Goal: Task Accomplishment & Management: Use online tool/utility

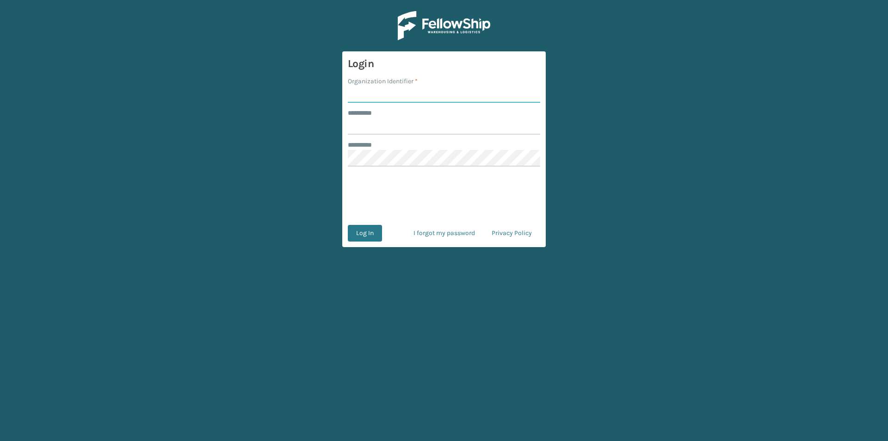
click at [387, 98] on input "Organization Identifier *" at bounding box center [444, 94] width 192 height 17
type input "FELLOWSHIP - WEST"
drag, startPoint x: 375, startPoint y: 123, endPoint x: 381, endPoint y: 123, distance: 5.5
click at [375, 123] on input "******** *" at bounding box center [444, 126] width 192 height 17
type input "******"
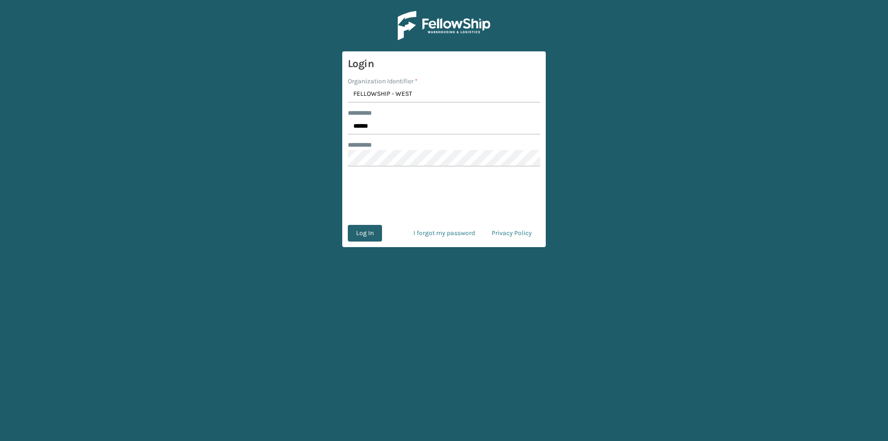
click at [370, 236] on button "Log In" at bounding box center [365, 233] width 34 height 17
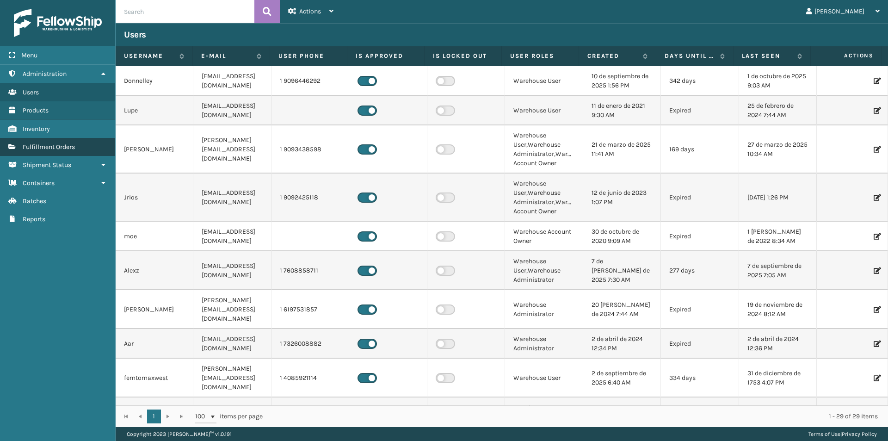
click at [71, 144] on span "Fulfillment Orders" at bounding box center [49, 147] width 52 height 8
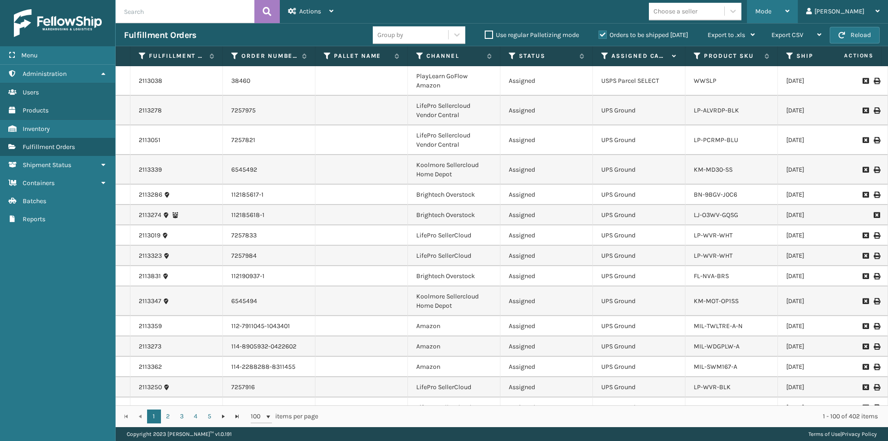
click at [789, 11] on icon at bounding box center [787, 11] width 4 height 6
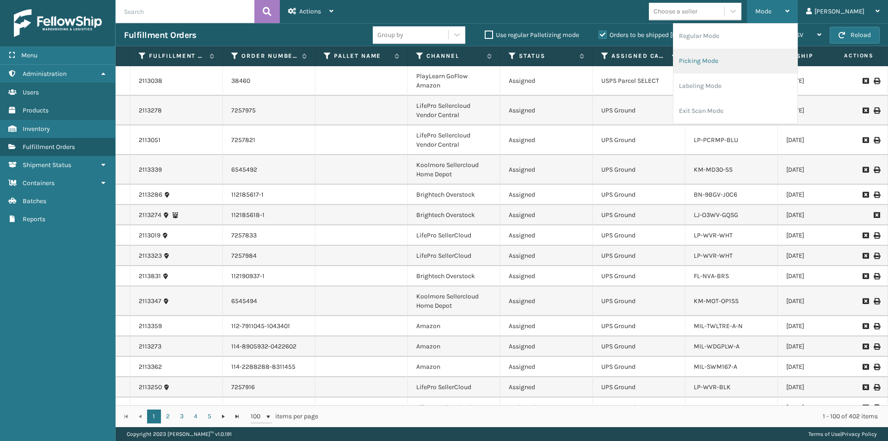
click at [768, 57] on li "Picking Mode" at bounding box center [735, 61] width 124 height 25
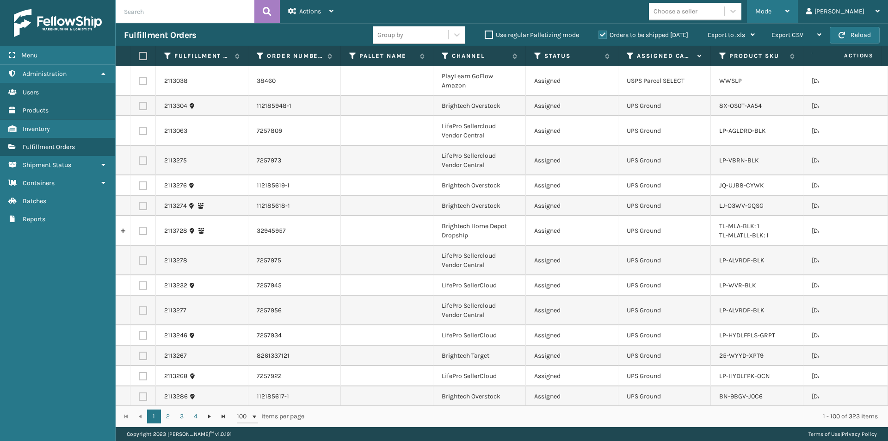
click at [789, 8] on icon at bounding box center [787, 11] width 4 height 6
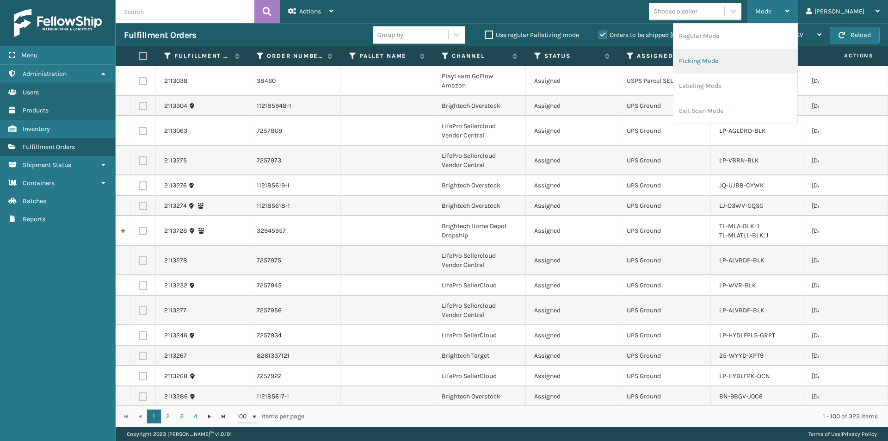
click at [766, 59] on li "Picking Mode" at bounding box center [735, 61] width 124 height 25
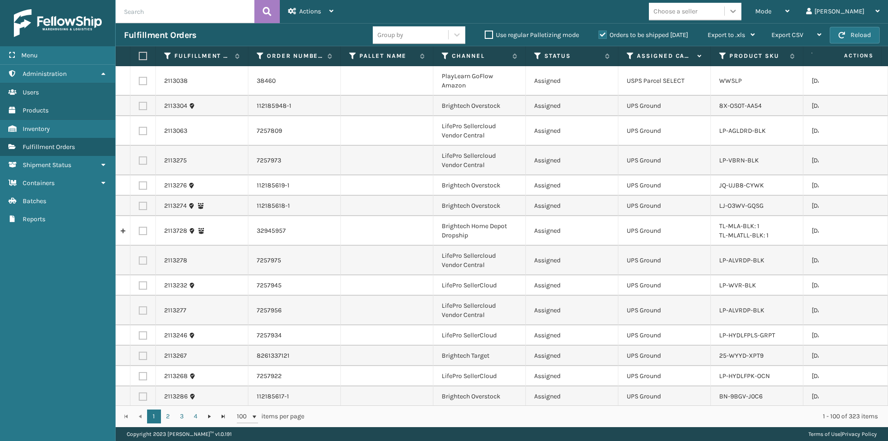
click at [737, 13] on icon at bounding box center [732, 10] width 9 height 9
click at [605, 87] on td "Assigned" at bounding box center [572, 81] width 92 height 30
click at [631, 55] on icon at bounding box center [629, 56] width 7 height 8
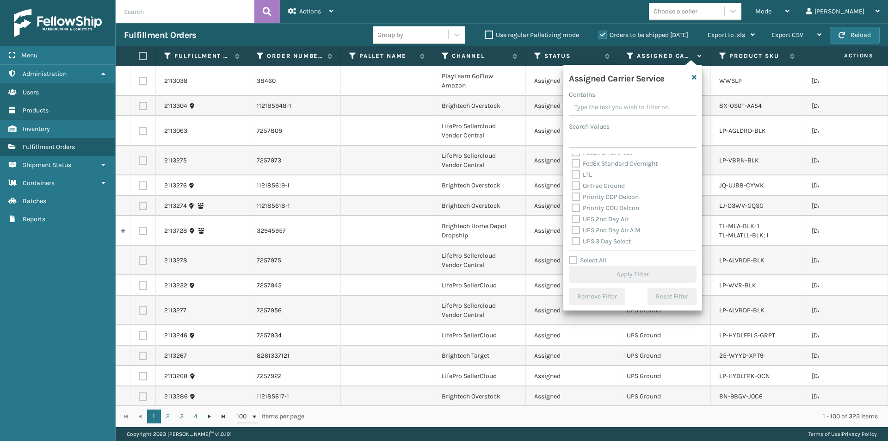
scroll to position [139, 0]
click at [576, 197] on label "UPS 2nd Day Air" at bounding box center [599, 198] width 57 height 8
click at [572, 197] on input "UPS 2nd Day Air" at bounding box center [571, 195] width 0 height 6
checkbox input "true"
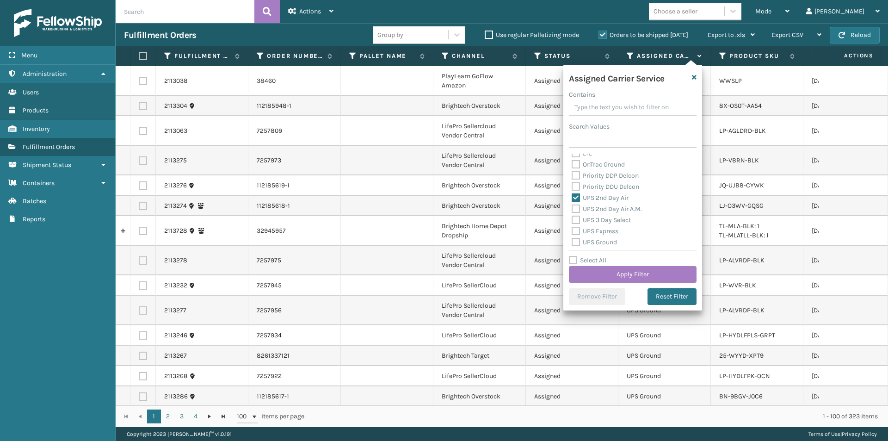
click at [574, 209] on label "UPS 2nd Day Air A.M." at bounding box center [606, 209] width 70 height 8
click at [572, 209] on input "UPS 2nd Day Air A.M." at bounding box center [571, 206] width 0 height 6
checkbox input "true"
click at [579, 231] on label "UPS Express" at bounding box center [594, 231] width 47 height 8
click at [572, 231] on input "UPS Express" at bounding box center [571, 229] width 0 height 6
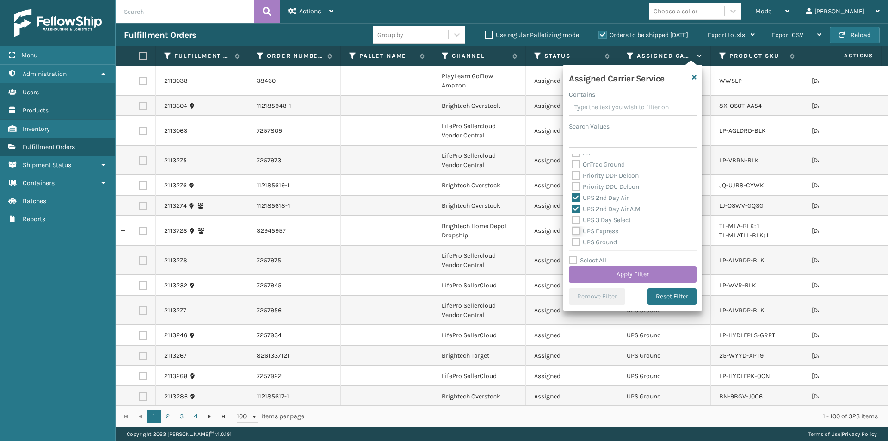
checkbox input "true"
click at [577, 209] on label "UPS Next Day Air" at bounding box center [600, 207] width 59 height 8
click at [572, 208] on input "UPS Next Day Air" at bounding box center [571, 205] width 0 height 6
checkbox input "true"
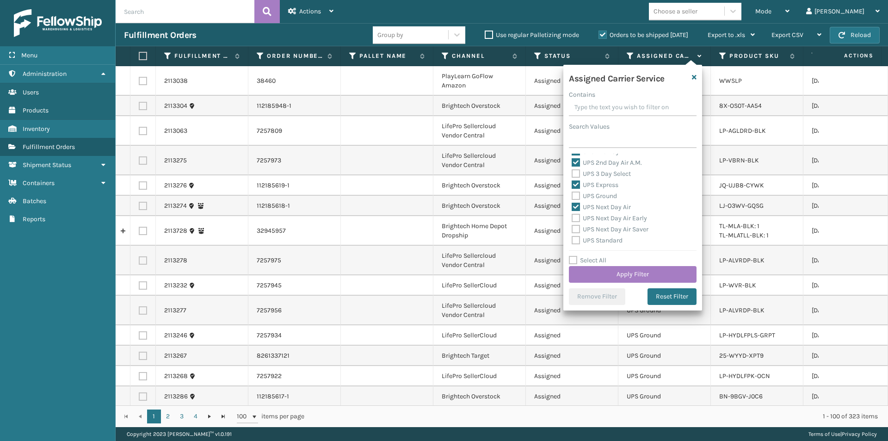
click at [574, 216] on label "UPS Next Day Air Early" at bounding box center [608, 218] width 75 height 8
click at [572, 216] on input "UPS Next Day Air Early" at bounding box center [571, 216] width 0 height 6
checkbox input "true"
click at [574, 227] on label "UPS Next Day Air Saver" at bounding box center [609, 229] width 77 height 8
click at [572, 227] on input "UPS Next Day Air Saver" at bounding box center [571, 227] width 0 height 6
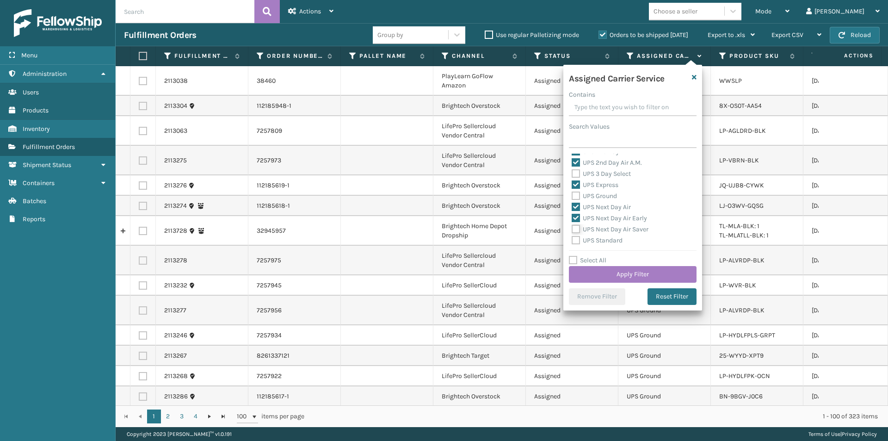
checkbox input "true"
click at [655, 274] on button "Apply Filter" at bounding box center [633, 274] width 128 height 17
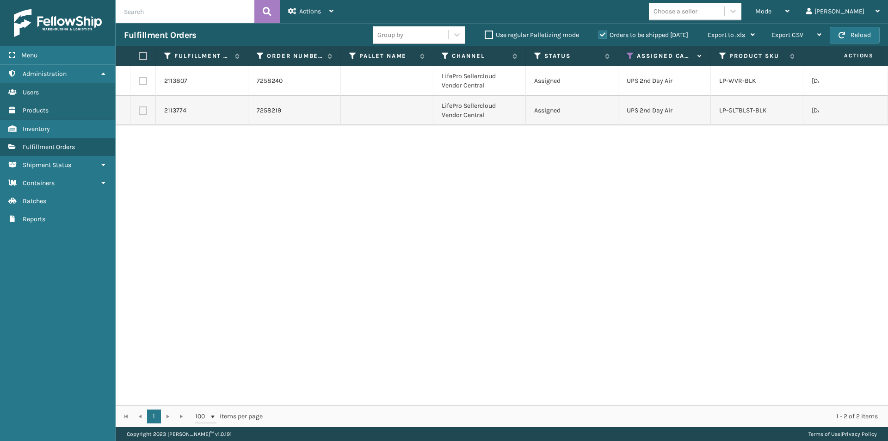
click at [144, 55] on label at bounding box center [142, 56] width 6 height 8
click at [139, 55] on input "checkbox" at bounding box center [139, 56] width 0 height 6
checkbox input "true"
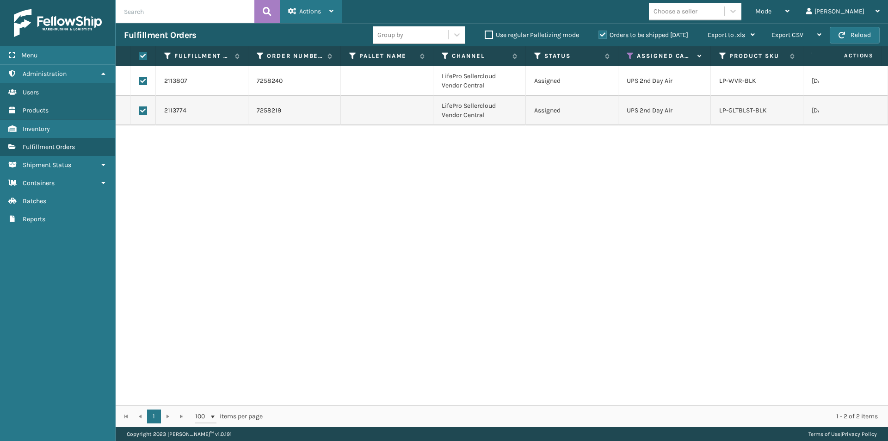
click at [310, 13] on span "Actions" at bounding box center [310, 11] width 22 height 8
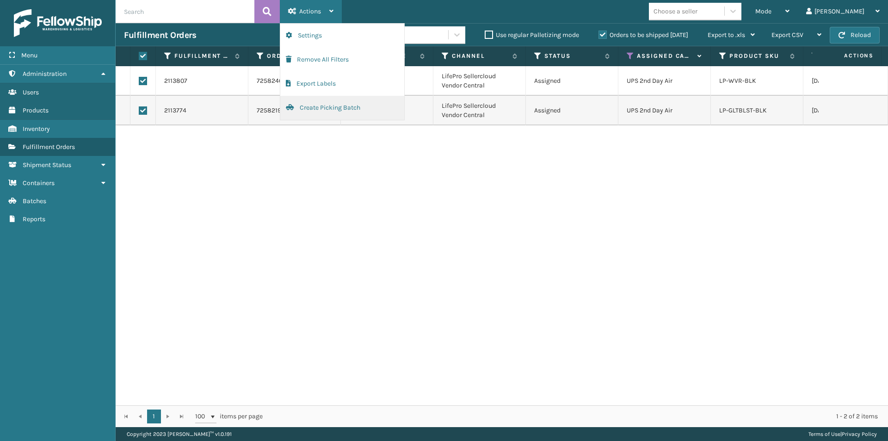
click at [315, 106] on button "Create Picking Batch" at bounding box center [342, 108] width 124 height 24
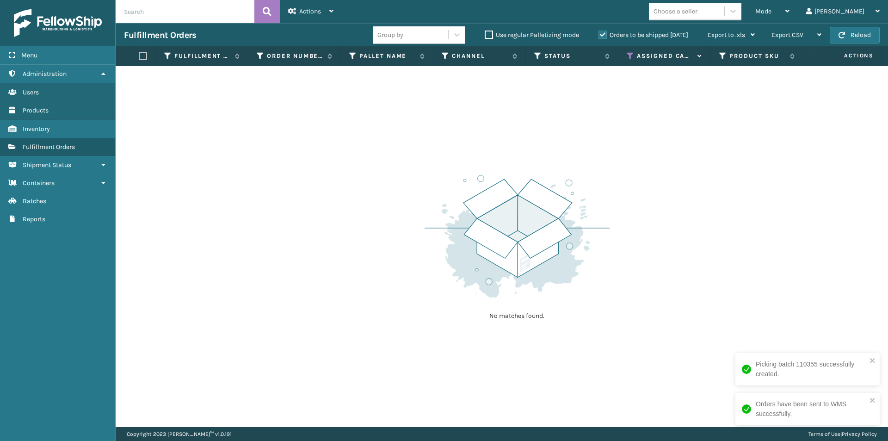
click at [630, 57] on icon at bounding box center [629, 56] width 7 height 8
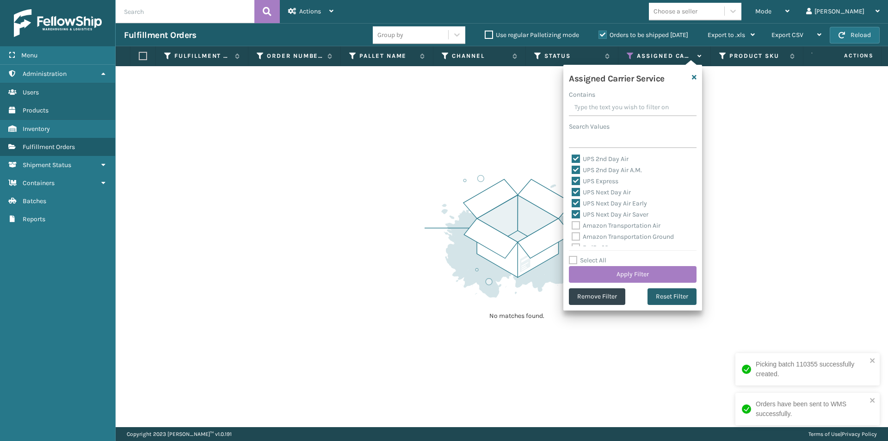
click at [669, 295] on button "Reset Filter" at bounding box center [671, 296] width 49 height 17
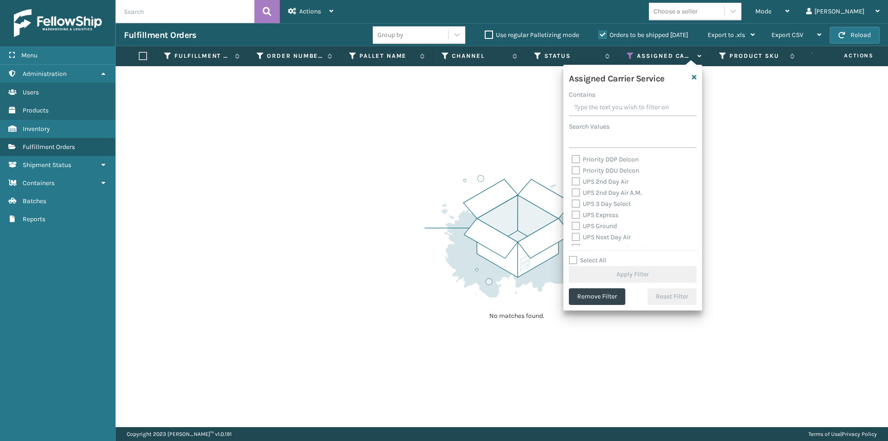
scroll to position [139, 0]
click at [576, 199] on label "UPS 2nd Day Air" at bounding box center [599, 198] width 57 height 8
click at [572, 198] on input "UPS 2nd Day Air" at bounding box center [571, 195] width 0 height 6
checkbox input "true"
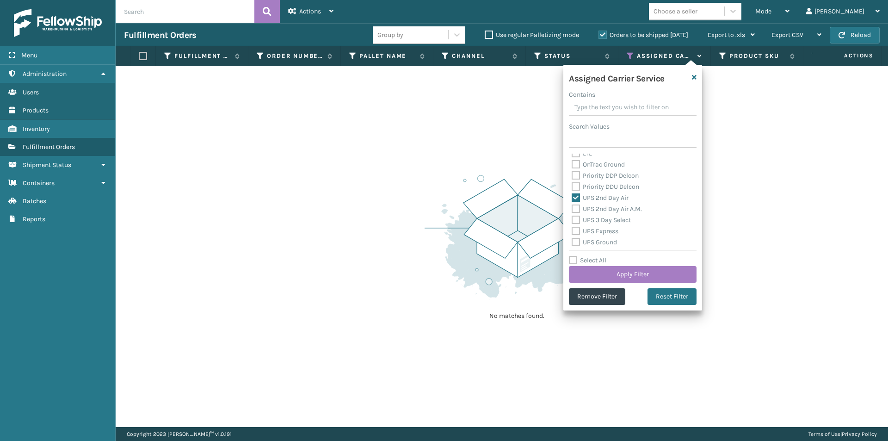
click at [574, 208] on label "UPS 2nd Day Air A.M." at bounding box center [606, 209] width 70 height 8
click at [572, 208] on input "UPS 2nd Day Air A.M." at bounding box center [571, 206] width 0 height 6
checkbox input "true"
click at [573, 220] on label "UPS 3 Day Select" at bounding box center [600, 220] width 59 height 8
click at [572, 220] on input "UPS 3 Day Select" at bounding box center [571, 218] width 0 height 6
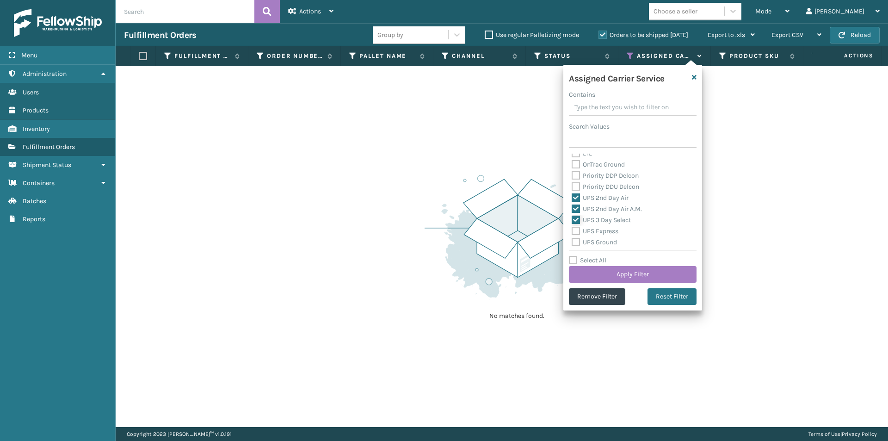
checkbox input "true"
click at [577, 229] on label "UPS Express" at bounding box center [594, 231] width 47 height 8
click at [572, 229] on input "UPS Express" at bounding box center [571, 229] width 0 height 6
checkbox input "true"
click at [576, 242] on label "UPS Ground" at bounding box center [593, 242] width 45 height 8
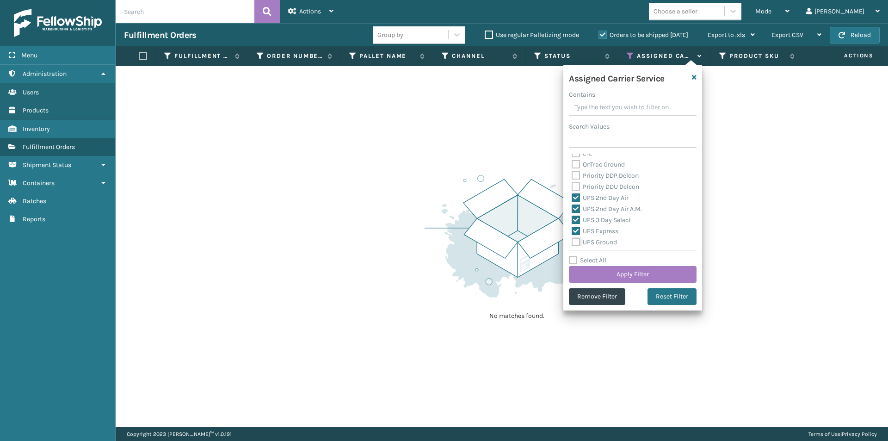
click at [572, 242] on input "UPS Ground" at bounding box center [571, 240] width 0 height 6
checkbox input "true"
click at [577, 207] on label "UPS Next Day Air" at bounding box center [600, 207] width 59 height 8
click at [572, 207] on input "UPS Next Day Air" at bounding box center [571, 205] width 0 height 6
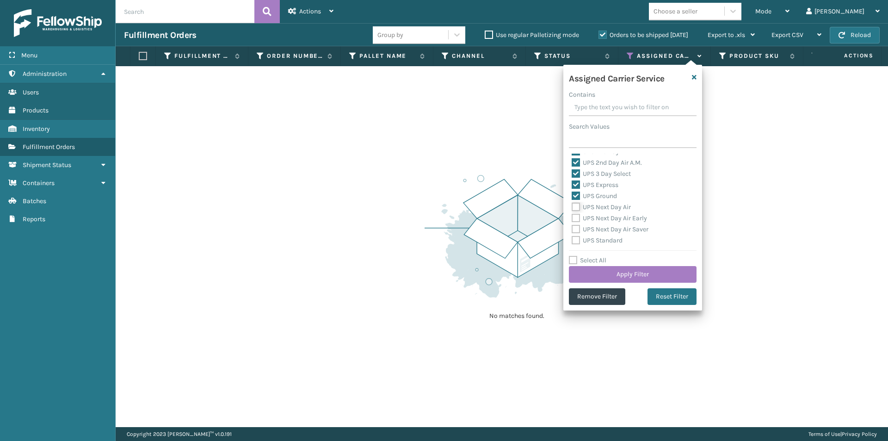
checkbox input "true"
click at [576, 217] on label "UPS Next Day Air Early" at bounding box center [608, 218] width 75 height 8
click at [572, 217] on input "UPS Next Day Air Early" at bounding box center [571, 216] width 0 height 6
checkbox input "true"
click at [576, 228] on label "UPS Next Day Air Saver" at bounding box center [609, 229] width 77 height 8
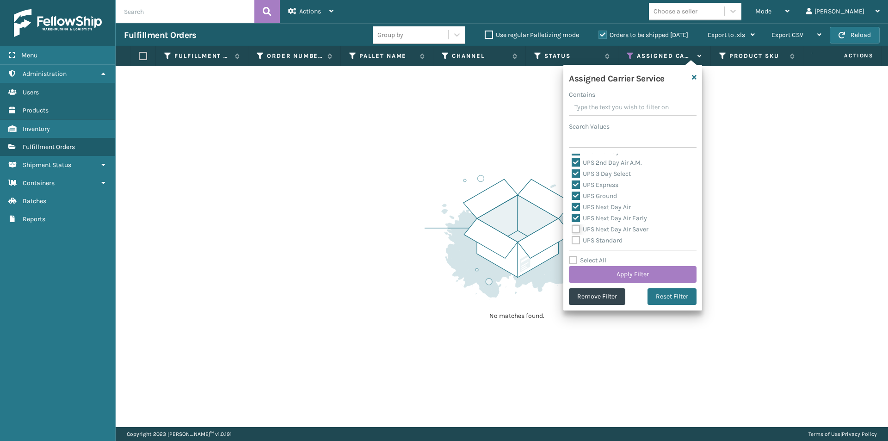
click at [572, 228] on input "UPS Next Day Air Saver" at bounding box center [571, 227] width 0 height 6
checkbox input "true"
click at [578, 237] on label "UPS Standard" at bounding box center [596, 240] width 51 height 8
click at [572, 237] on input "UPS Standard" at bounding box center [571, 238] width 0 height 6
checkbox input "true"
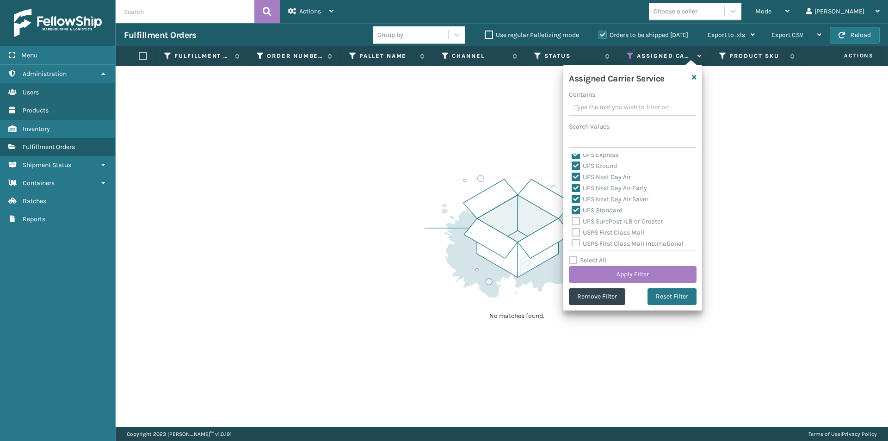
scroll to position [231, 0]
click at [577, 206] on label "UPS SurePost 1LB or Greater" at bounding box center [616, 205] width 91 height 8
click at [572, 206] on input "UPS SurePost 1LB or Greater" at bounding box center [571, 203] width 0 height 6
checkbox input "true"
click at [649, 273] on button "Apply Filter" at bounding box center [633, 274] width 128 height 17
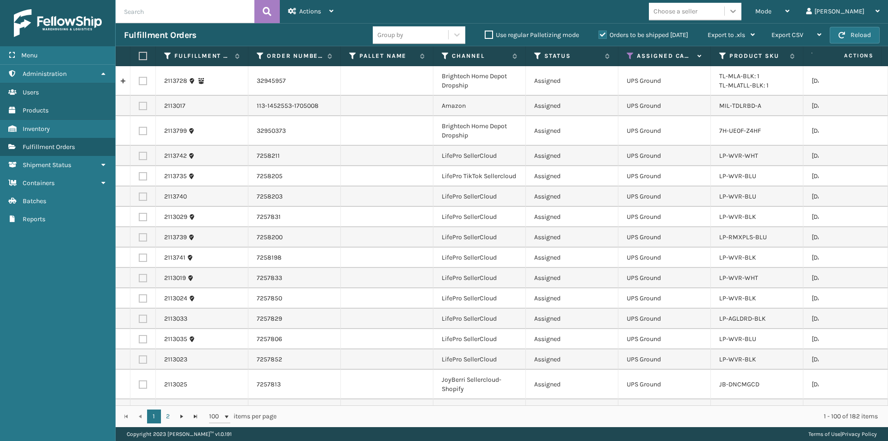
click at [737, 14] on icon at bounding box center [732, 10] width 9 height 9
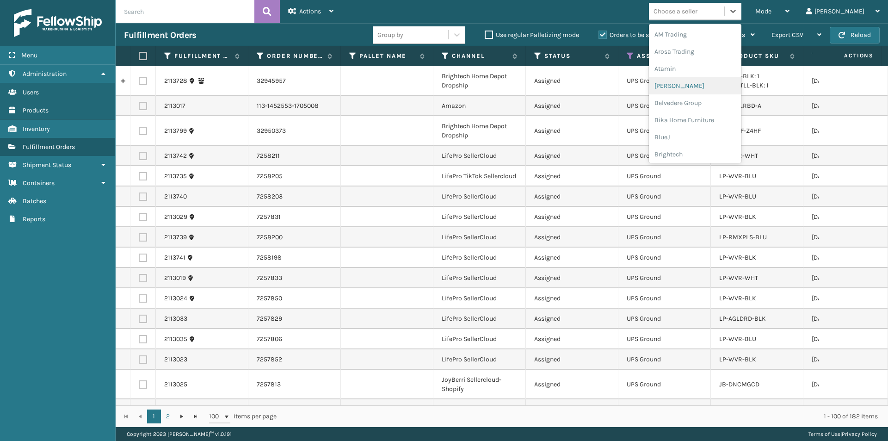
click at [704, 90] on div "[PERSON_NAME]" at bounding box center [695, 85] width 92 height 17
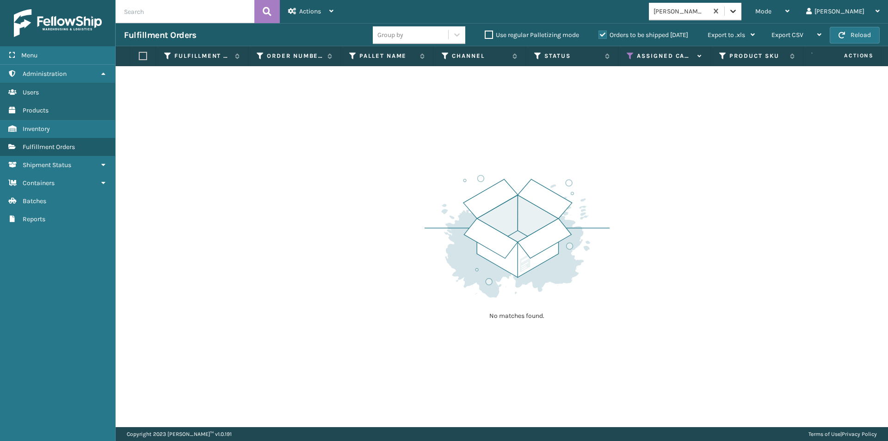
click at [737, 12] on icon at bounding box center [732, 10] width 9 height 9
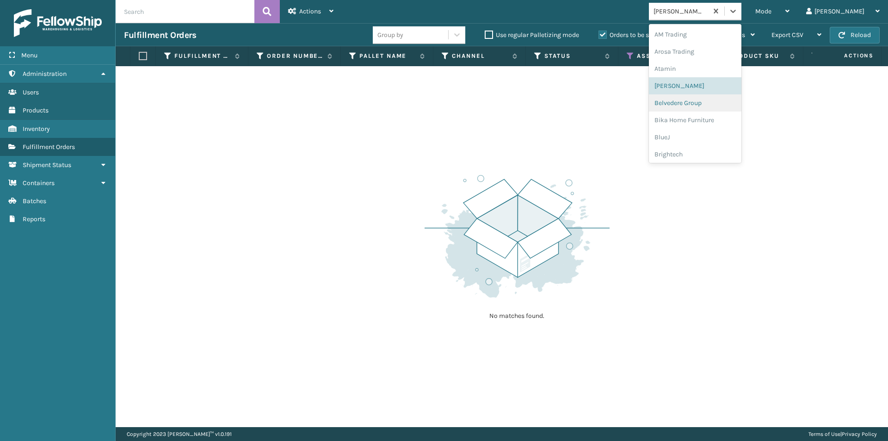
click at [714, 105] on div "Belvedere Group" at bounding box center [695, 102] width 92 height 17
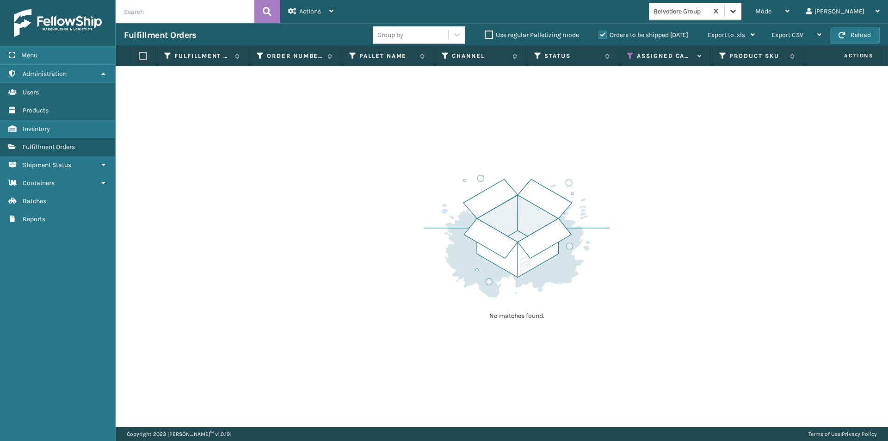
click at [736, 12] on icon at bounding box center [733, 11] width 6 height 3
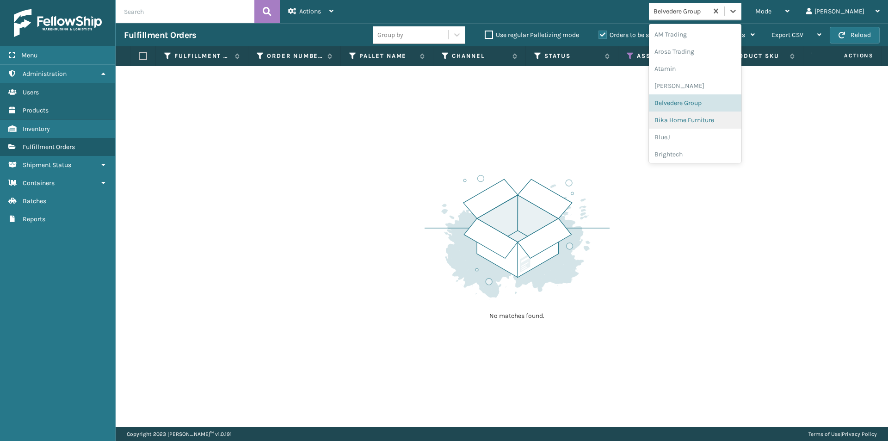
click at [715, 117] on div "Bika Home Furniture" at bounding box center [695, 119] width 92 height 17
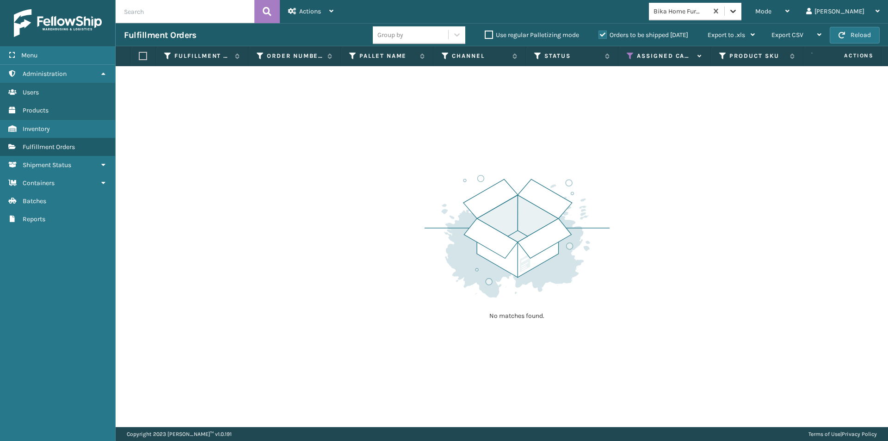
click at [737, 9] on icon at bounding box center [732, 10] width 9 height 9
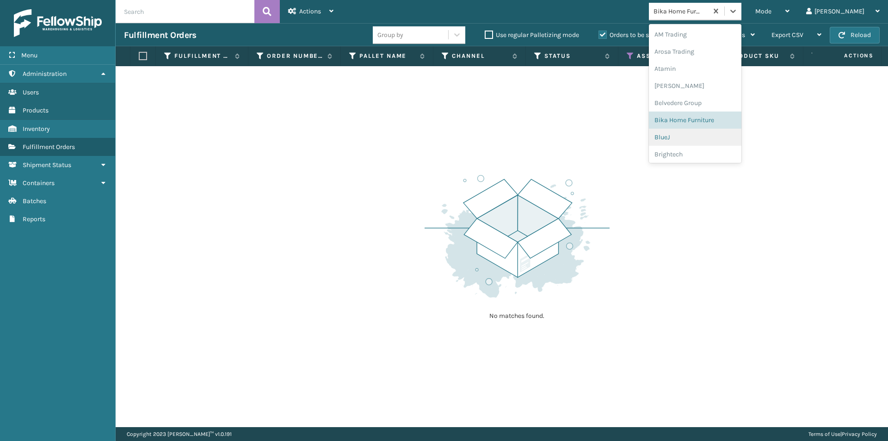
click at [703, 139] on div "BlueJ" at bounding box center [695, 137] width 92 height 17
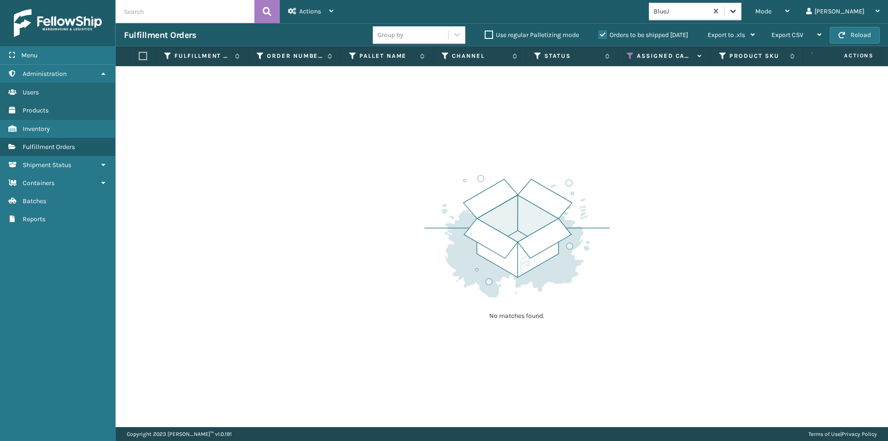
click at [737, 14] on icon at bounding box center [732, 10] width 9 height 9
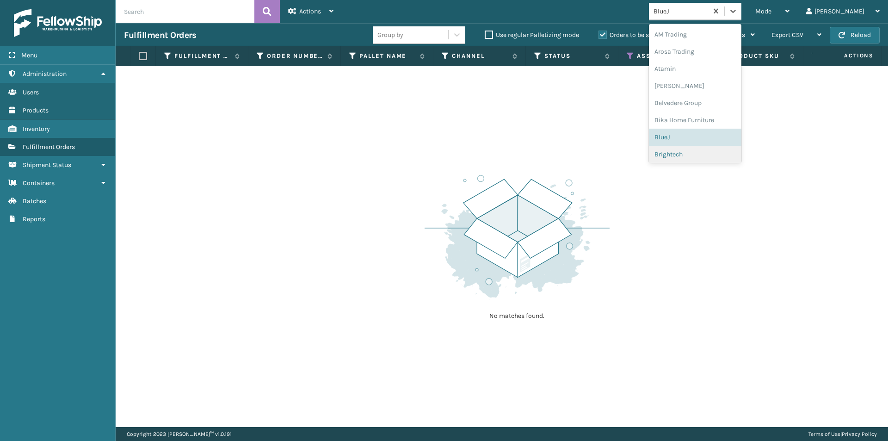
click at [708, 156] on div "Brightech" at bounding box center [695, 154] width 92 height 17
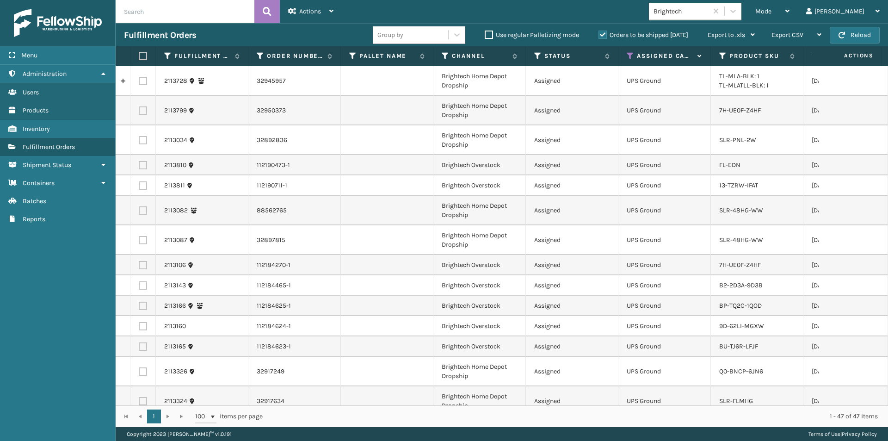
click at [143, 55] on label at bounding box center [142, 56] width 6 height 8
click at [139, 55] on input "checkbox" at bounding box center [139, 56] width 0 height 6
checkbox input "true"
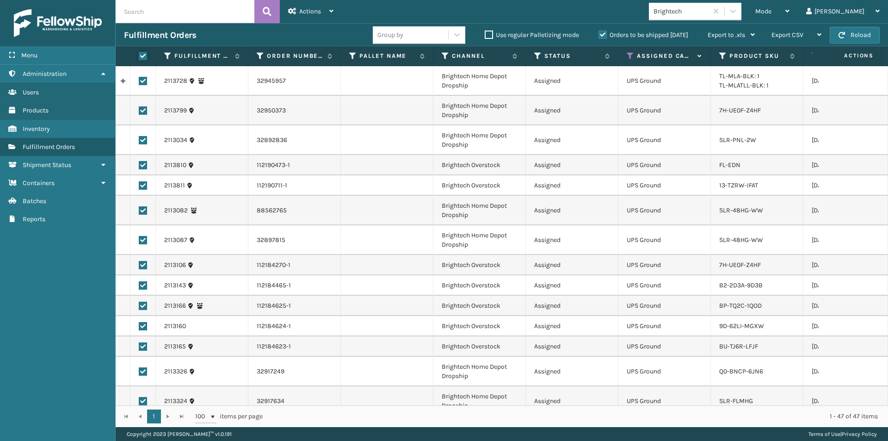
checkbox input "true"
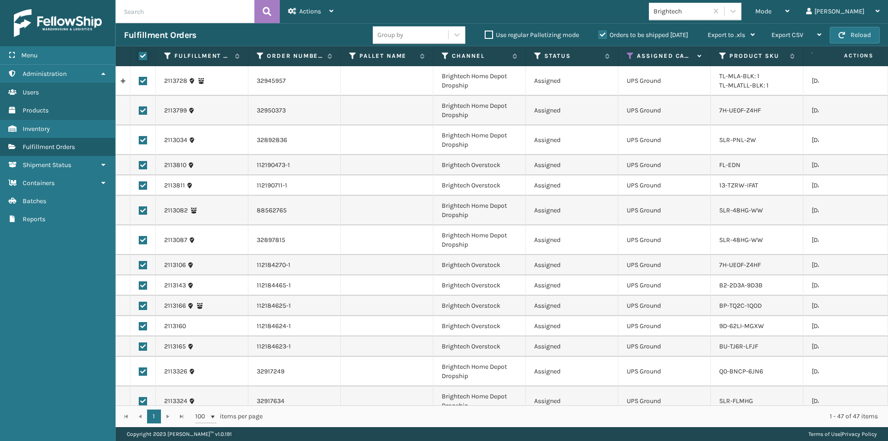
checkbox input "true"
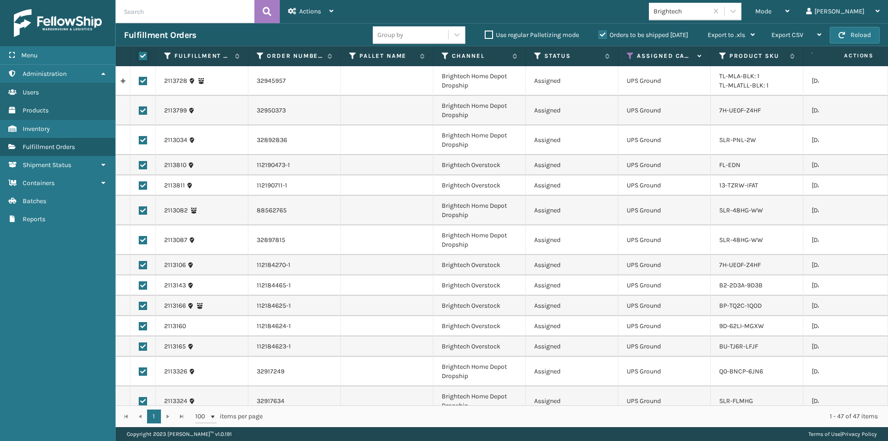
checkbox input "true"
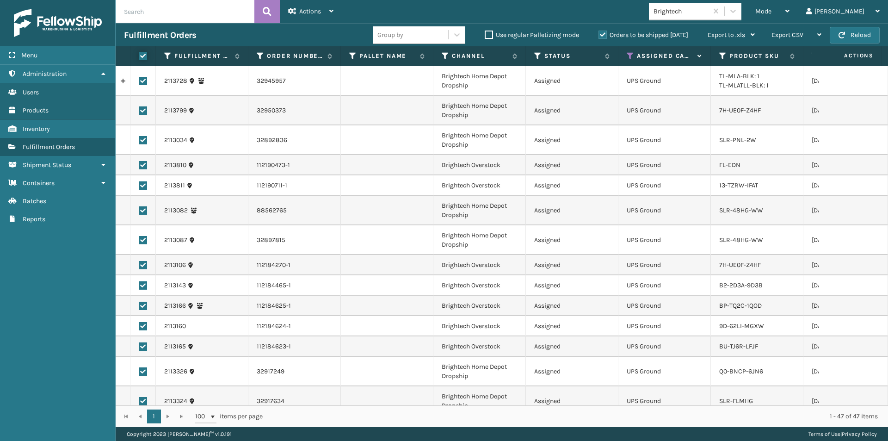
checkbox input "true"
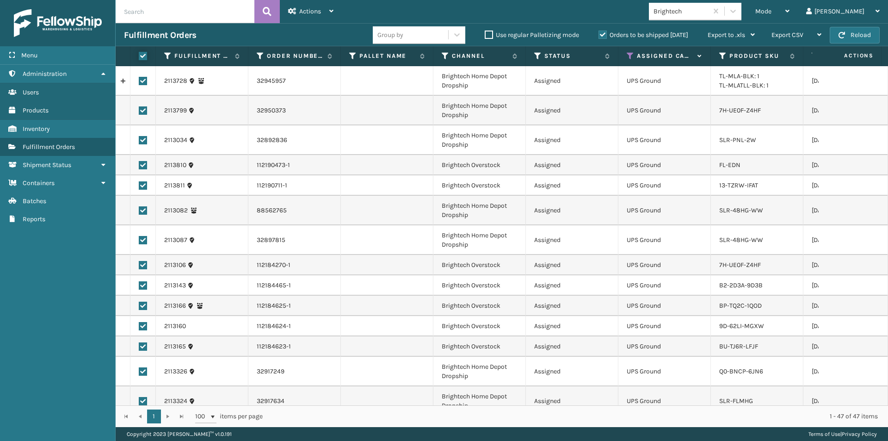
checkbox input "true"
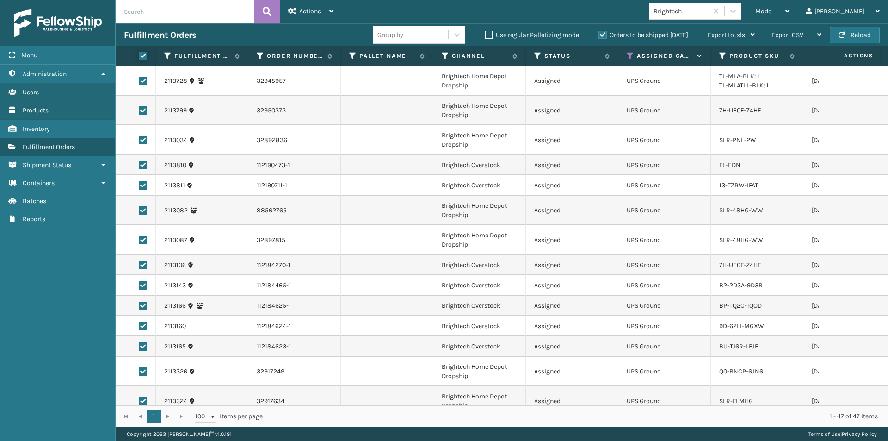
checkbox input "true"
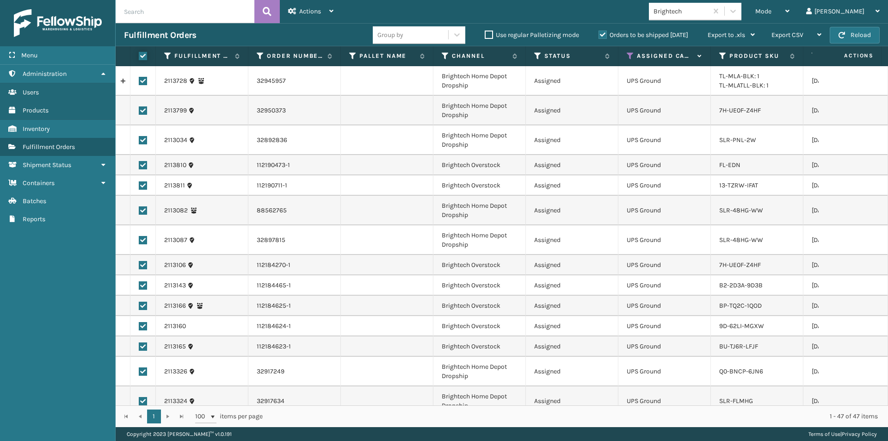
checkbox input "true"
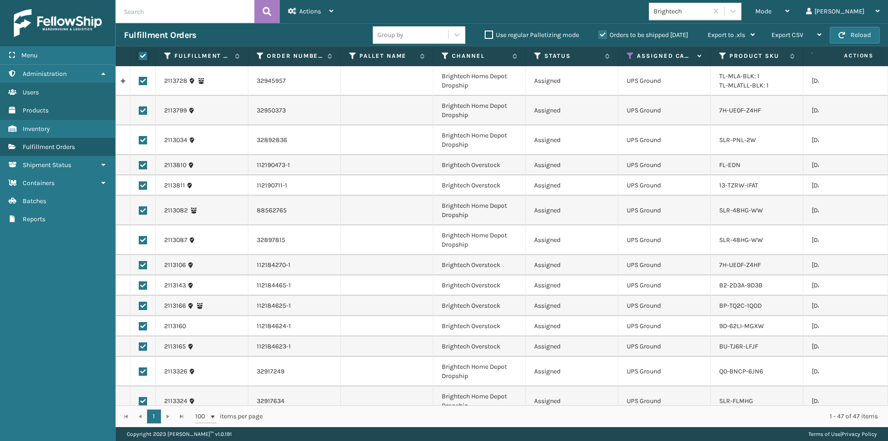
checkbox input "true"
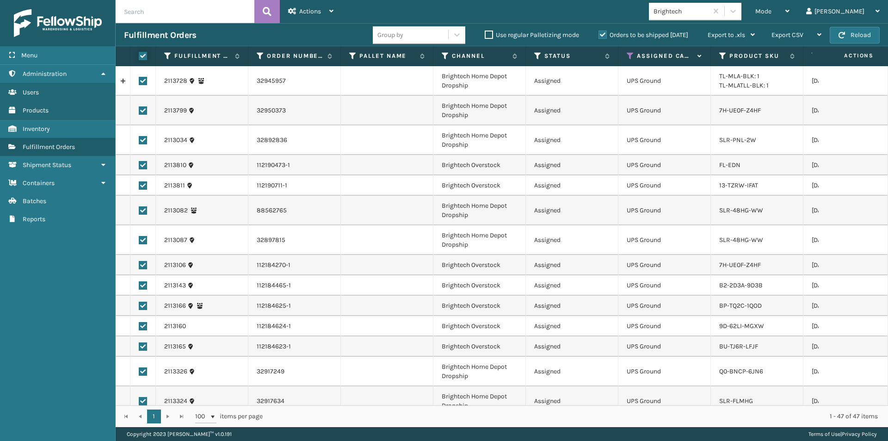
checkbox input "true"
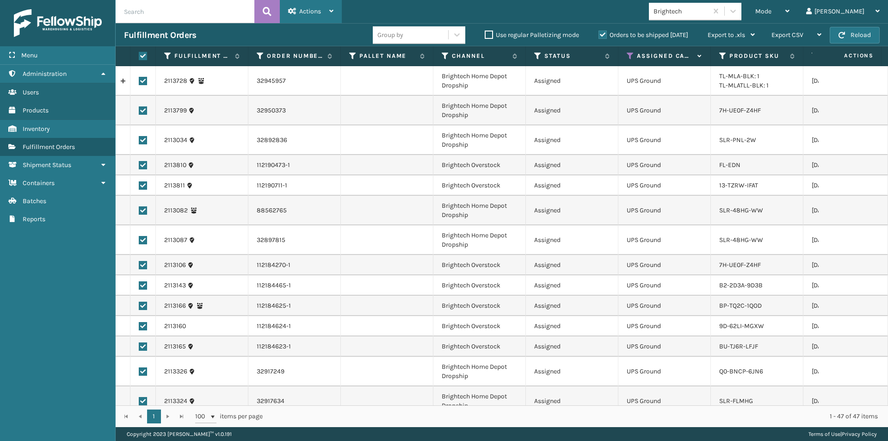
click at [325, 12] on div "Actions" at bounding box center [310, 11] width 45 height 23
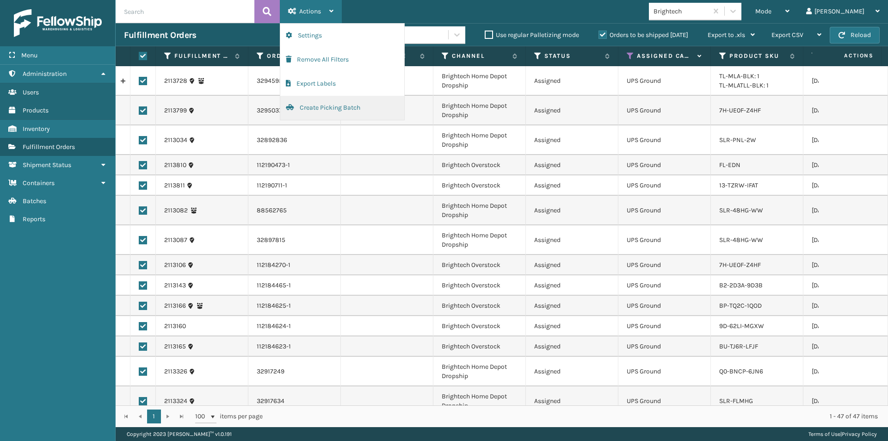
click at [313, 110] on button "Create Picking Batch" at bounding box center [342, 108] width 124 height 24
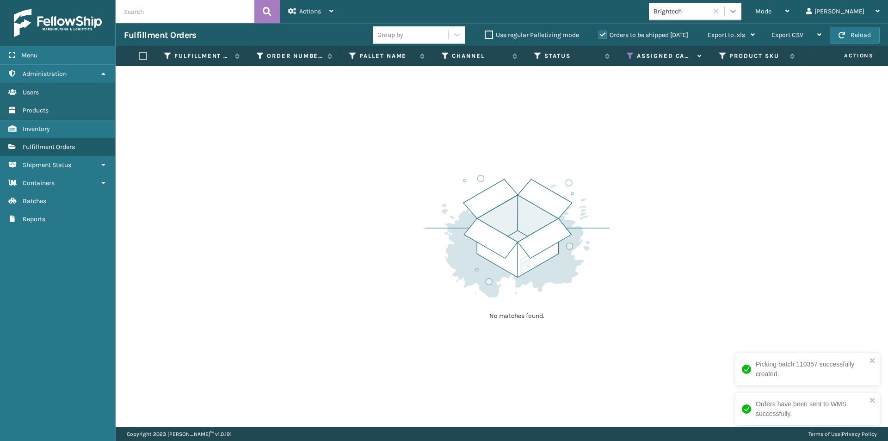
click at [737, 14] on icon at bounding box center [732, 10] width 9 height 9
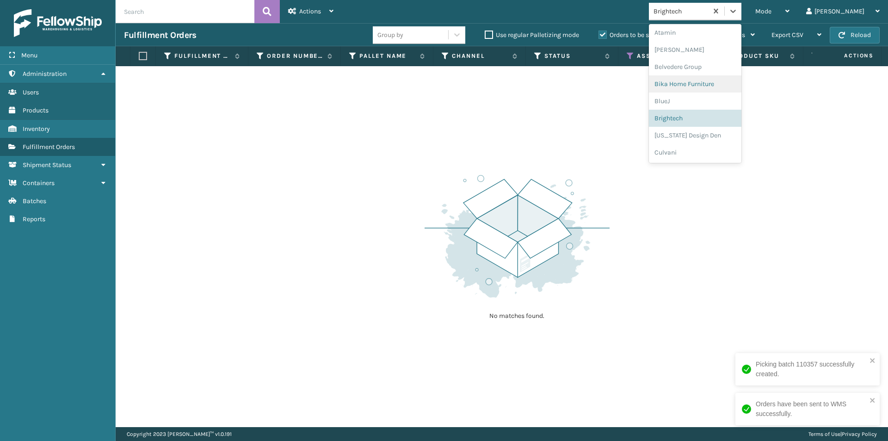
scroll to position [52, 0]
click at [720, 119] on div "[US_STATE] Design Den" at bounding box center [695, 119] width 92 height 17
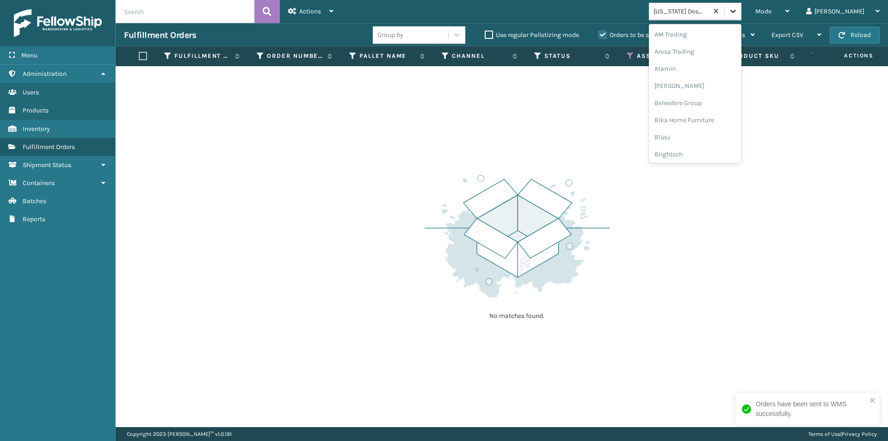
click at [737, 12] on icon at bounding box center [732, 10] width 9 height 9
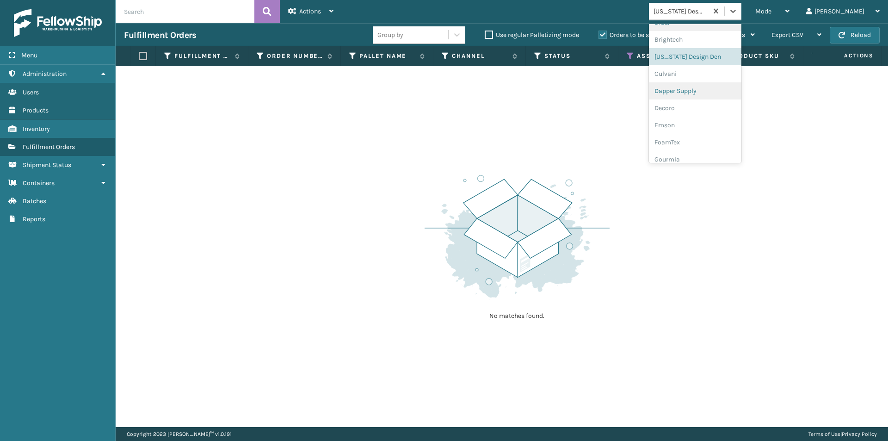
scroll to position [115, 0]
click at [707, 74] on div "Culvani" at bounding box center [695, 73] width 92 height 17
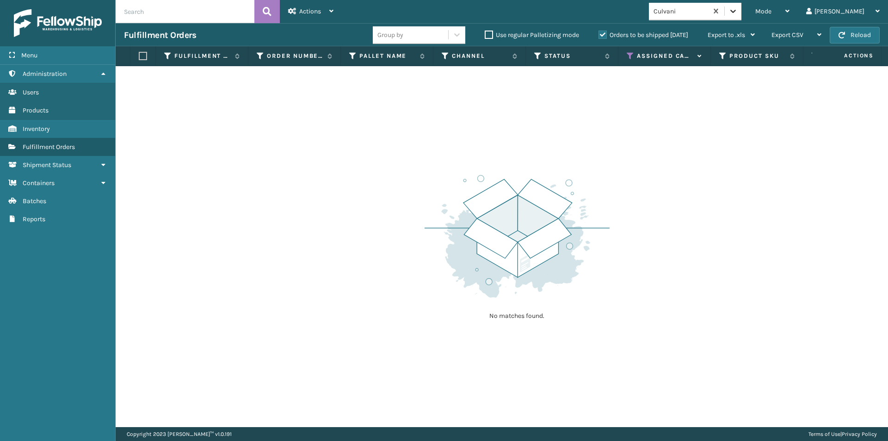
click at [737, 12] on icon at bounding box center [732, 10] width 9 height 9
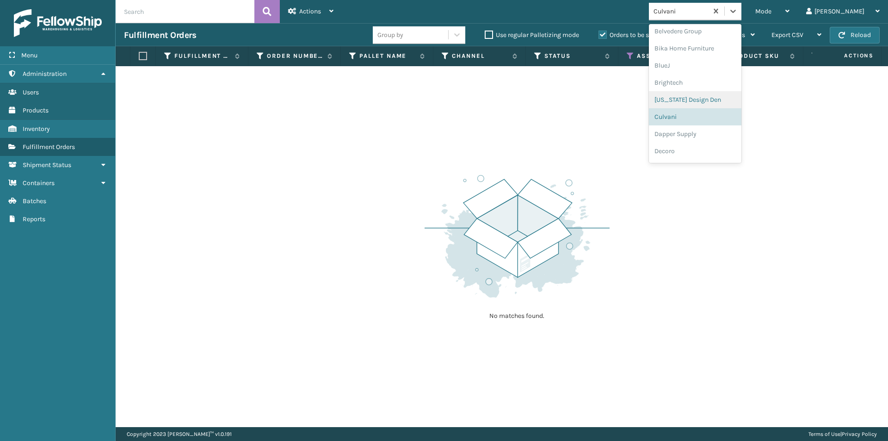
scroll to position [86, 0]
click at [706, 122] on div "Dapper Supply" at bounding box center [695, 119] width 92 height 17
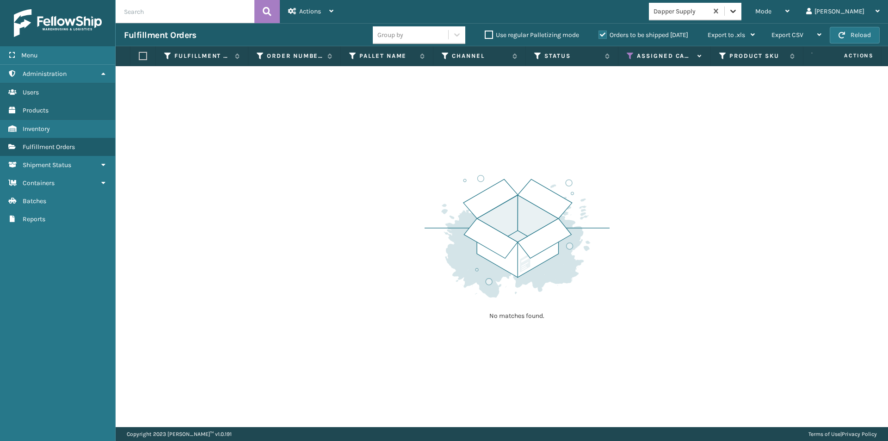
click at [737, 13] on icon at bounding box center [732, 10] width 9 height 9
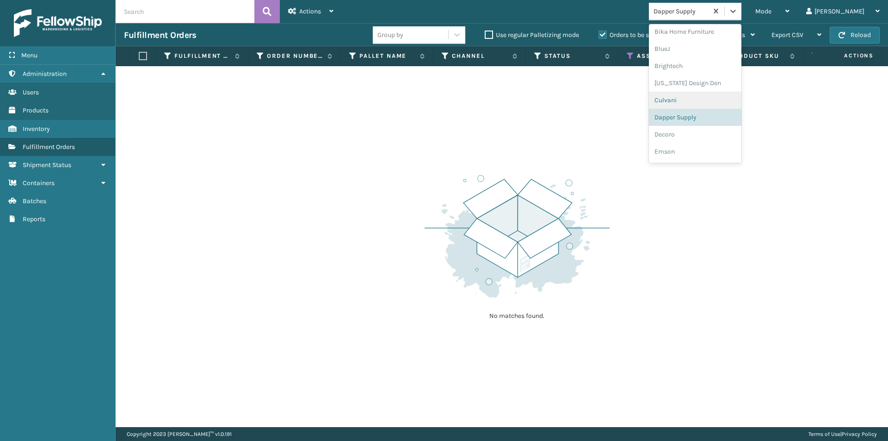
scroll to position [103, 0]
click at [705, 124] on div "Decoro" at bounding box center [695, 119] width 92 height 17
click at [741, 17] on div at bounding box center [732, 11] width 17 height 17
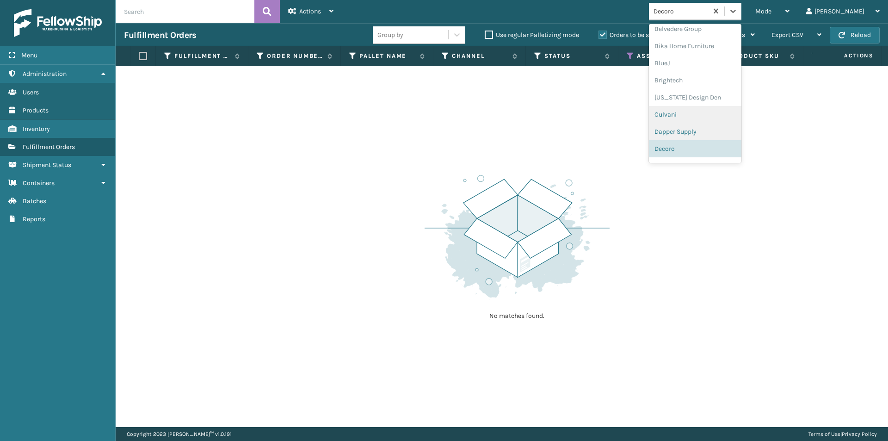
scroll to position [120, 0]
click at [713, 122] on div "Emson" at bounding box center [695, 119] width 92 height 17
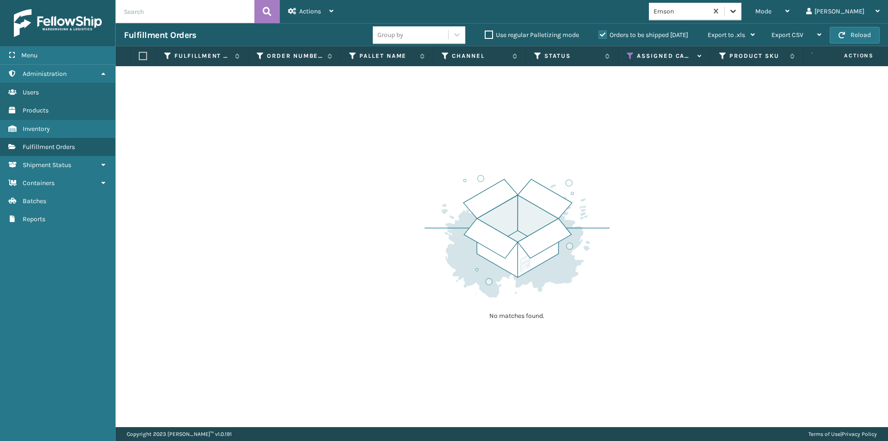
click at [737, 14] on icon at bounding box center [732, 10] width 9 height 9
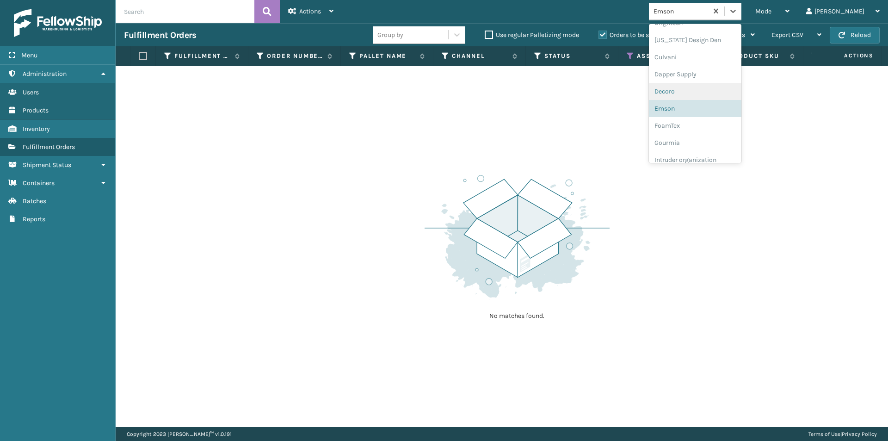
scroll to position [184, 0]
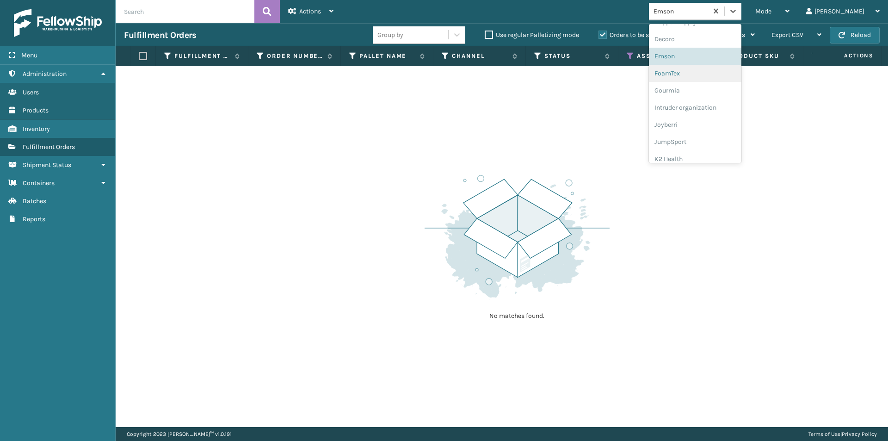
click at [707, 76] on div "FoamTex" at bounding box center [695, 73] width 92 height 17
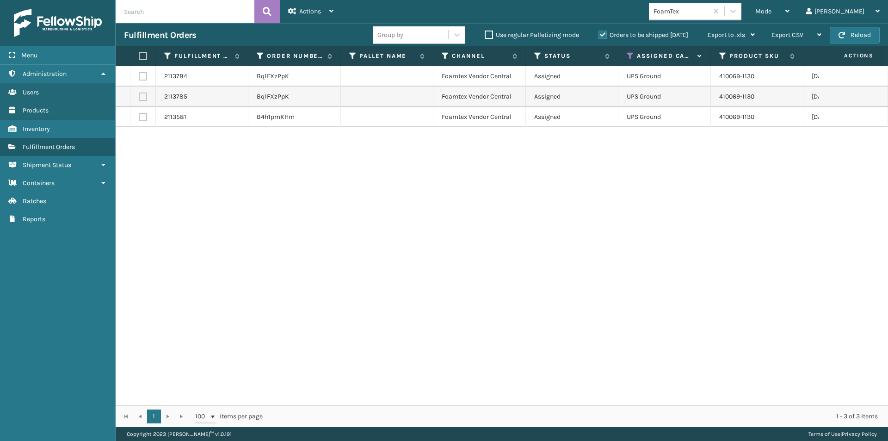
click at [141, 55] on label at bounding box center [142, 56] width 6 height 8
click at [139, 55] on input "checkbox" at bounding box center [139, 56] width 0 height 6
checkbox input "true"
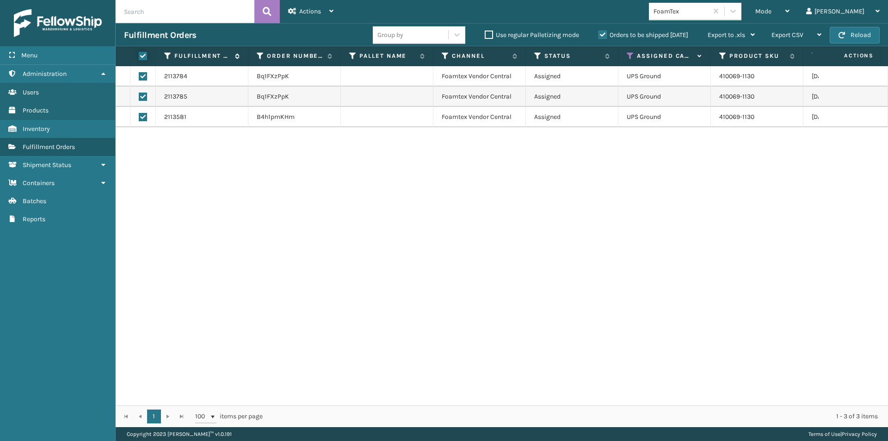
checkbox input "true"
click at [322, 15] on div "Actions" at bounding box center [310, 11] width 45 height 23
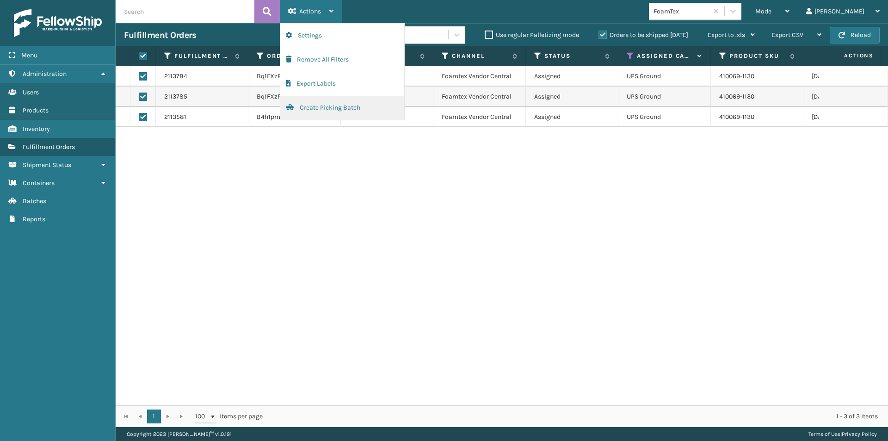
click at [334, 109] on button "Create Picking Batch" at bounding box center [342, 108] width 124 height 24
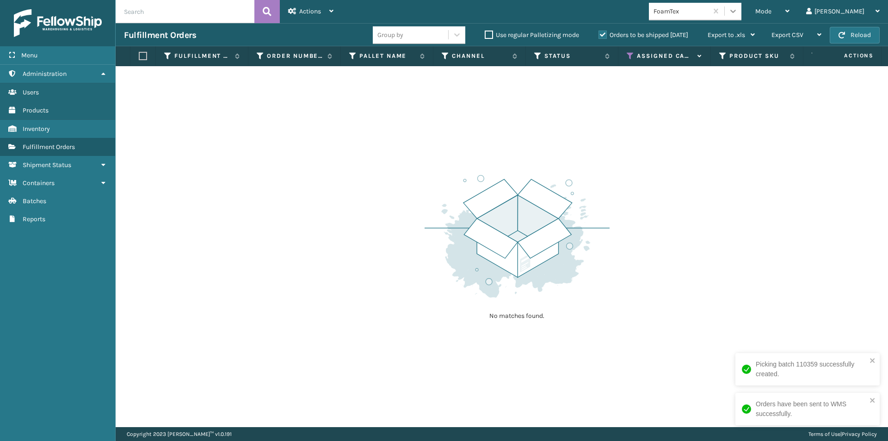
click at [736, 12] on icon at bounding box center [733, 11] width 6 height 3
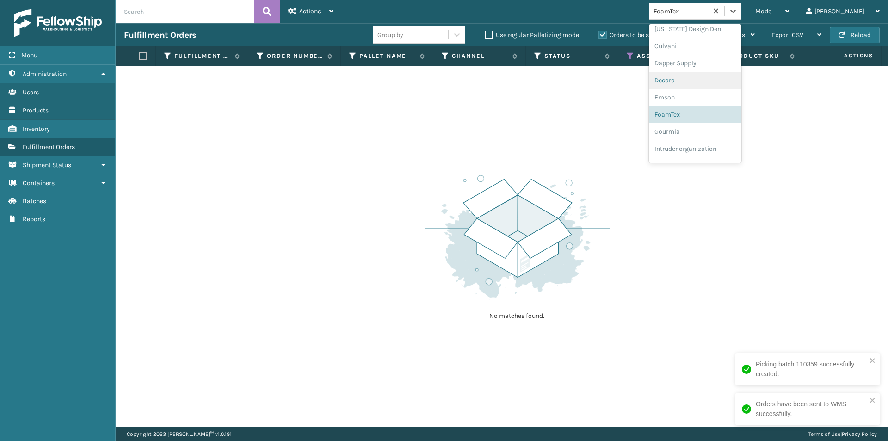
scroll to position [154, 0]
click at [709, 122] on div "Gourmia" at bounding box center [695, 119] width 92 height 17
click at [741, 11] on div at bounding box center [732, 11] width 17 height 17
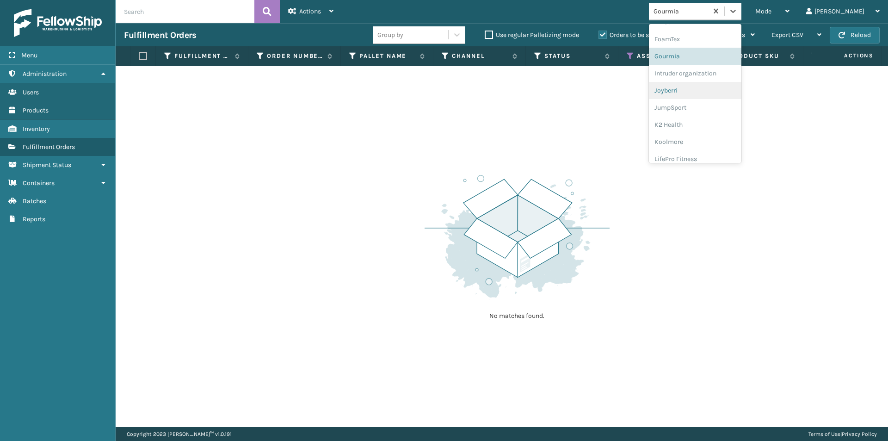
click at [709, 94] on div "Joyberri" at bounding box center [695, 90] width 92 height 17
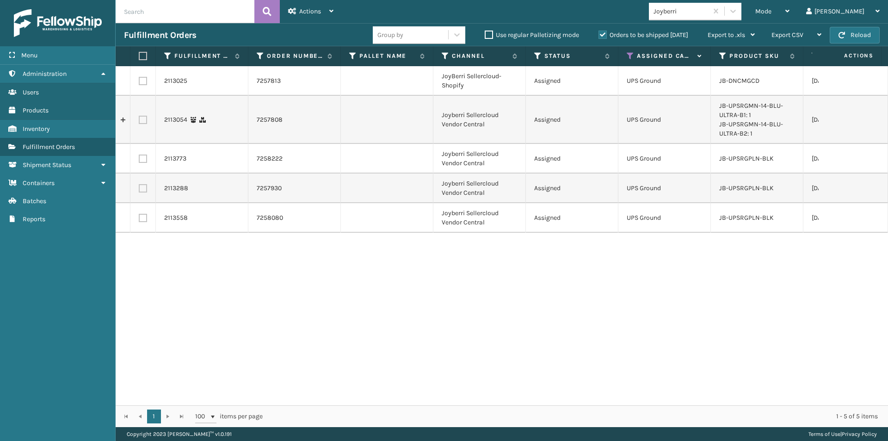
click at [141, 59] on label at bounding box center [142, 56] width 6 height 8
click at [139, 59] on input "checkbox" at bounding box center [139, 56] width 0 height 6
checkbox input "true"
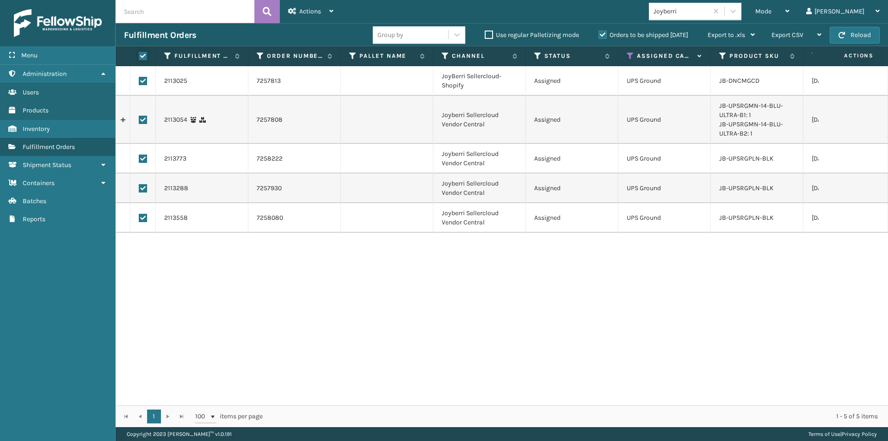
checkbox input "true"
click at [303, 11] on span "Actions" at bounding box center [310, 11] width 22 height 8
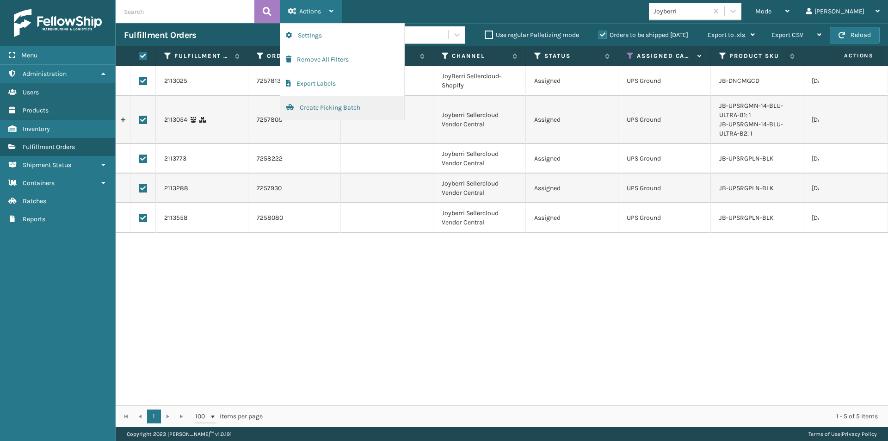
click at [341, 109] on button "Create Picking Batch" at bounding box center [342, 108] width 124 height 24
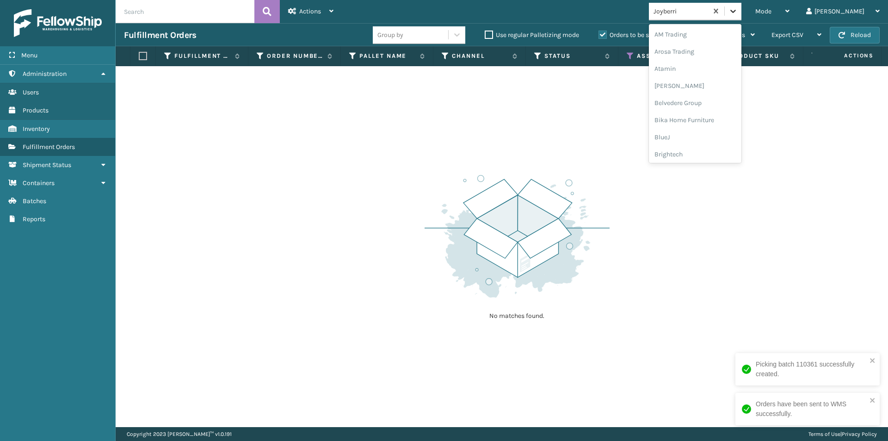
click at [737, 10] on icon at bounding box center [732, 10] width 9 height 9
click at [713, 123] on div "JumpSport" at bounding box center [695, 119] width 92 height 17
click at [737, 12] on icon at bounding box center [732, 10] width 9 height 9
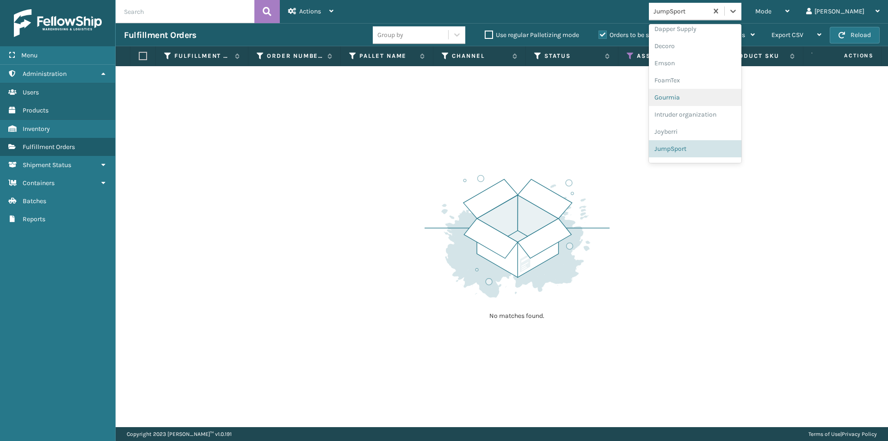
scroll to position [223, 0]
click at [708, 120] on div "K2 Health" at bounding box center [695, 119] width 92 height 17
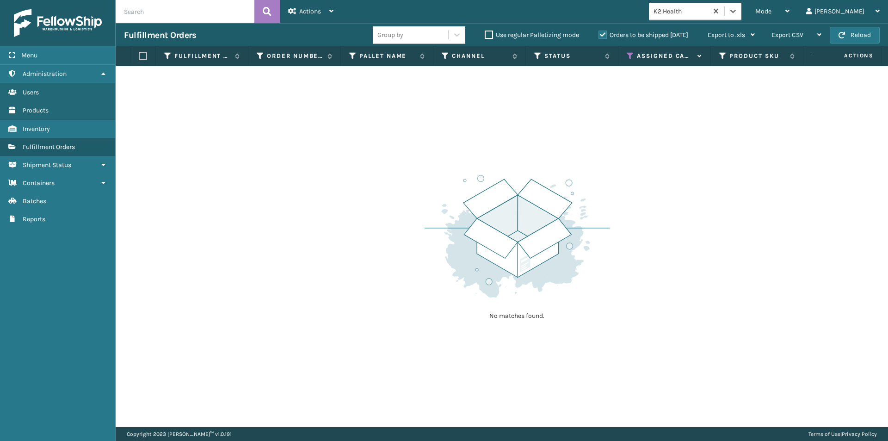
drag, startPoint x: 764, startPoint y: 12, endPoint x: 763, endPoint y: 20, distance: 8.9
click at [737, 12] on icon at bounding box center [732, 10] width 9 height 9
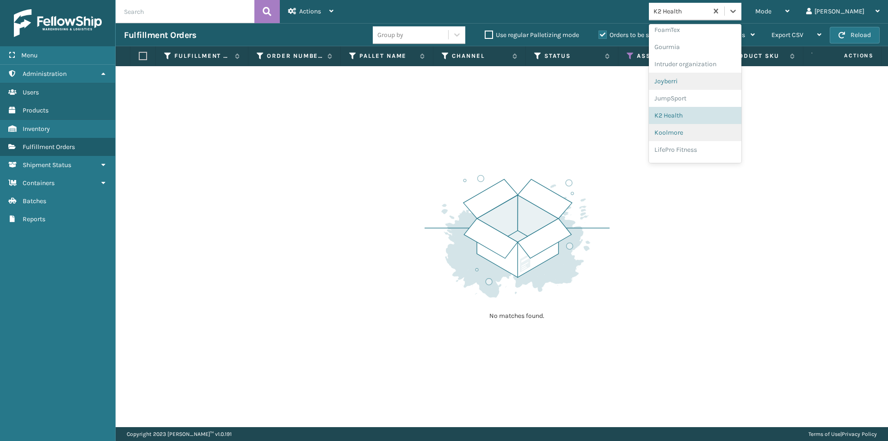
scroll to position [240, 0]
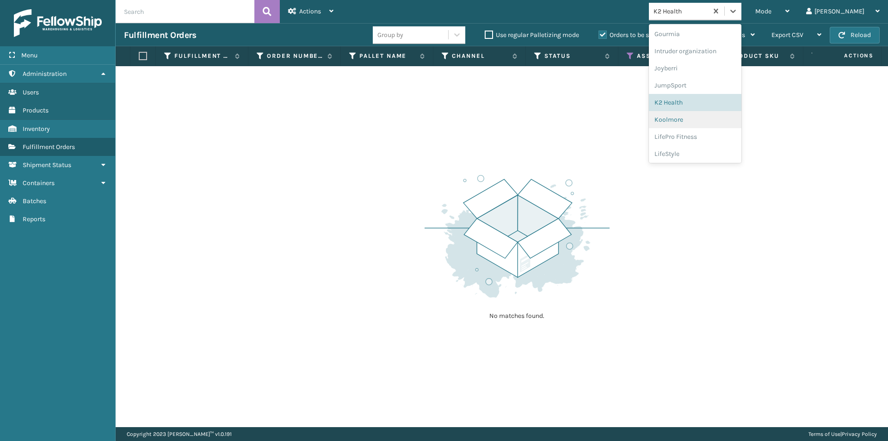
click at [711, 125] on div "Koolmore" at bounding box center [695, 119] width 92 height 17
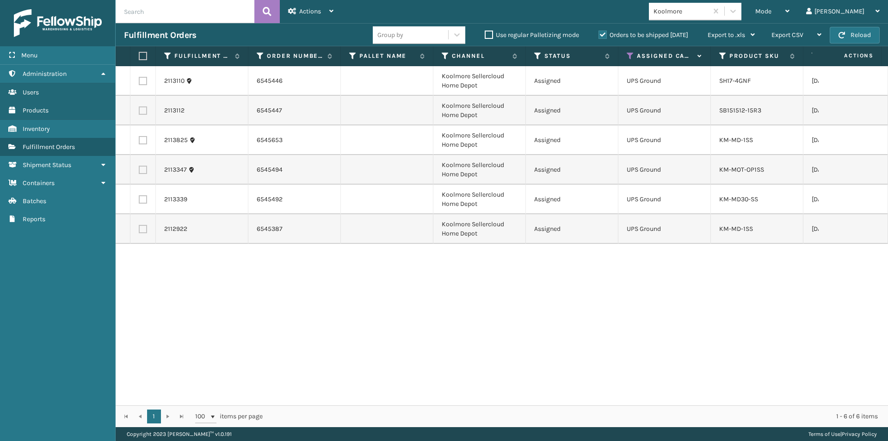
click at [144, 56] on label at bounding box center [142, 56] width 6 height 8
click at [139, 56] on input "checkbox" at bounding box center [139, 56] width 0 height 6
checkbox input "true"
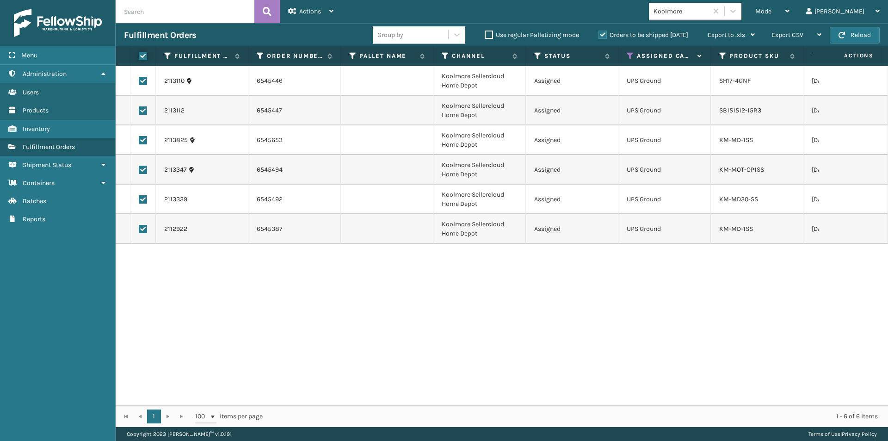
checkbox input "true"
click at [310, 10] on span "Actions" at bounding box center [310, 11] width 22 height 8
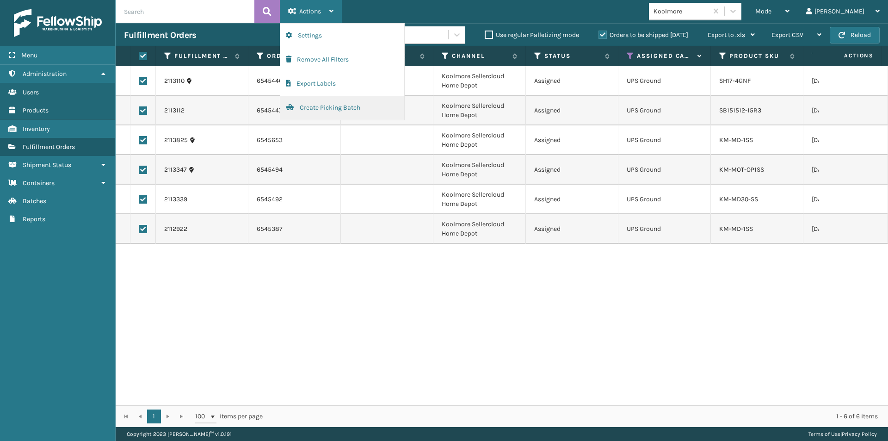
click at [321, 105] on button "Create Picking Batch" at bounding box center [342, 108] width 124 height 24
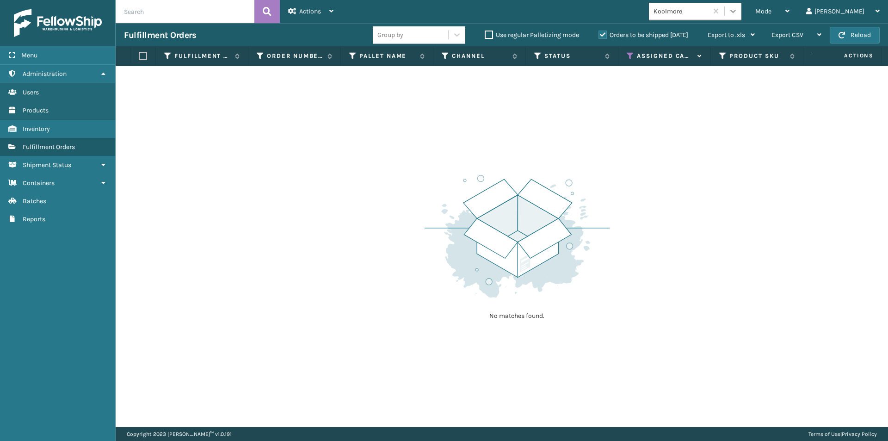
click at [741, 16] on div at bounding box center [732, 11] width 17 height 17
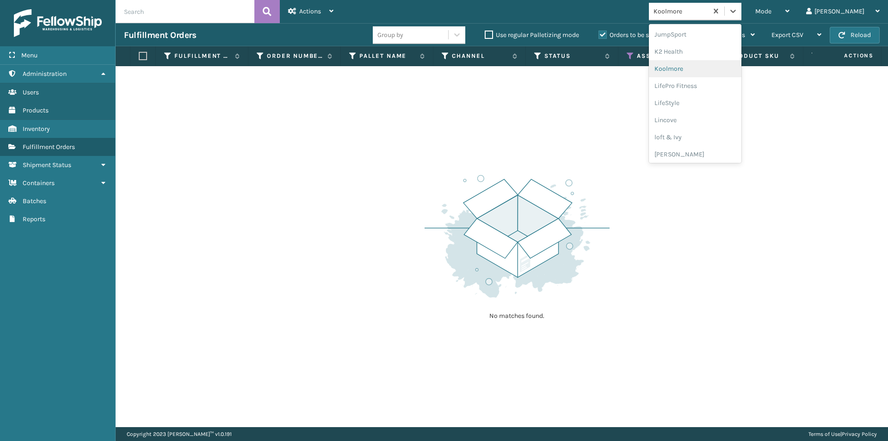
scroll to position [293, 0]
click at [706, 83] on div "LifePro Fitness" at bounding box center [695, 83] width 92 height 17
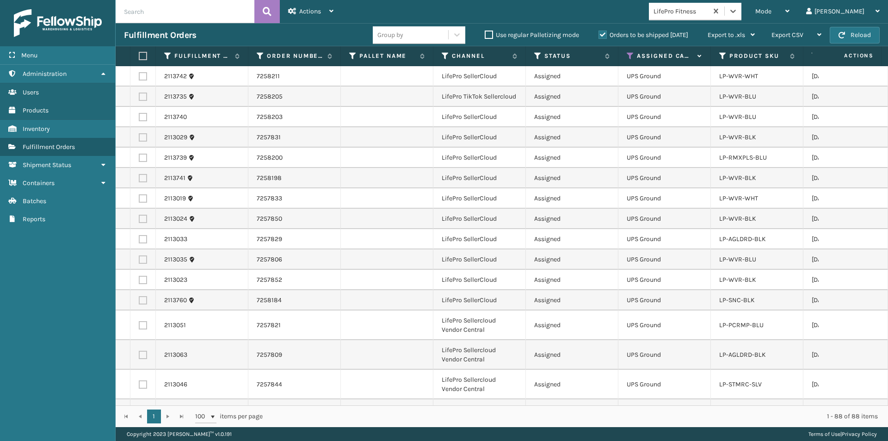
click at [144, 59] on label at bounding box center [142, 56] width 6 height 8
click at [139, 59] on input "checkbox" at bounding box center [139, 56] width 0 height 6
checkbox input "true"
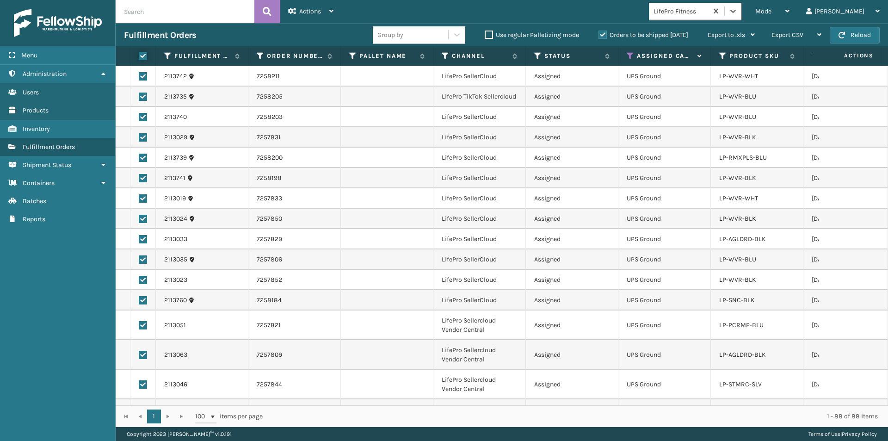
checkbox input "true"
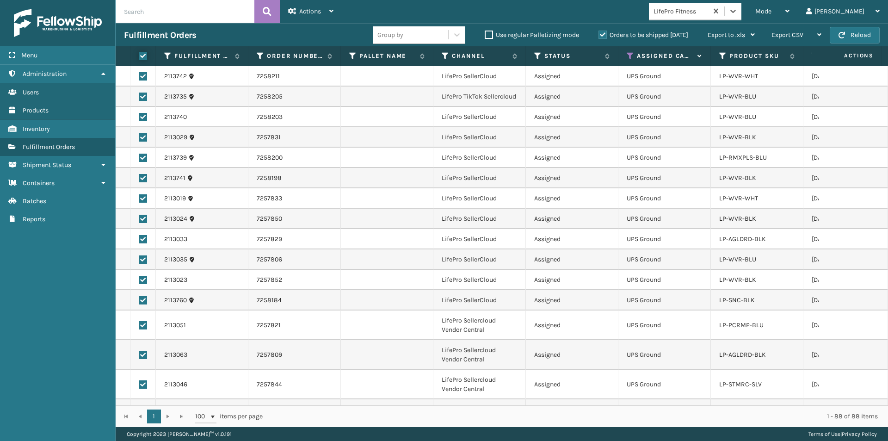
checkbox input "true"
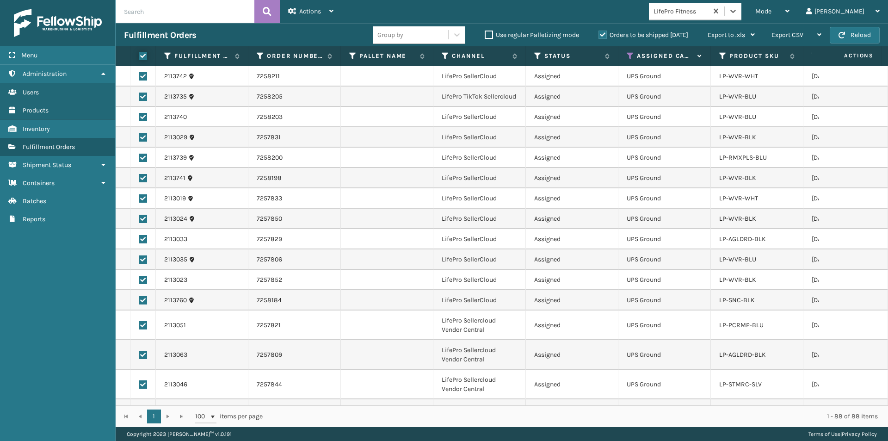
checkbox input "true"
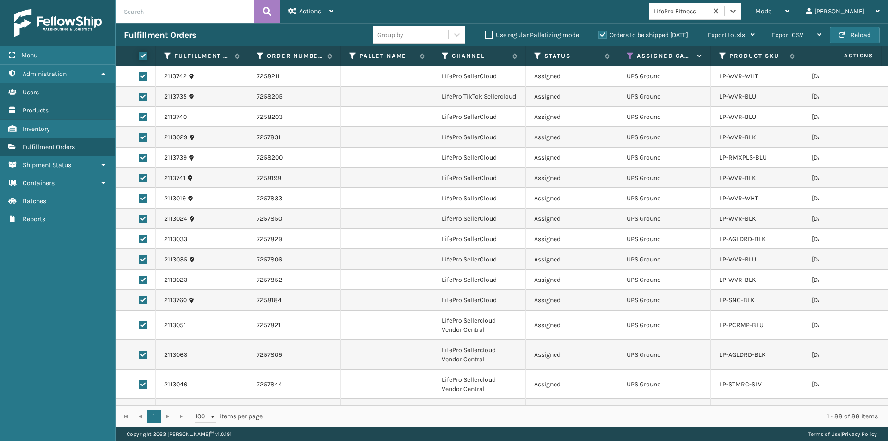
checkbox input "true"
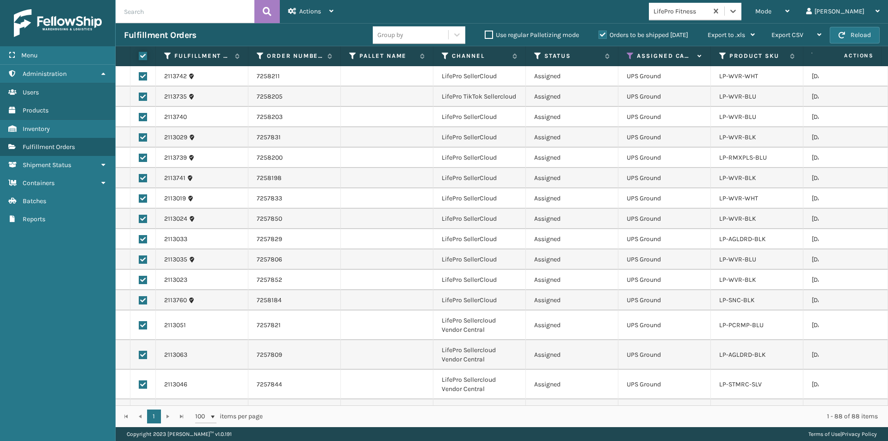
checkbox input "true"
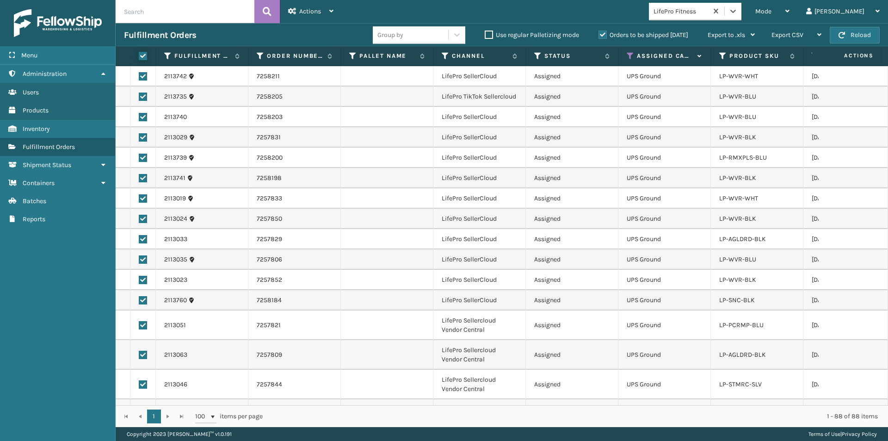
checkbox input "true"
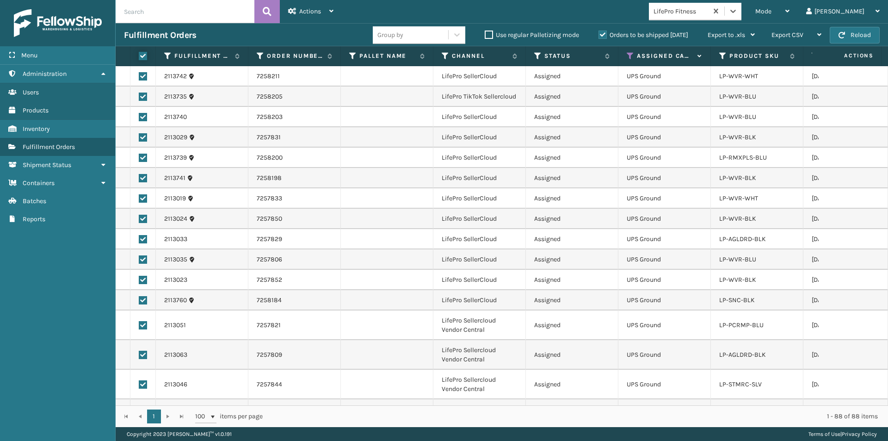
checkbox input "true"
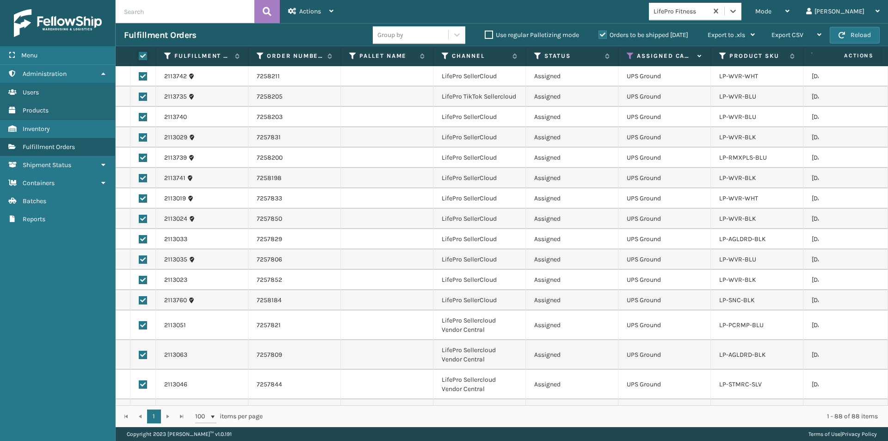
checkbox input "true"
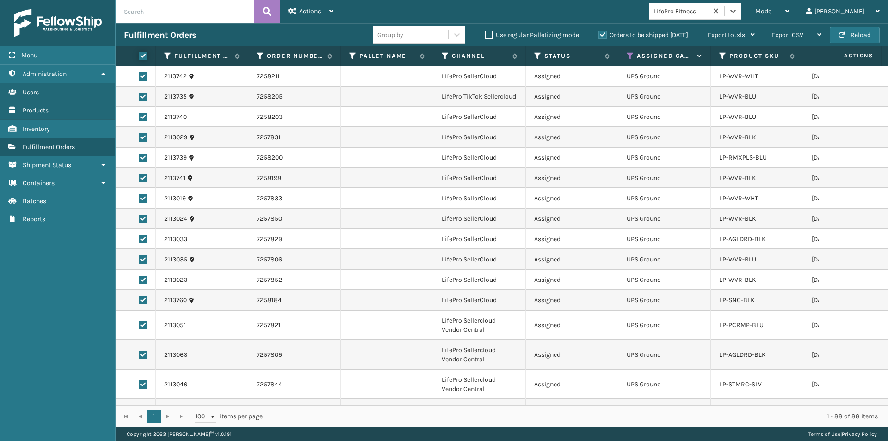
checkbox input "true"
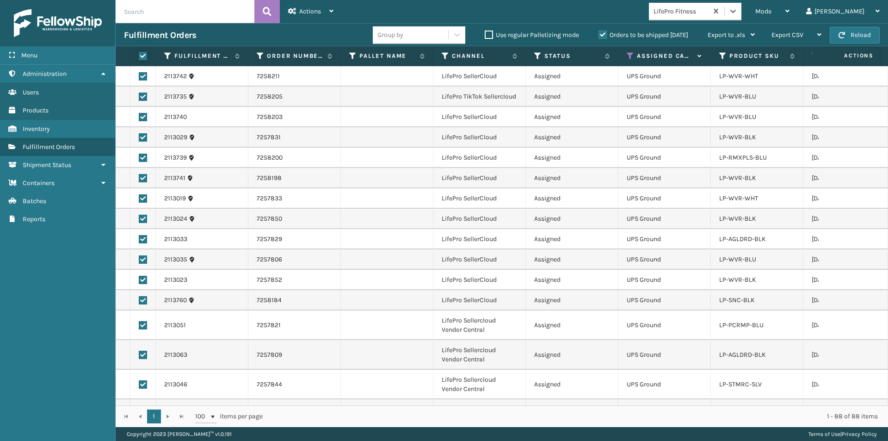
checkbox input "true"
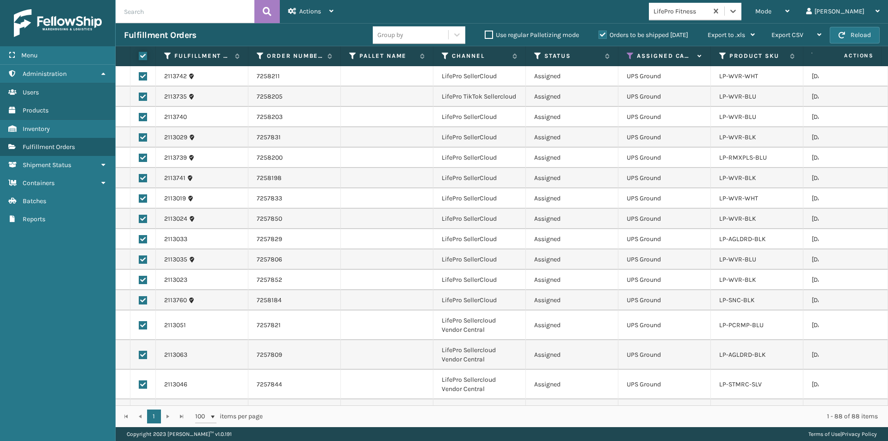
checkbox input "true"
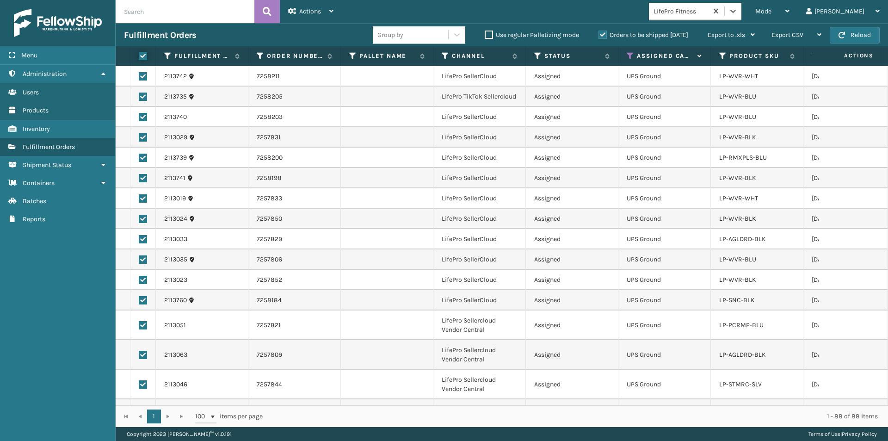
checkbox input "true"
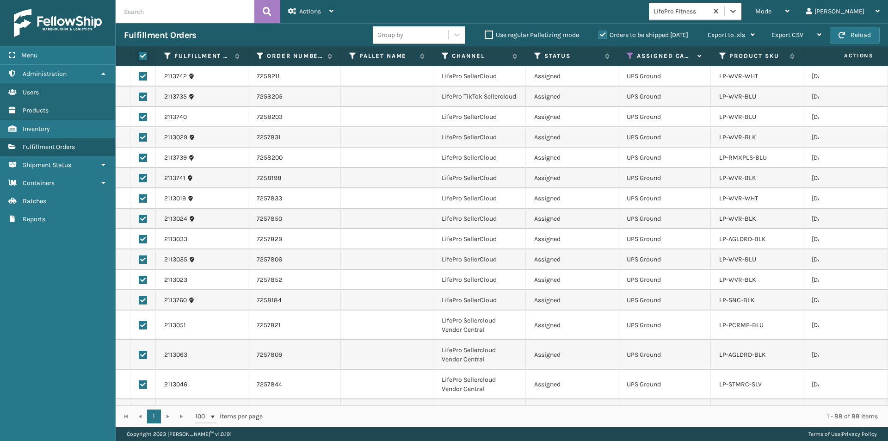
checkbox input "true"
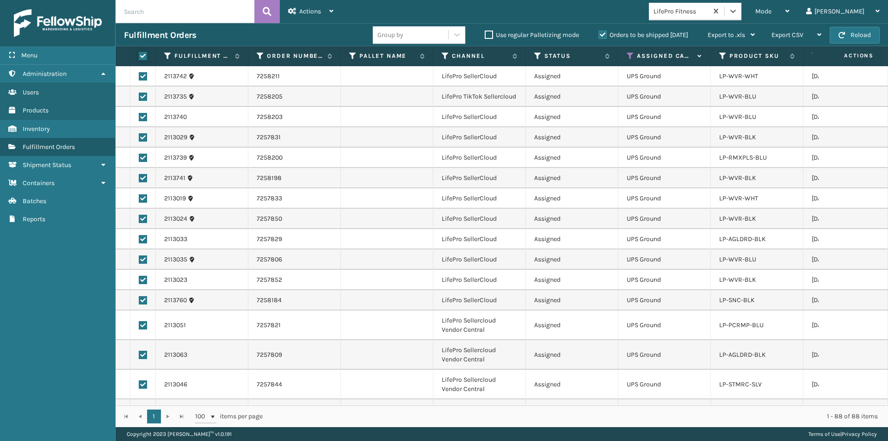
checkbox input "true"
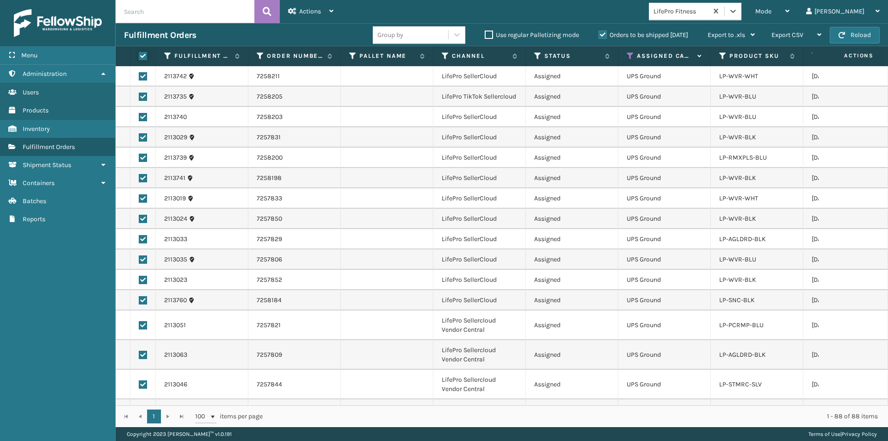
checkbox input "true"
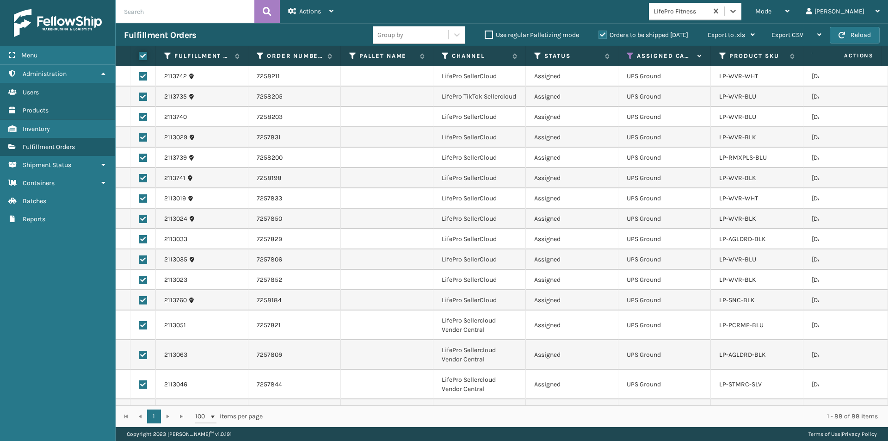
checkbox input "true"
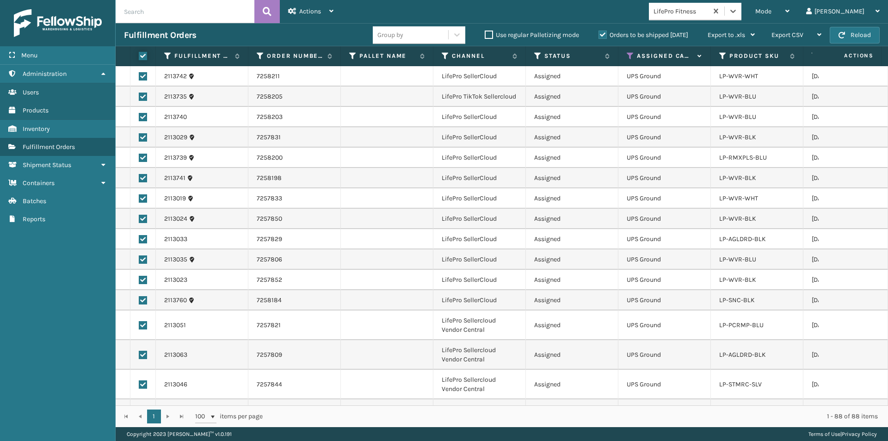
checkbox input "true"
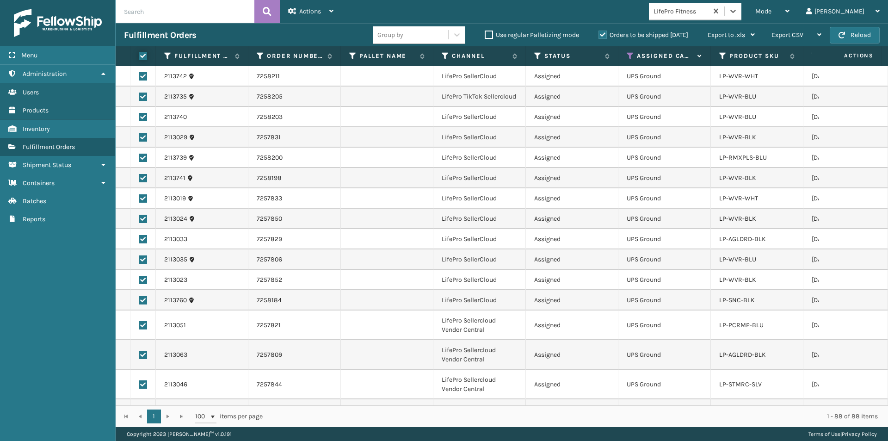
checkbox input "true"
click at [300, 13] on span "Actions" at bounding box center [310, 11] width 22 height 8
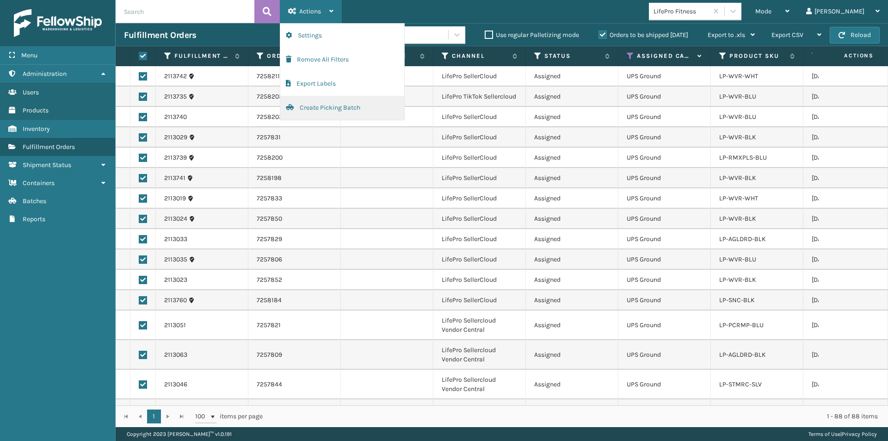
click at [326, 107] on button "Create Picking Batch" at bounding box center [342, 108] width 124 height 24
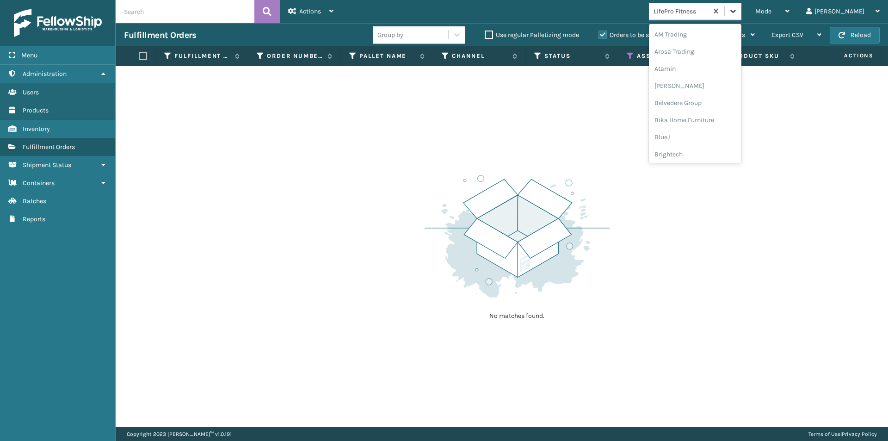
click at [737, 14] on icon at bounding box center [732, 10] width 9 height 9
click at [710, 119] on div "LifeStyle" at bounding box center [695, 119] width 92 height 17
click at [736, 12] on icon at bounding box center [733, 11] width 6 height 3
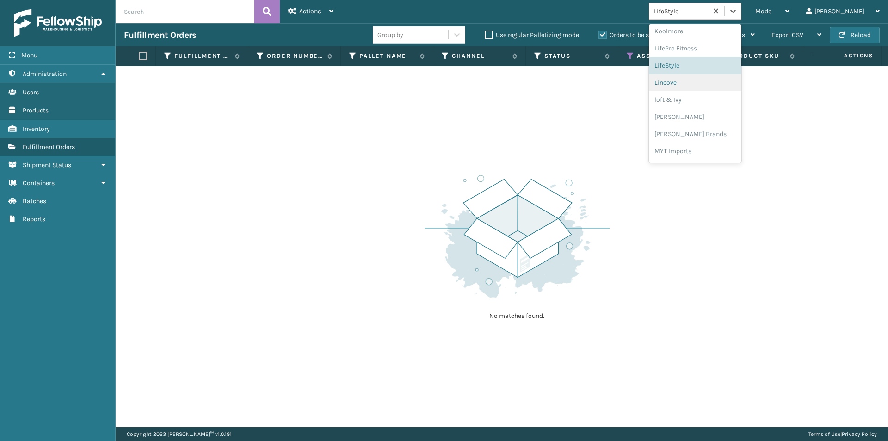
click at [715, 86] on div "Lincove" at bounding box center [695, 82] width 92 height 17
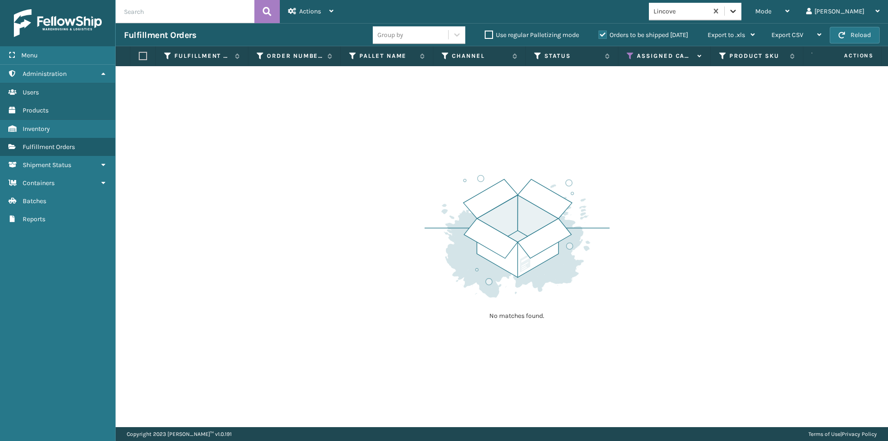
click at [737, 7] on icon at bounding box center [732, 10] width 9 height 9
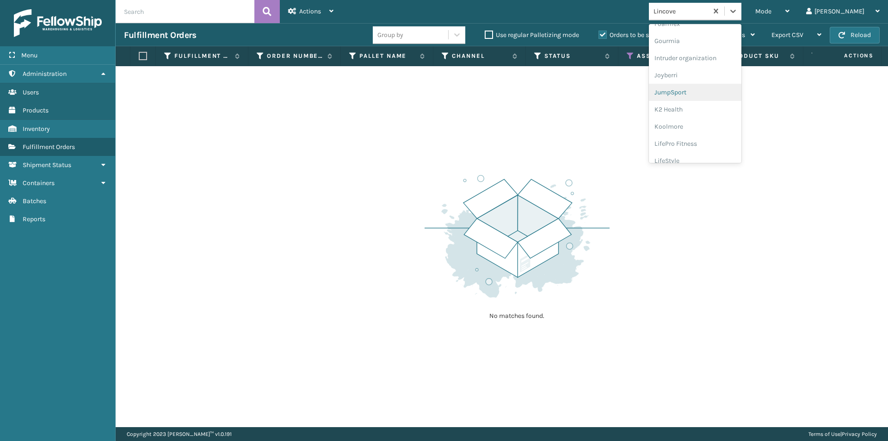
scroll to position [293, 0]
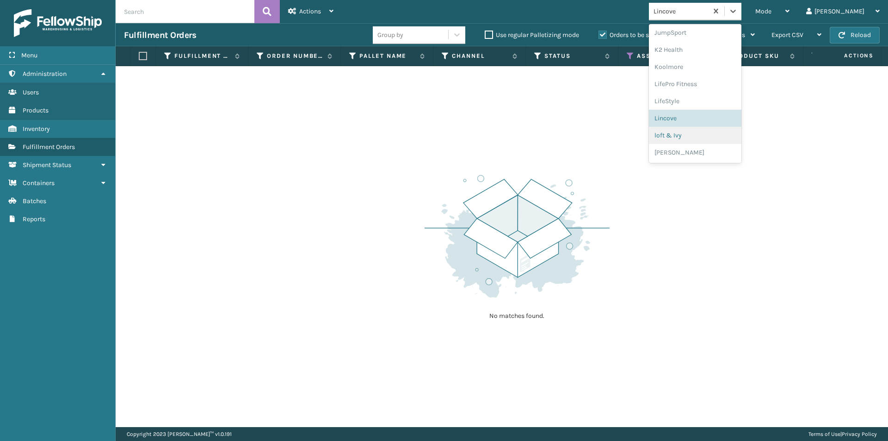
click at [715, 140] on div "loft & Ivy" at bounding box center [695, 135] width 92 height 17
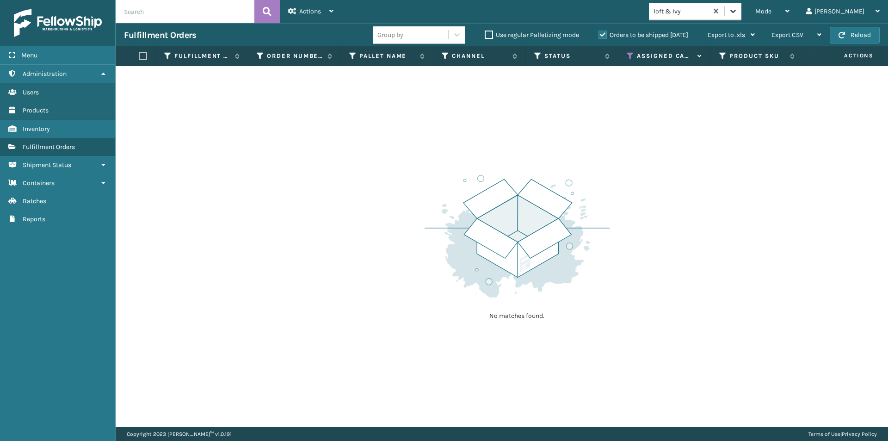
click at [737, 13] on icon at bounding box center [732, 10] width 9 height 9
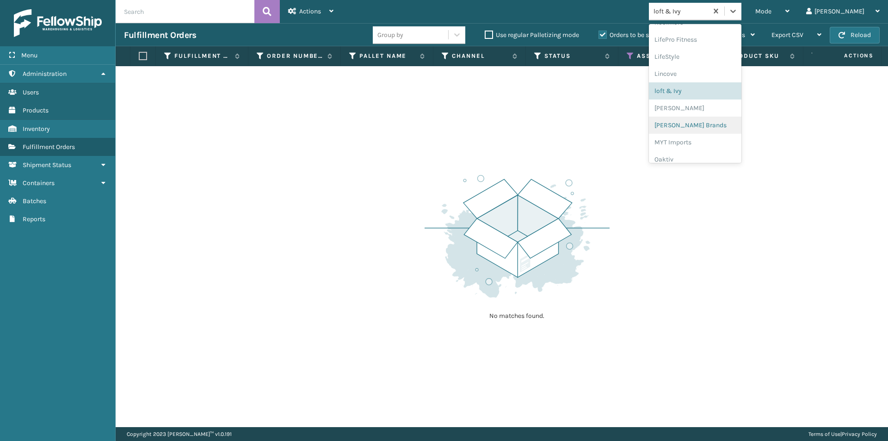
scroll to position [383, 0]
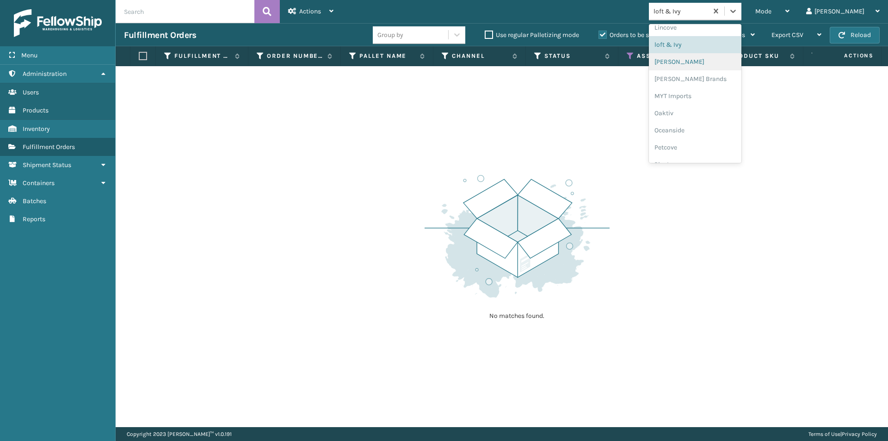
click at [699, 66] on div "[PERSON_NAME]" at bounding box center [695, 61] width 92 height 17
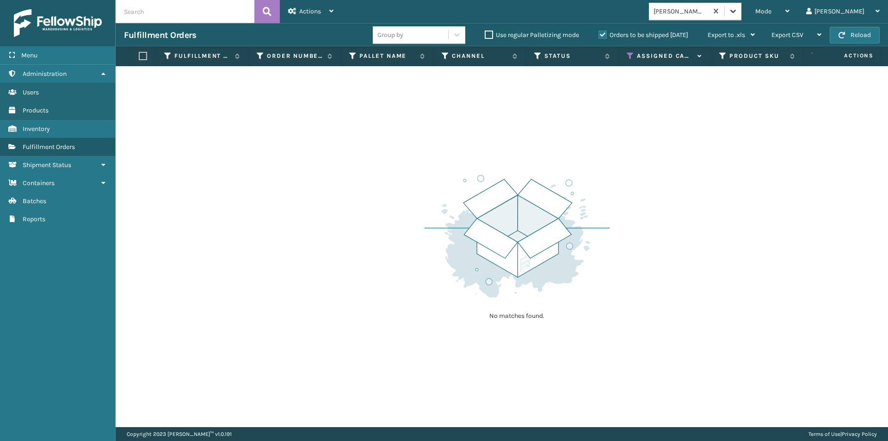
click at [737, 10] on icon at bounding box center [732, 10] width 9 height 9
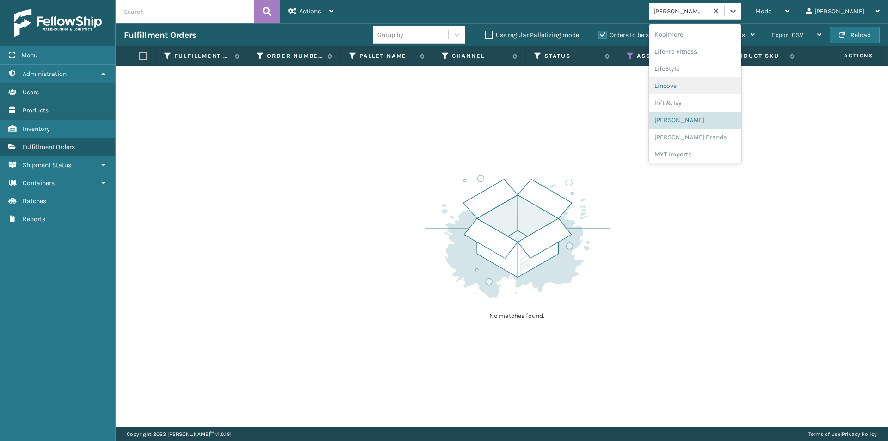
scroll to position [339, 0]
click at [703, 126] on div "[PERSON_NAME] Brands" at bounding box center [695, 123] width 92 height 17
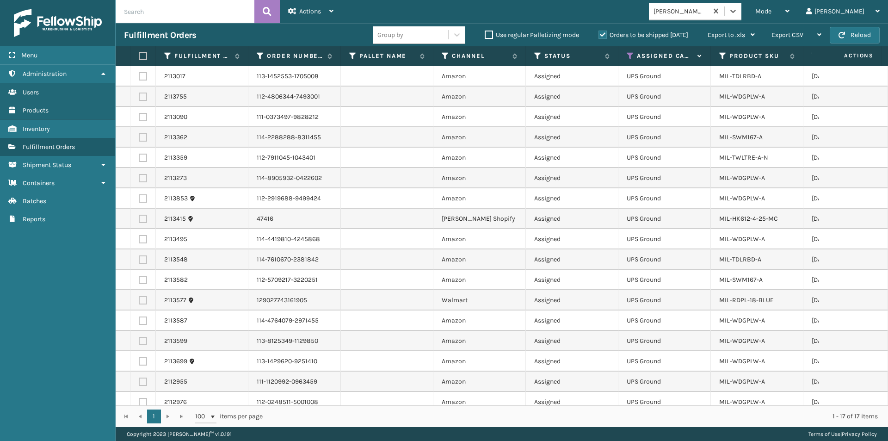
click at [141, 56] on label at bounding box center [142, 56] width 6 height 8
click at [139, 56] on input "checkbox" at bounding box center [139, 56] width 0 height 6
checkbox input "true"
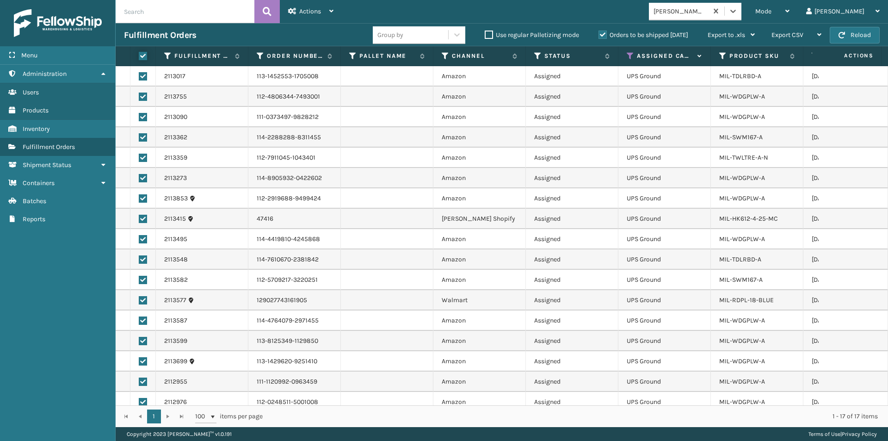
checkbox input "true"
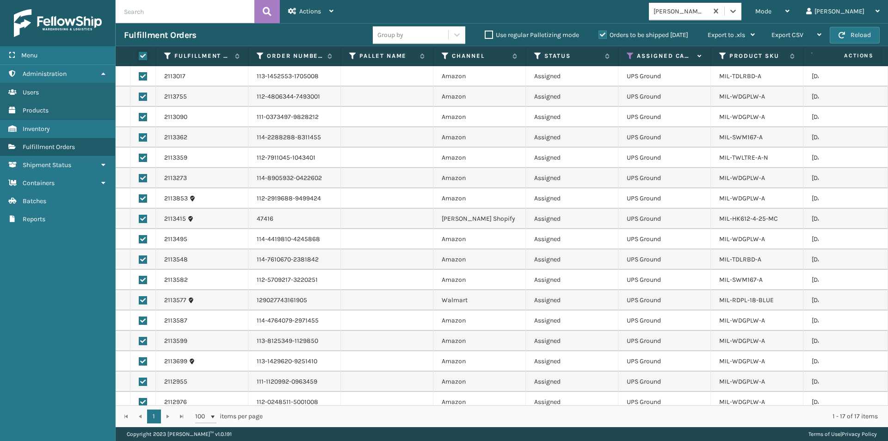
checkbox input "true"
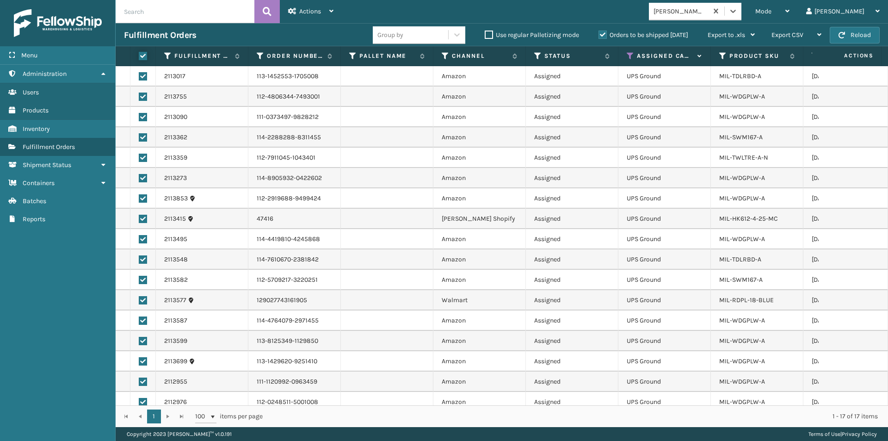
checkbox input "true"
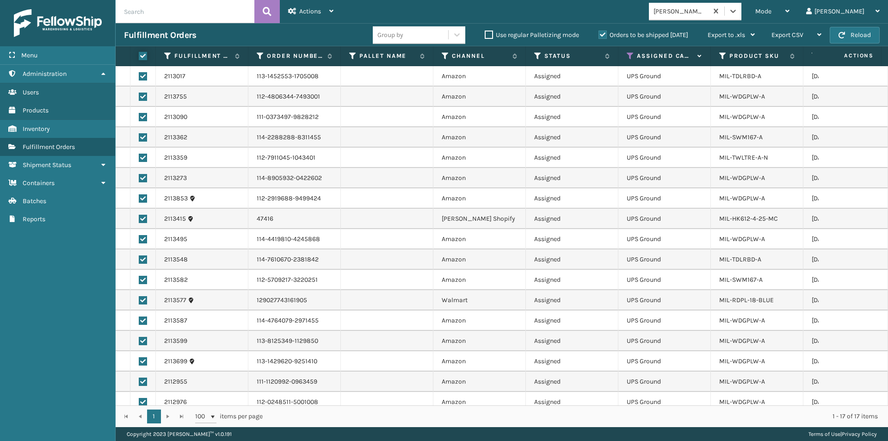
checkbox input "true"
click at [331, 12] on icon at bounding box center [331, 11] width 4 height 6
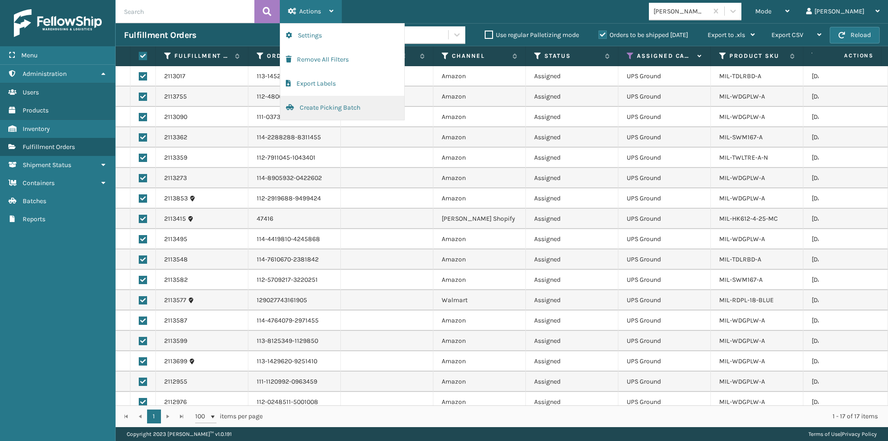
click at [316, 106] on button "Create Picking Batch" at bounding box center [342, 108] width 124 height 24
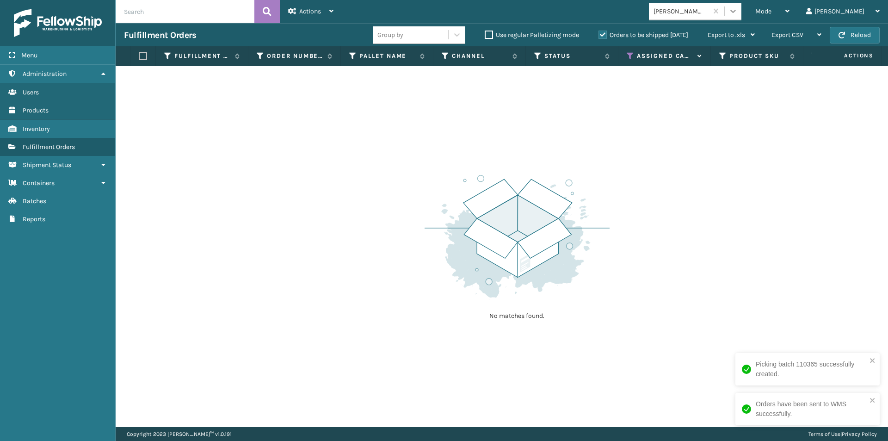
click at [741, 17] on div at bounding box center [732, 11] width 17 height 17
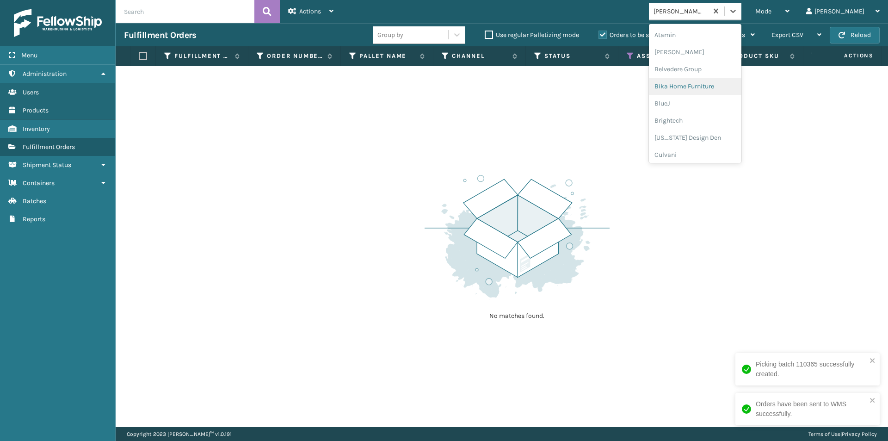
scroll to position [46, 0]
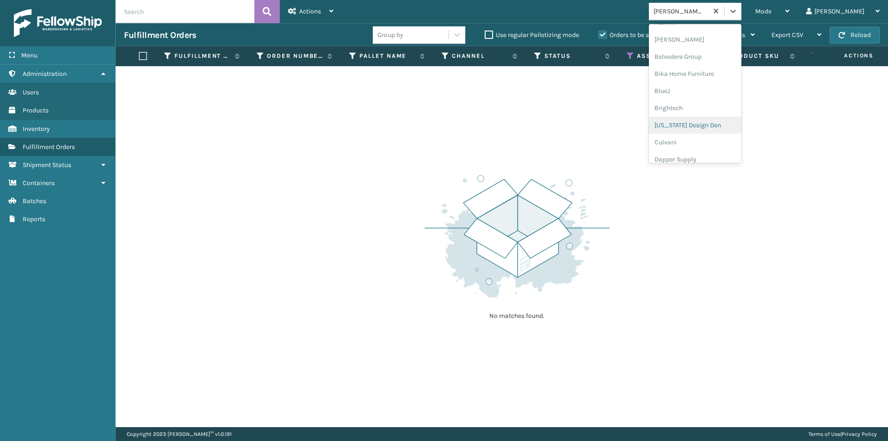
click at [722, 127] on div "[US_STATE] Design Den" at bounding box center [695, 125] width 92 height 17
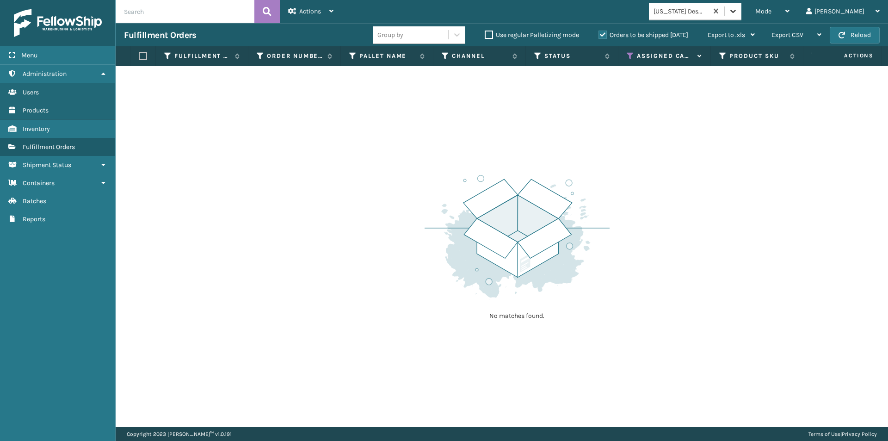
click at [737, 13] on icon at bounding box center [732, 10] width 9 height 9
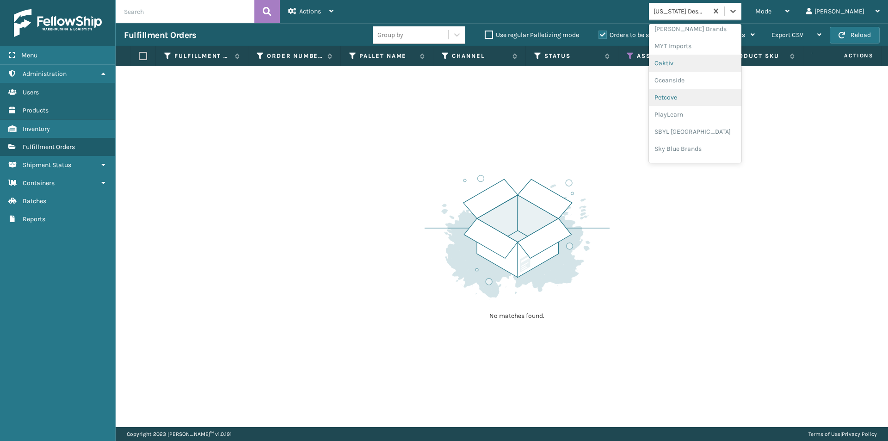
scroll to position [417, 0]
click at [716, 60] on div "MYT Imports" at bounding box center [695, 61] width 92 height 17
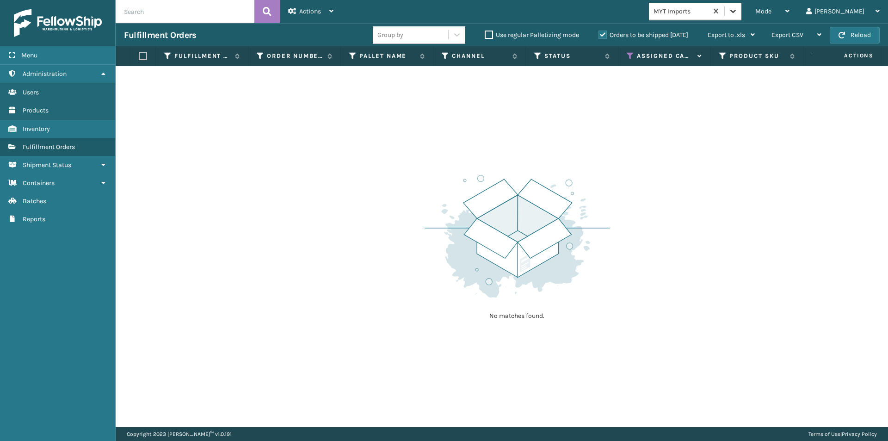
click at [741, 13] on div at bounding box center [732, 11] width 17 height 17
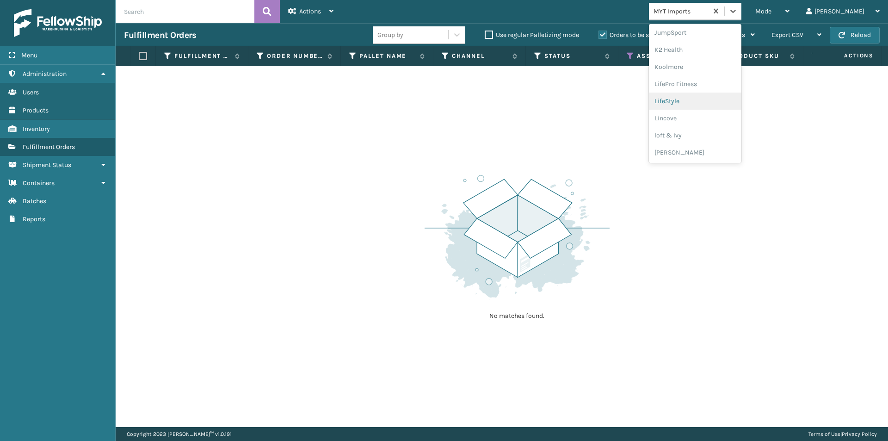
scroll to position [339, 0]
click at [701, 161] on div "Oaktiv" at bounding box center [695, 157] width 92 height 17
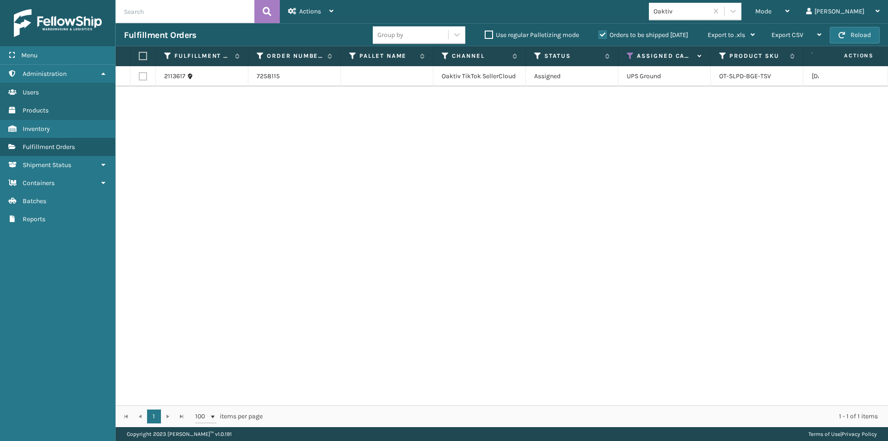
click at [141, 57] on label at bounding box center [142, 56] width 6 height 8
click at [139, 57] on input "checkbox" at bounding box center [139, 56] width 0 height 6
checkbox input "true"
click at [295, 12] on icon at bounding box center [292, 11] width 8 height 6
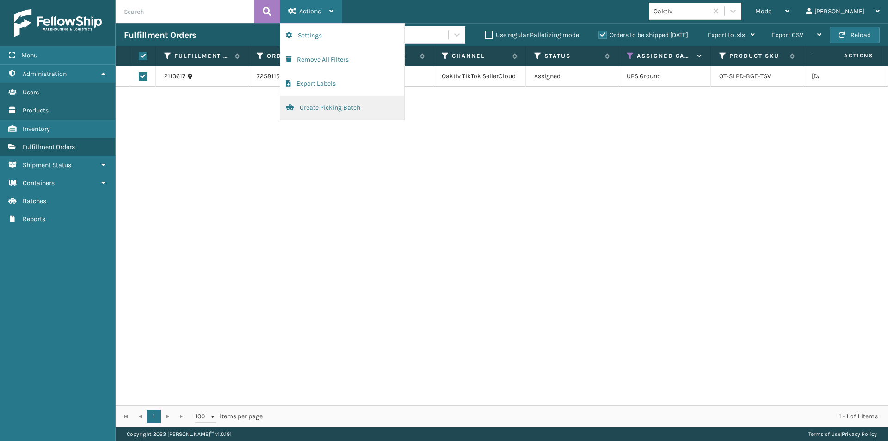
click at [321, 110] on button "Create Picking Batch" at bounding box center [342, 108] width 124 height 24
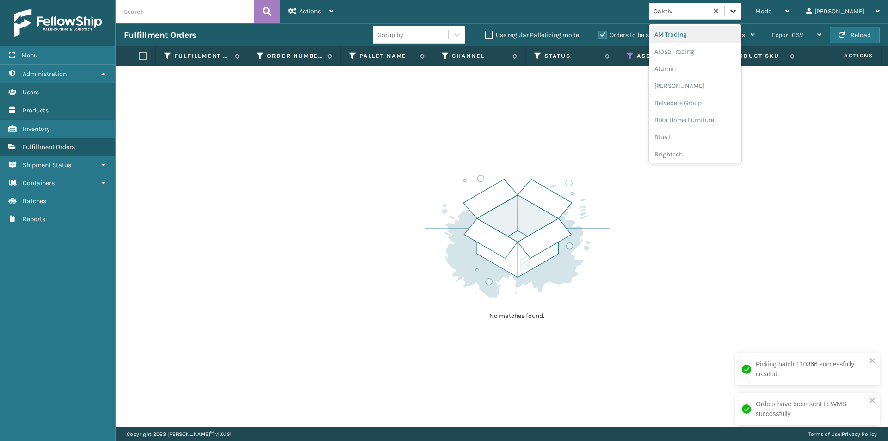
click at [737, 9] on icon at bounding box center [732, 10] width 9 height 9
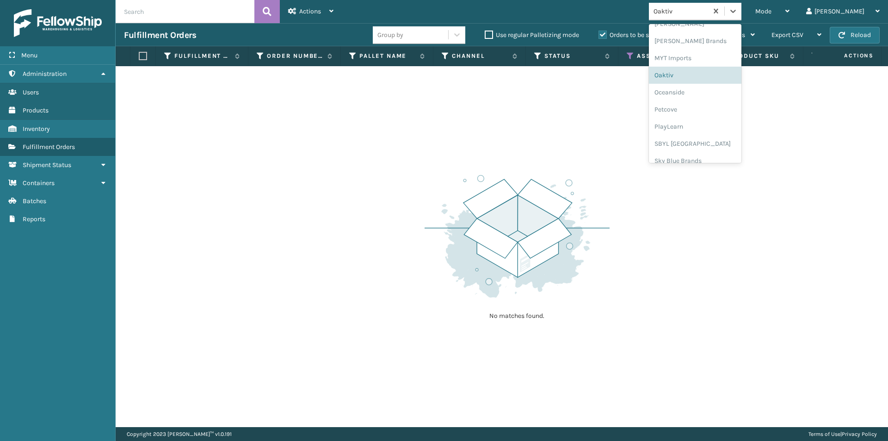
scroll to position [431, 0]
click at [728, 84] on div "Oceanside" at bounding box center [695, 82] width 92 height 17
click at [741, 18] on div at bounding box center [732, 11] width 17 height 17
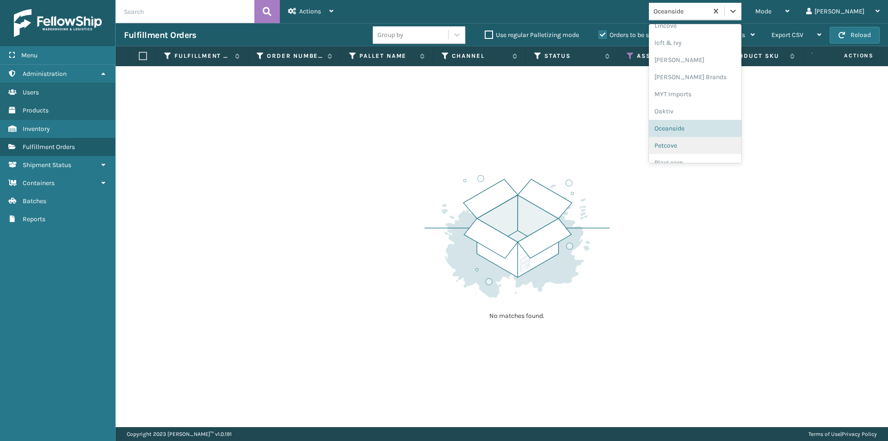
click at [703, 147] on div "Petcove" at bounding box center [695, 145] width 92 height 17
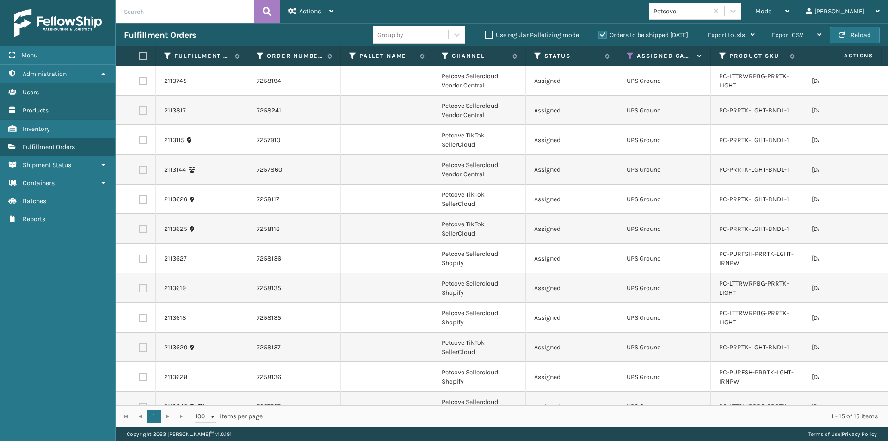
click at [143, 56] on label at bounding box center [142, 56] width 6 height 8
click at [139, 56] on input "checkbox" at bounding box center [139, 56] width 0 height 6
checkbox input "true"
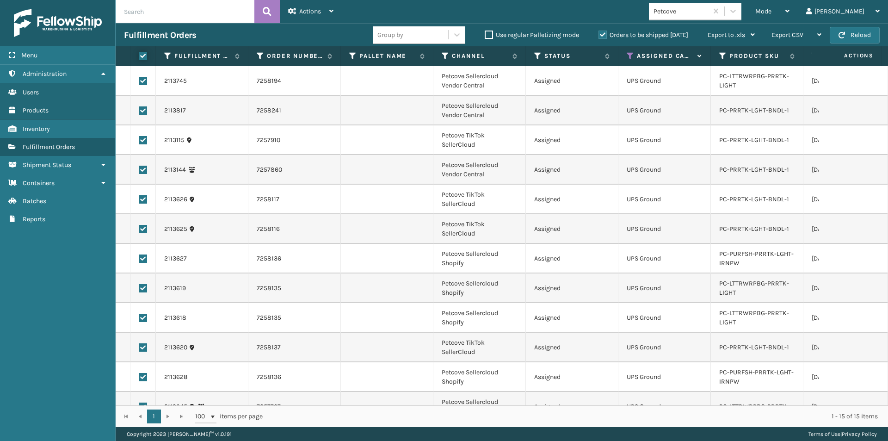
checkbox input "true"
click at [297, 14] on div "Actions" at bounding box center [310, 11] width 45 height 23
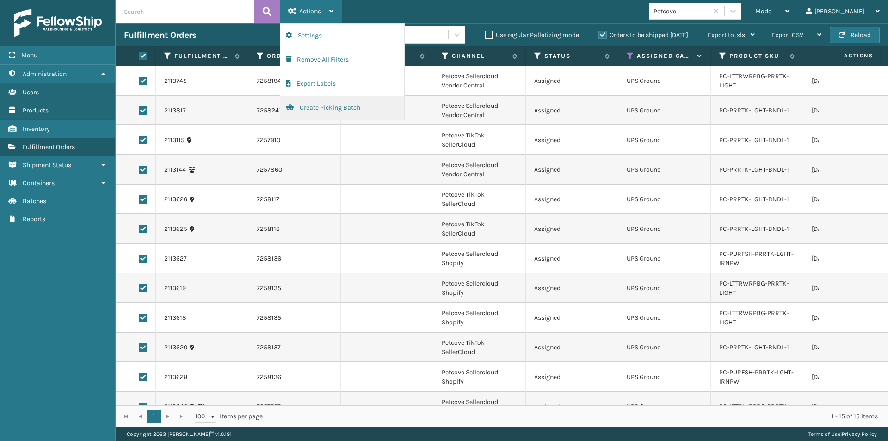
click at [312, 109] on button "Create Picking Batch" at bounding box center [342, 108] width 124 height 24
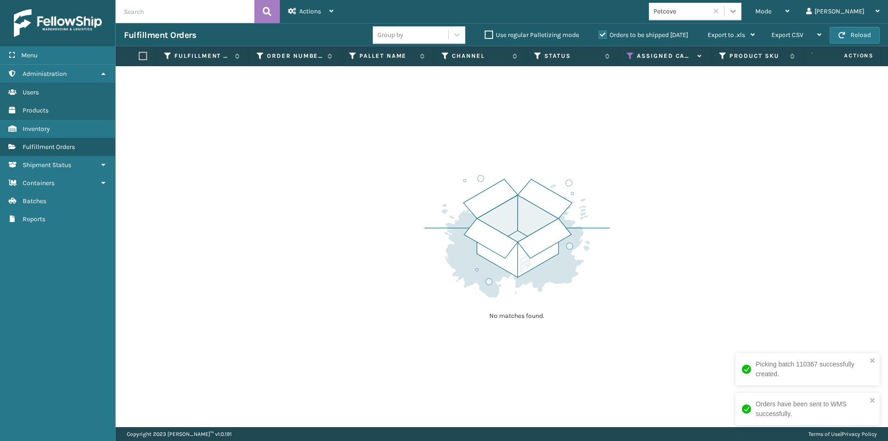
click at [737, 9] on icon at bounding box center [732, 10] width 9 height 9
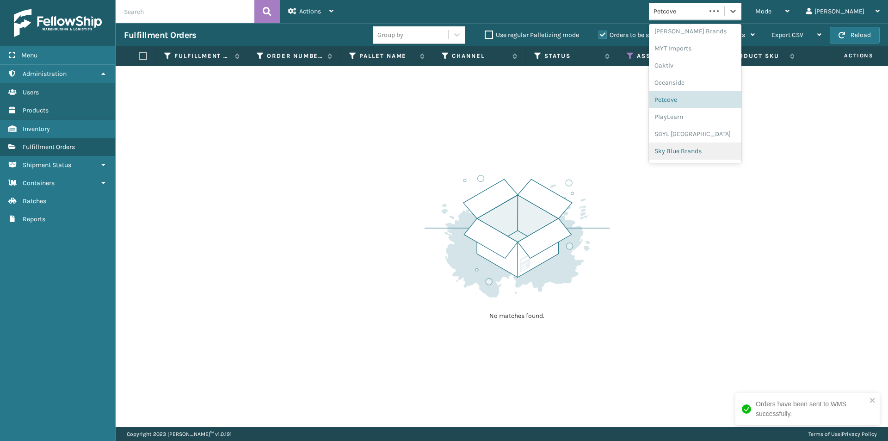
scroll to position [464, 0]
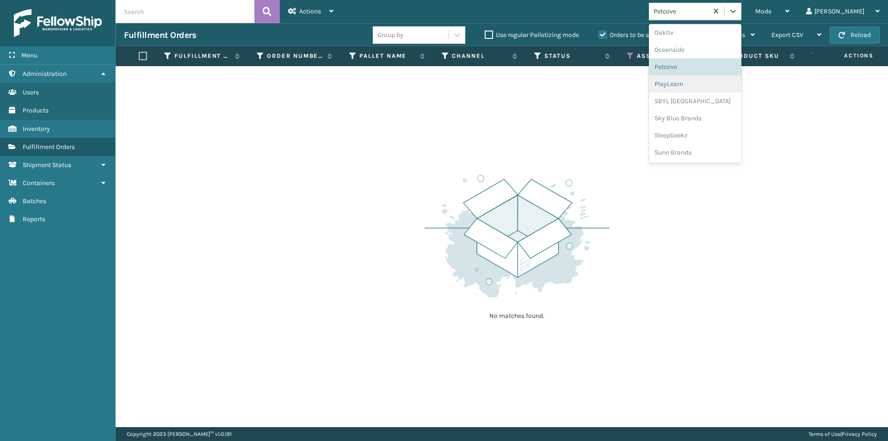
click at [721, 87] on div "PlayLearn" at bounding box center [695, 83] width 92 height 17
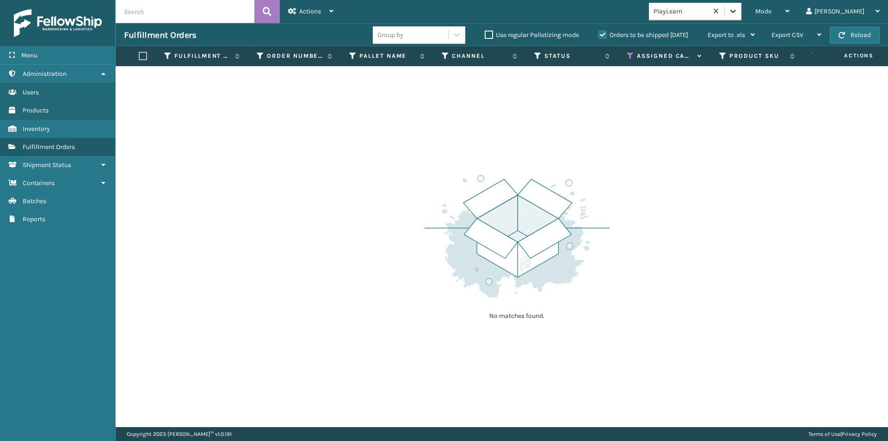
click at [736, 11] on icon at bounding box center [733, 11] width 6 height 3
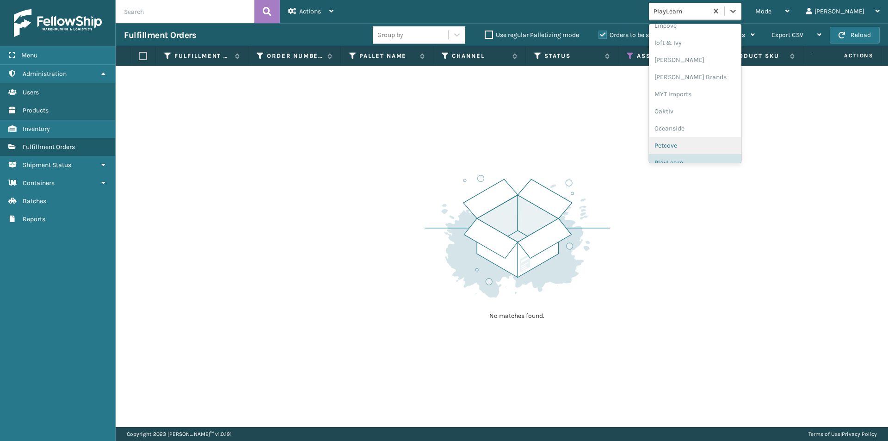
scroll to position [431, 0]
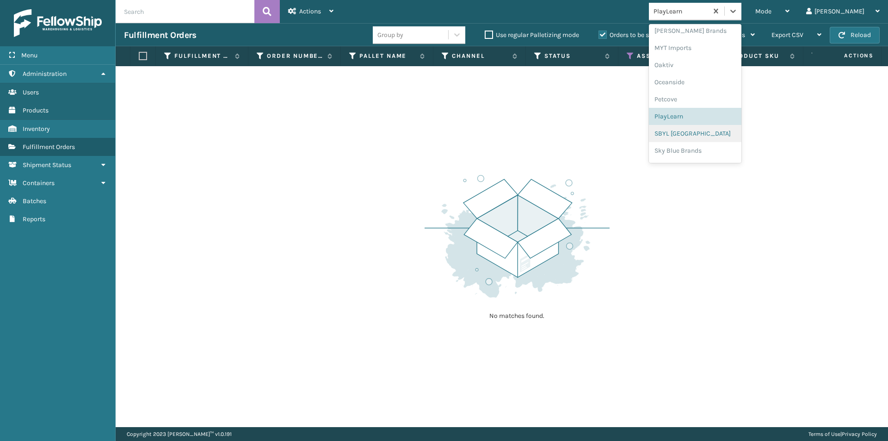
click at [717, 135] on div "SBYL [GEOGRAPHIC_DATA]" at bounding box center [695, 133] width 92 height 17
click at [737, 10] on icon at bounding box center [732, 10] width 9 height 9
click at [723, 122] on div "Sky Blue Brands" at bounding box center [695, 118] width 92 height 17
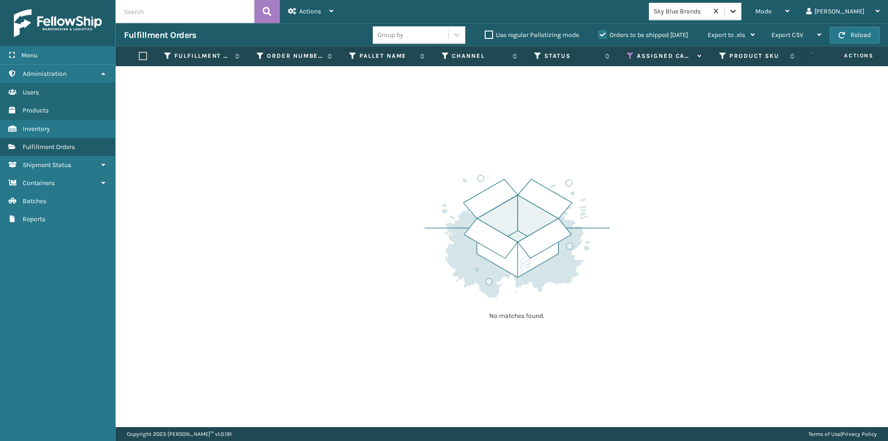
click at [736, 11] on icon at bounding box center [733, 11] width 6 height 3
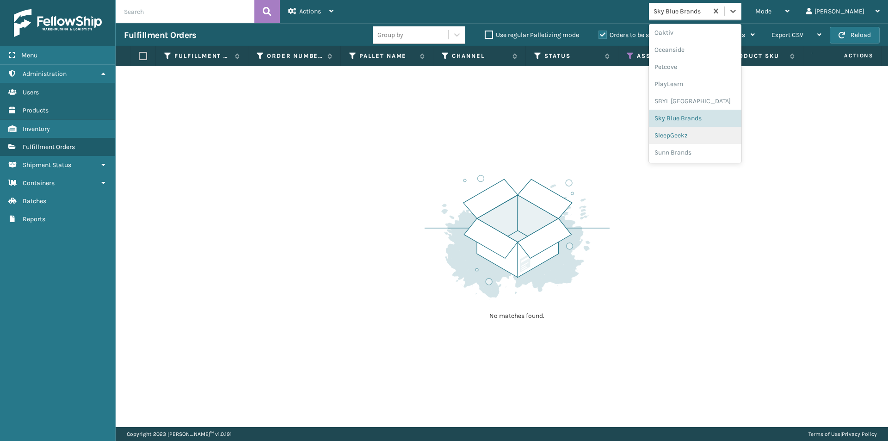
click at [701, 138] on div "SleepGeekz" at bounding box center [695, 135] width 92 height 17
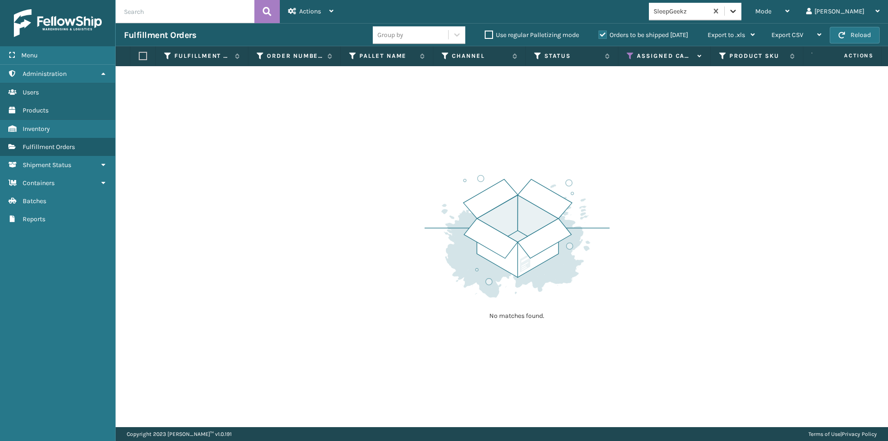
click at [736, 12] on icon at bounding box center [733, 11] width 6 height 3
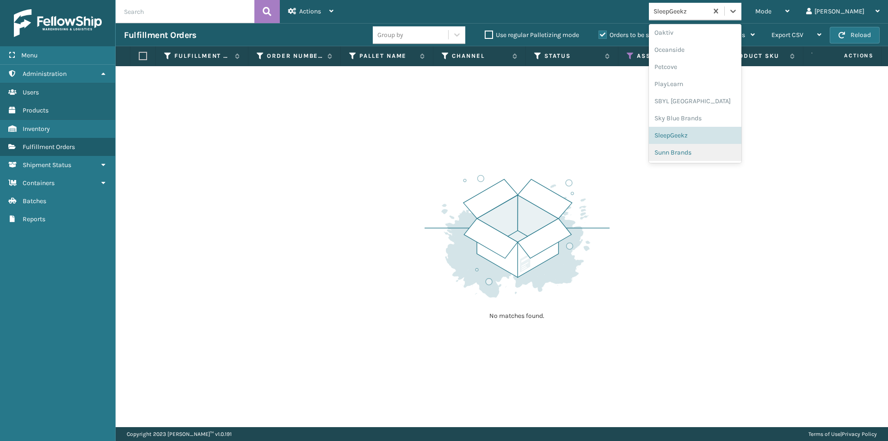
click at [701, 154] on div "Sunn Brands" at bounding box center [695, 152] width 92 height 17
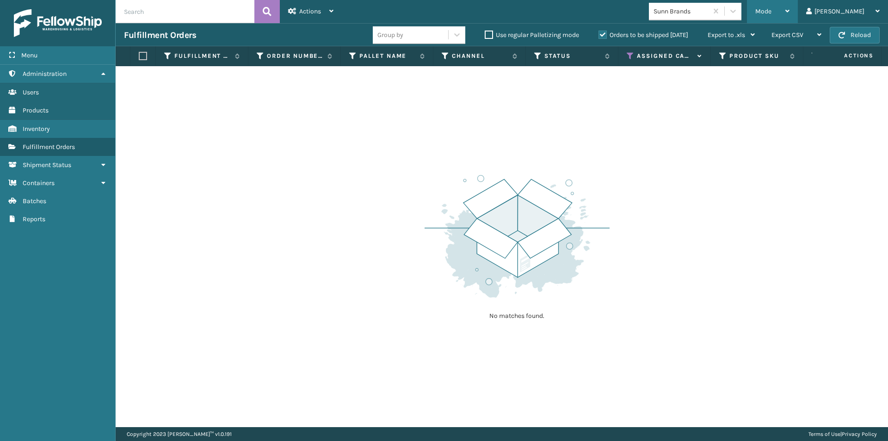
click at [789, 11] on icon at bounding box center [787, 11] width 4 height 6
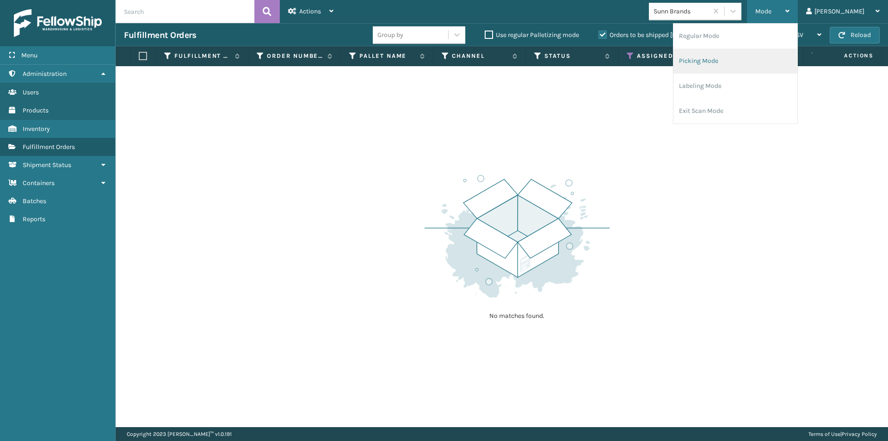
click at [765, 64] on li "Picking Mode" at bounding box center [735, 61] width 124 height 25
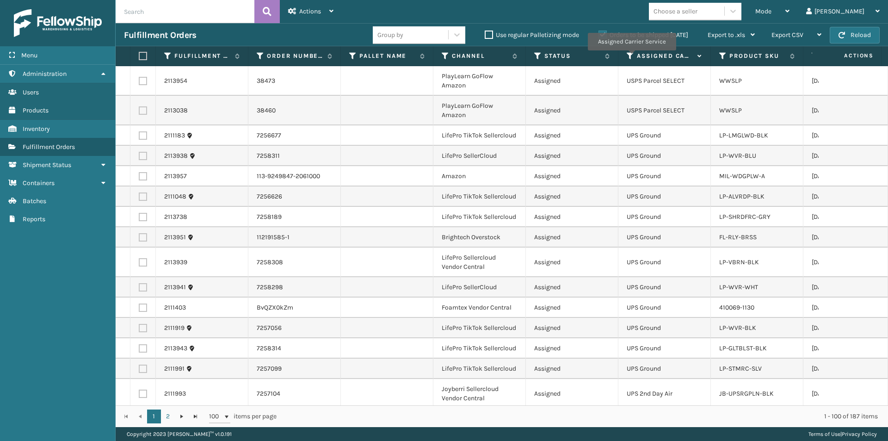
click at [631, 57] on icon at bounding box center [629, 56] width 7 height 8
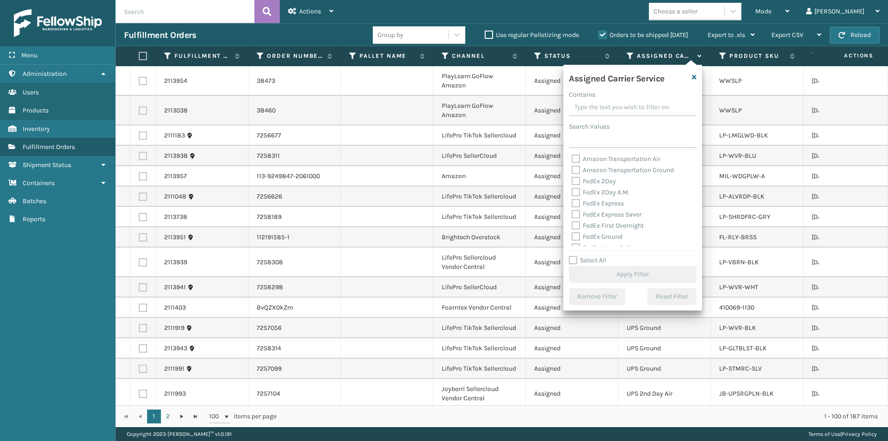
click at [576, 181] on label "FedEx 2Day" at bounding box center [593, 181] width 44 height 8
click at [572, 181] on input "FedEx 2Day" at bounding box center [571, 179] width 0 height 6
click at [576, 190] on label "FedEx 2Day A.M." at bounding box center [600, 192] width 58 height 8
click at [572, 190] on input "FedEx 2Day A.M." at bounding box center [571, 190] width 0 height 6
click at [574, 201] on label "FedEx Express" at bounding box center [597, 203] width 52 height 8
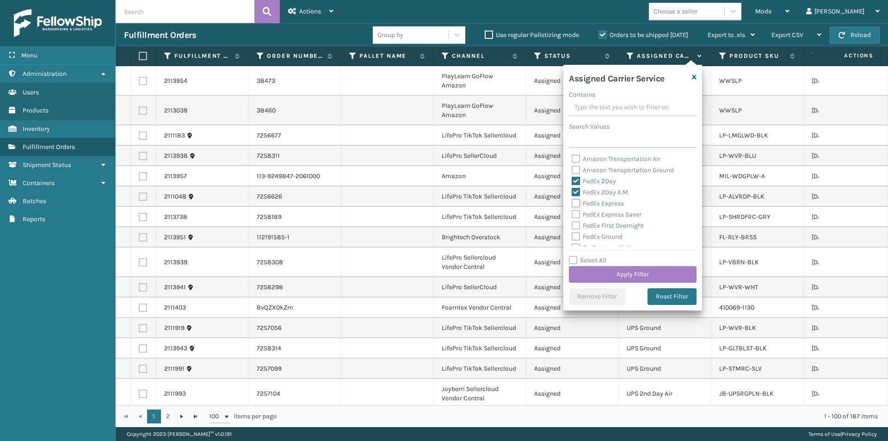
click at [572, 201] on input "FedEx Express" at bounding box center [571, 201] width 0 height 6
click at [578, 215] on label "FedEx Express Saver" at bounding box center [606, 214] width 70 height 8
click at [572, 215] on input "FedEx Express Saver" at bounding box center [571, 212] width 0 height 6
click at [661, 271] on button "Apply Filter" at bounding box center [633, 274] width 128 height 17
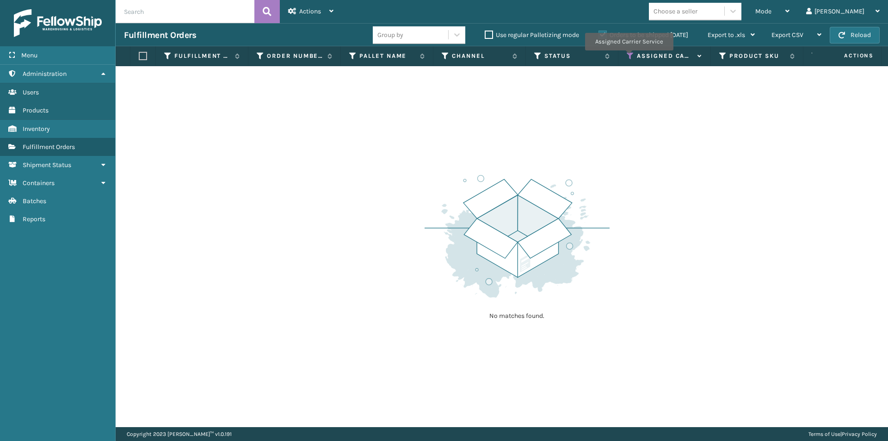
click at [628, 57] on icon at bounding box center [629, 56] width 7 height 8
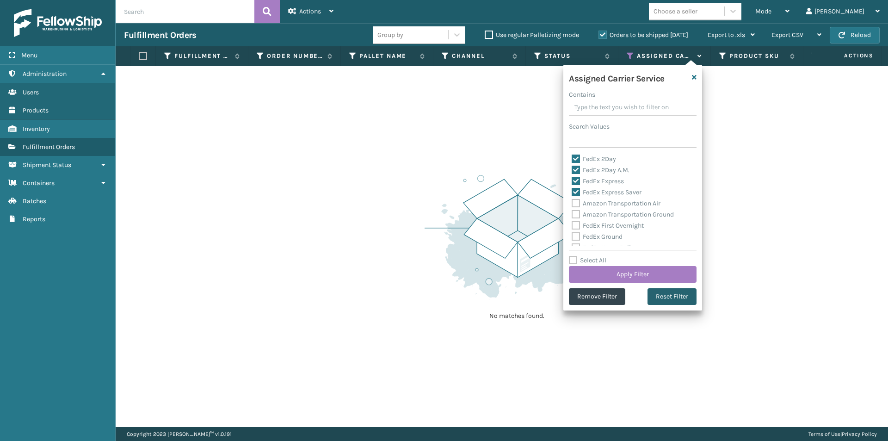
click at [681, 300] on button "Reset Filter" at bounding box center [671, 296] width 49 height 17
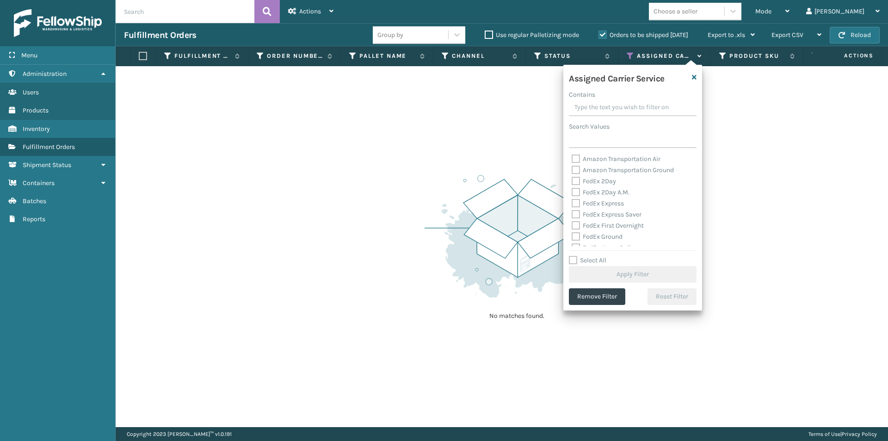
click at [575, 181] on label "FedEx 2Day" at bounding box center [593, 181] width 44 height 8
click at [572, 181] on input "FedEx 2Day" at bounding box center [571, 179] width 0 height 6
click at [574, 190] on label "FedEx 2Day A.M." at bounding box center [600, 192] width 58 height 8
click at [572, 190] on input "FedEx 2Day A.M." at bounding box center [571, 190] width 0 height 6
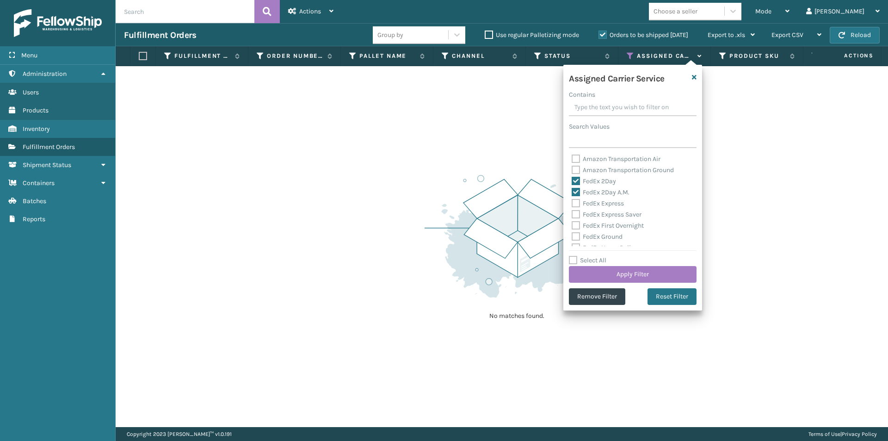
click at [574, 204] on label "FedEx Express" at bounding box center [597, 203] width 52 height 8
click at [572, 204] on input "FedEx Express" at bounding box center [571, 201] width 0 height 6
click at [576, 214] on label "FedEx Express Saver" at bounding box center [606, 214] width 70 height 8
click at [572, 214] on input "FedEx Express Saver" at bounding box center [571, 212] width 0 height 6
click at [577, 223] on label "FedEx First Overnight" at bounding box center [607, 225] width 72 height 8
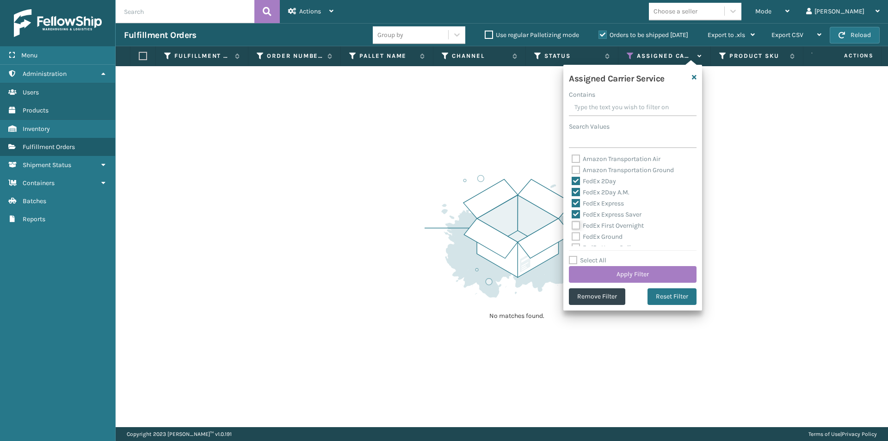
click at [572, 223] on input "FedEx First Overnight" at bounding box center [571, 223] width 0 height 6
click at [577, 239] on label "FedEx Ground" at bounding box center [596, 237] width 51 height 8
click at [572, 237] on input "FedEx Ground" at bounding box center [571, 234] width 0 height 6
click at [575, 199] on label "FedEx Home Delivery" at bounding box center [606, 201] width 71 height 8
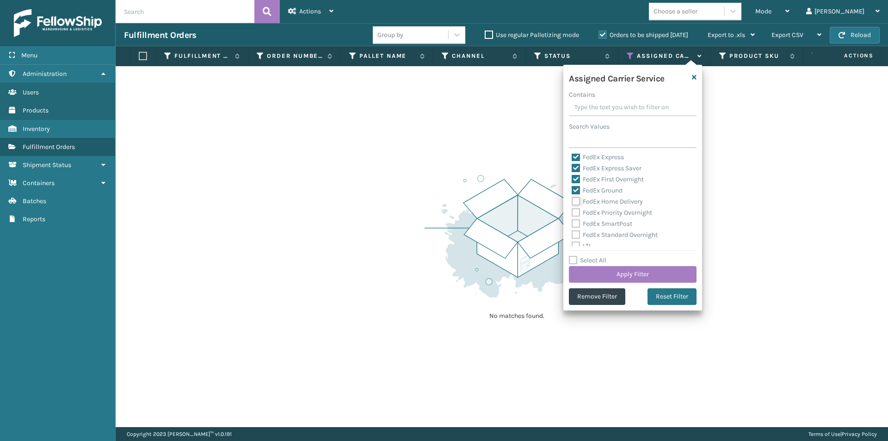
click at [572, 199] on input "FedEx Home Delivery" at bounding box center [571, 199] width 0 height 6
click at [577, 212] on label "FedEx Priority Overnight" at bounding box center [611, 213] width 80 height 8
click at [572, 212] on input "FedEx Priority Overnight" at bounding box center [571, 210] width 0 height 6
click at [576, 219] on div "FedEx SmartPost" at bounding box center [632, 223] width 122 height 11
click at [575, 226] on label "FedEx SmartPost" at bounding box center [601, 224] width 61 height 8
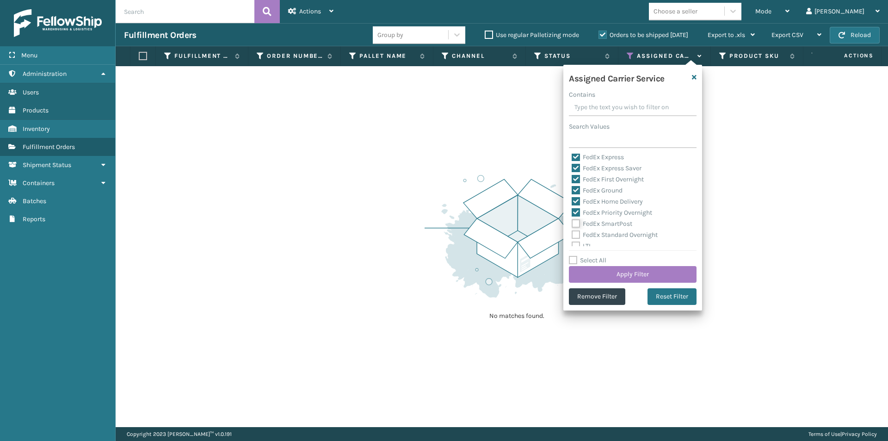
click at [572, 224] on input "FedEx SmartPost" at bounding box center [571, 221] width 0 height 6
click at [575, 233] on label "FedEx Standard Overnight" at bounding box center [614, 235] width 86 height 8
click at [572, 233] on input "FedEx Standard Overnight" at bounding box center [571, 232] width 0 height 6
click at [676, 273] on button "Apply Filter" at bounding box center [633, 274] width 128 height 17
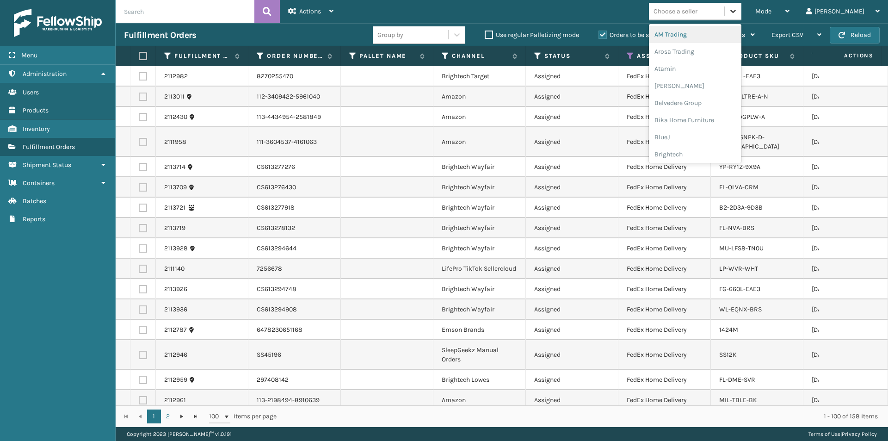
click at [741, 17] on div at bounding box center [732, 11] width 17 height 17
click at [722, 49] on div "Arosa Trading" at bounding box center [695, 51] width 92 height 17
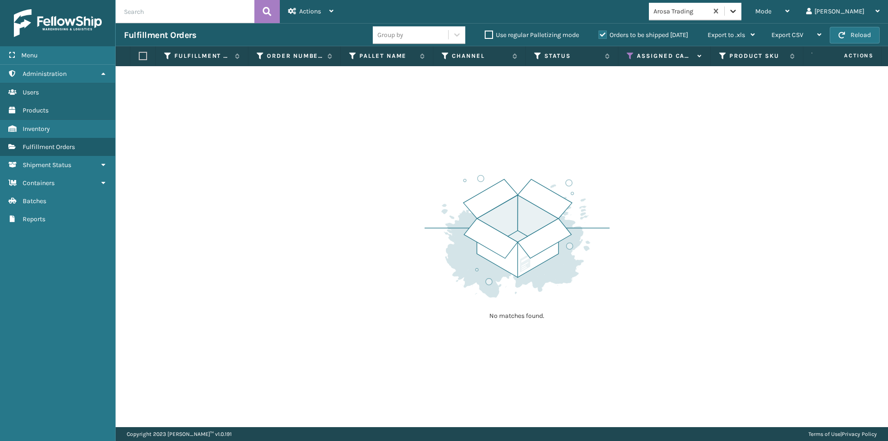
click at [737, 15] on icon at bounding box center [732, 10] width 9 height 9
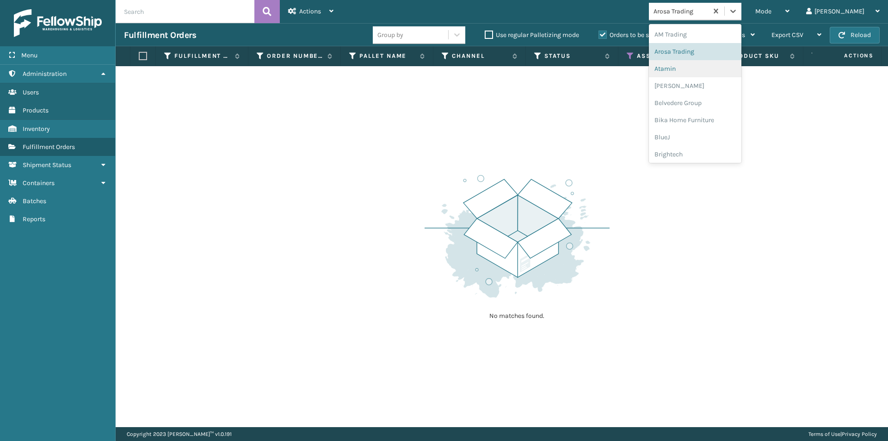
click at [712, 66] on div "Atamin" at bounding box center [695, 68] width 92 height 17
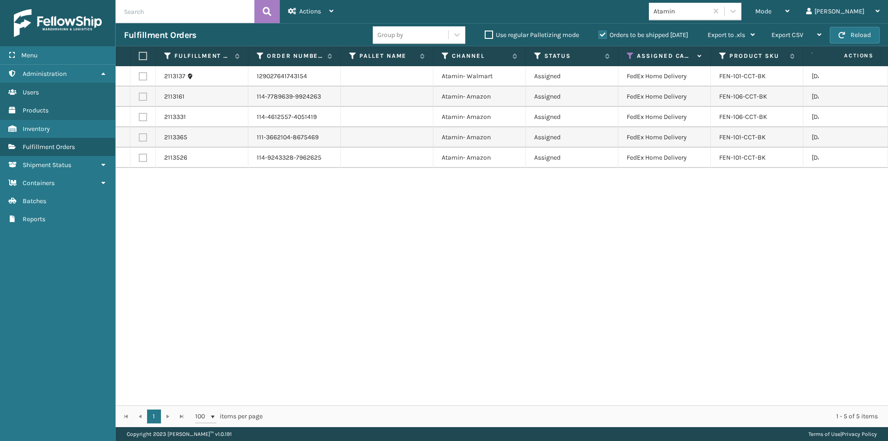
click at [141, 55] on label at bounding box center [142, 56] width 6 height 8
click at [139, 55] on input "checkbox" at bounding box center [139, 56] width 0 height 6
click at [306, 9] on span "Actions" at bounding box center [310, 11] width 22 height 8
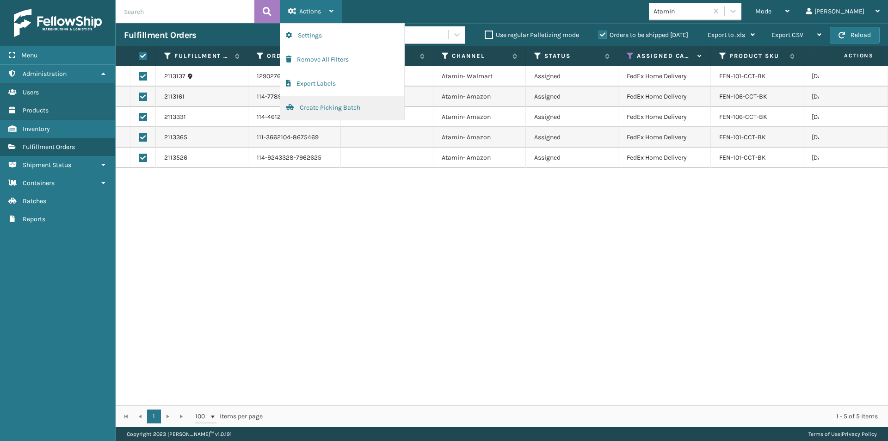
click at [318, 106] on button "Create Picking Batch" at bounding box center [342, 108] width 124 height 24
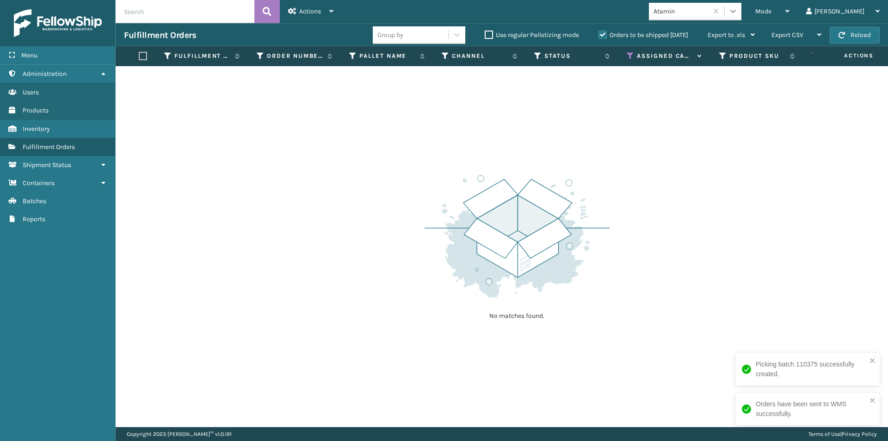
click at [736, 11] on icon at bounding box center [733, 11] width 6 height 3
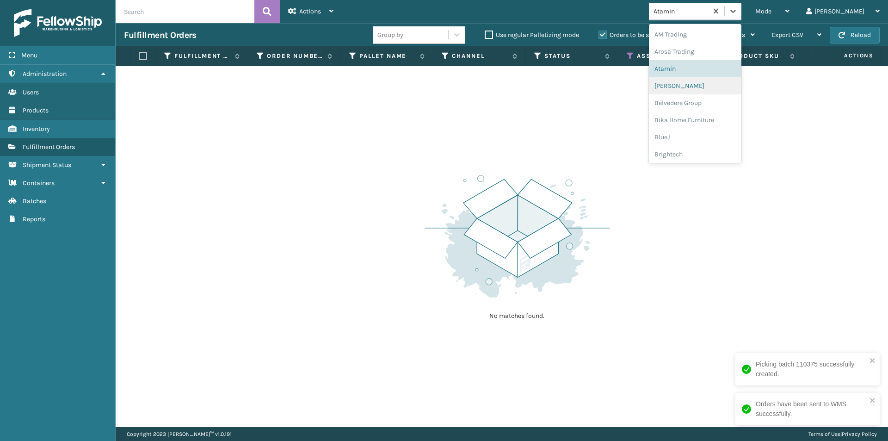
click at [708, 86] on div "[PERSON_NAME]" at bounding box center [695, 85] width 92 height 17
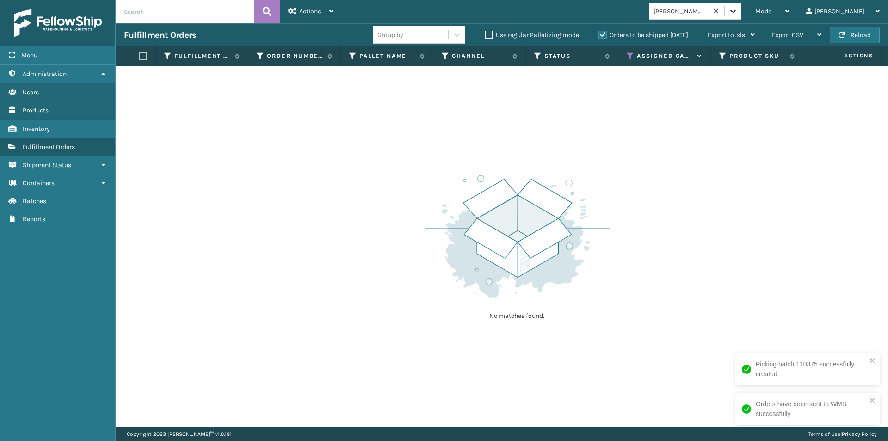
click at [737, 10] on icon at bounding box center [732, 10] width 9 height 9
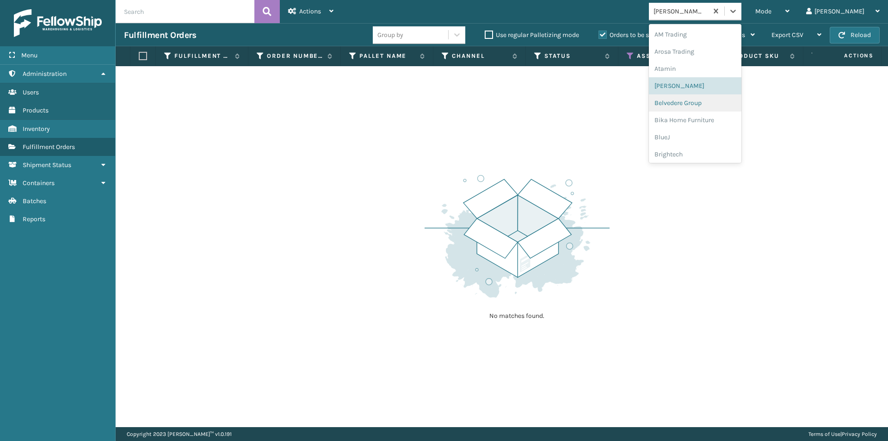
click at [706, 105] on div "Belvedere Group" at bounding box center [695, 102] width 92 height 17
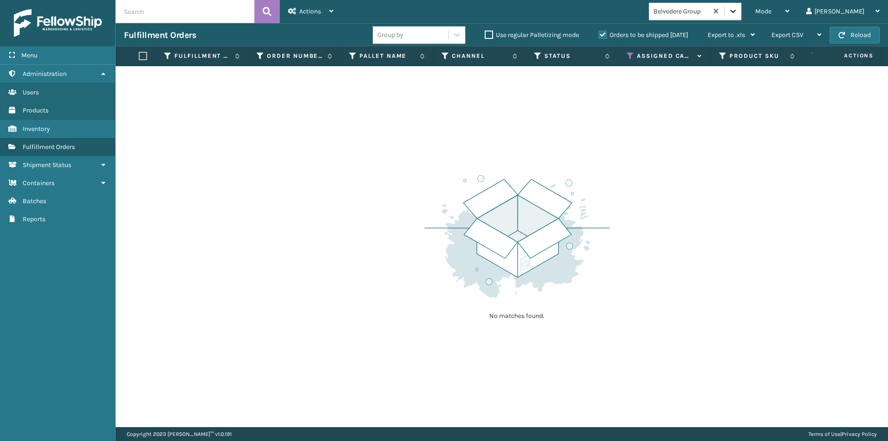
click at [741, 18] on div at bounding box center [732, 11] width 17 height 17
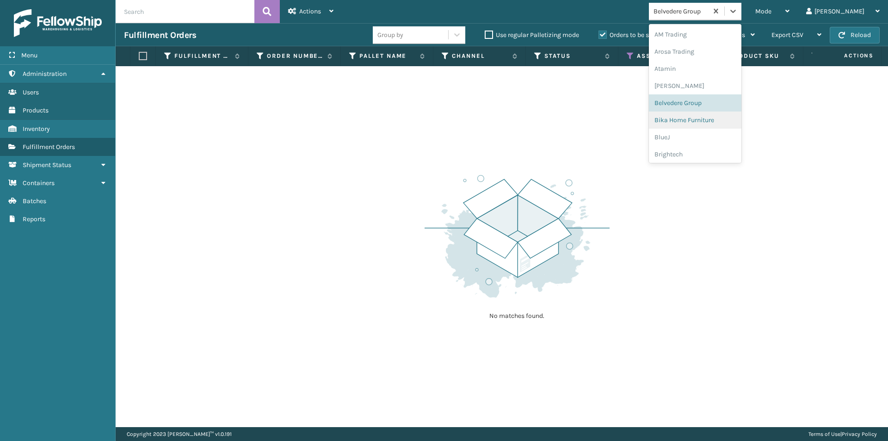
click at [715, 121] on div "Bika Home Furniture" at bounding box center [695, 119] width 92 height 17
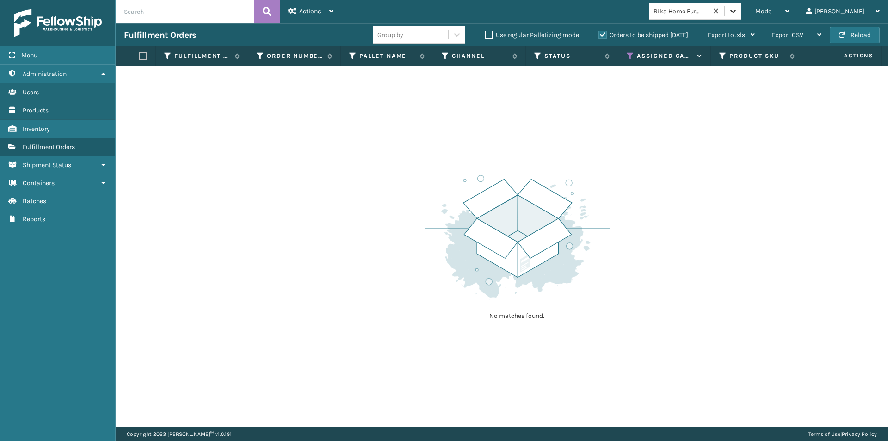
click at [737, 13] on icon at bounding box center [732, 10] width 9 height 9
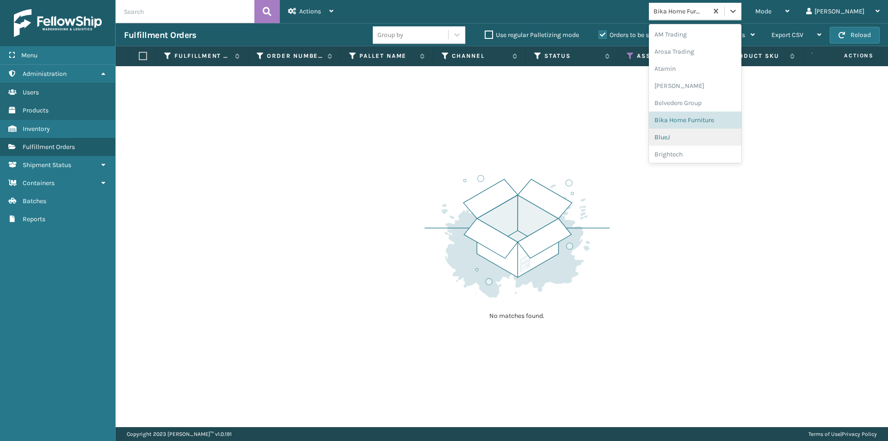
click at [708, 134] on div "BlueJ" at bounding box center [695, 137] width 92 height 17
click at [737, 11] on icon at bounding box center [732, 10] width 9 height 9
click at [705, 154] on div "Brightech" at bounding box center [695, 154] width 92 height 17
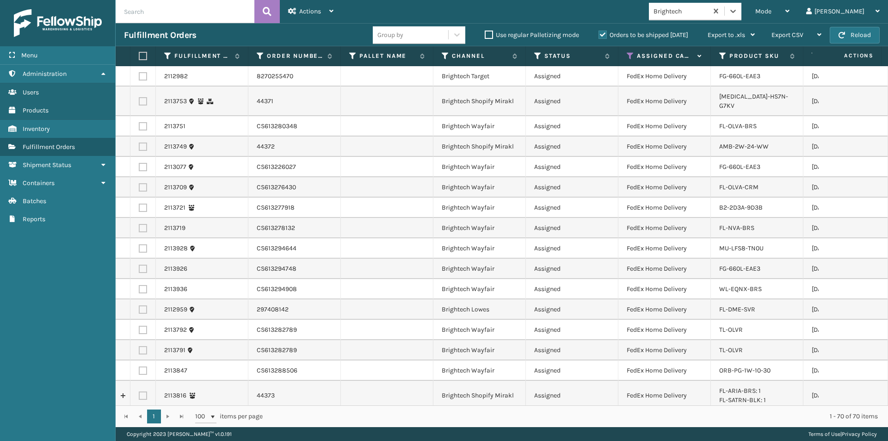
click at [144, 56] on label at bounding box center [142, 56] width 6 height 8
click at [139, 56] on input "checkbox" at bounding box center [139, 56] width 0 height 6
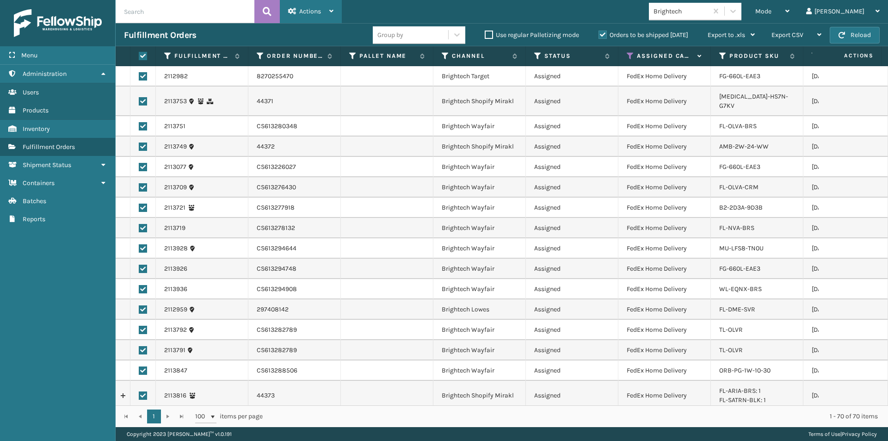
click at [319, 12] on span "Actions" at bounding box center [310, 11] width 22 height 8
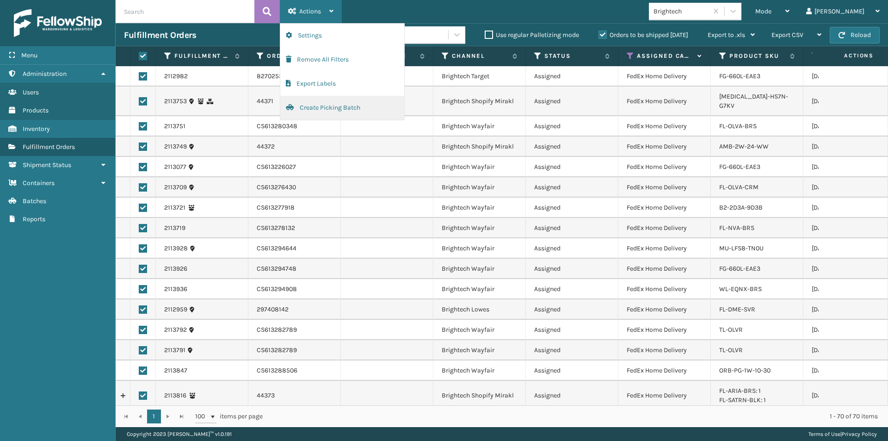
click at [316, 109] on button "Create Picking Batch" at bounding box center [342, 108] width 124 height 24
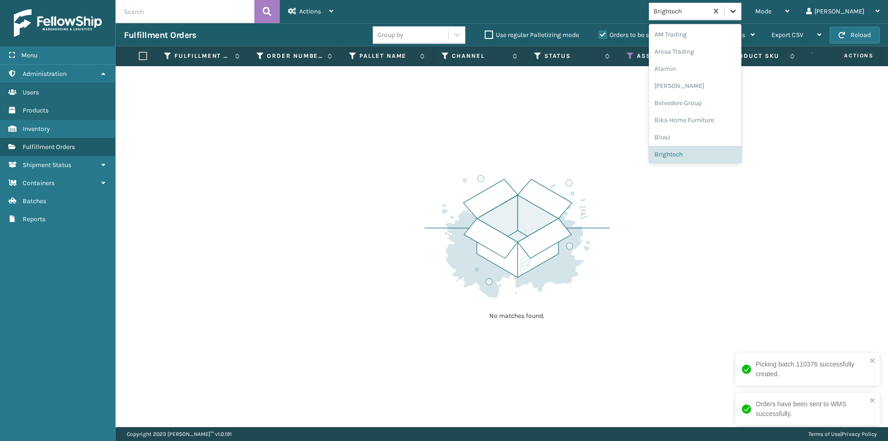
click at [737, 13] on icon at bounding box center [732, 10] width 9 height 9
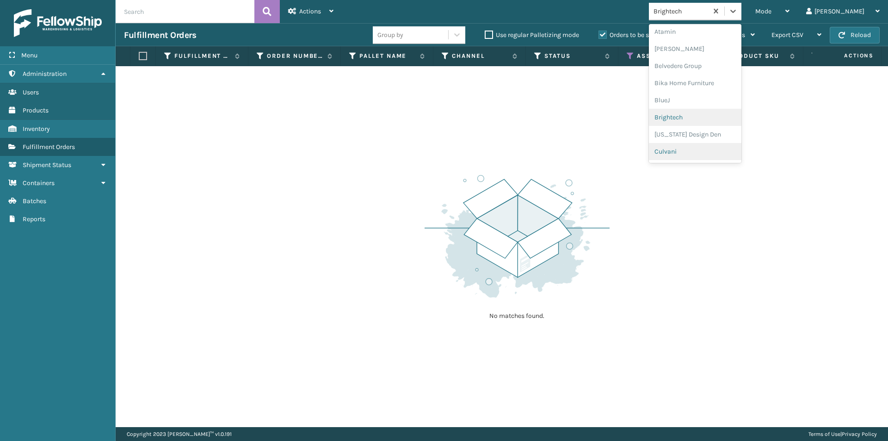
scroll to position [52, 0]
click at [723, 123] on div "[US_STATE] Design Den" at bounding box center [695, 119] width 92 height 17
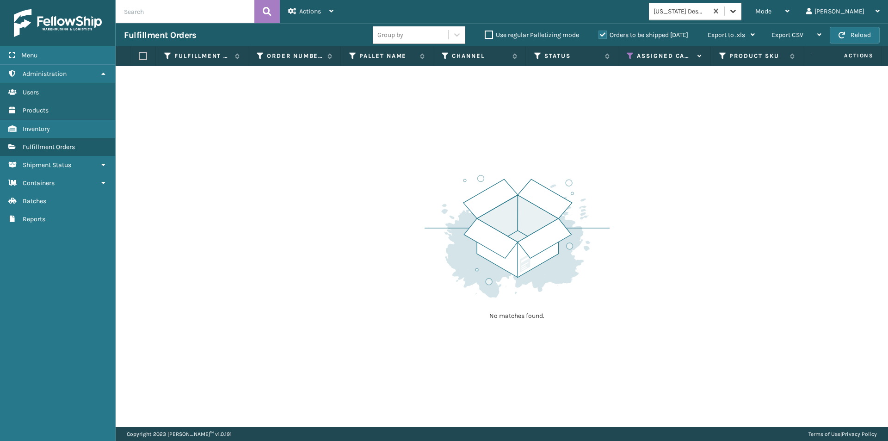
click at [737, 13] on icon at bounding box center [732, 10] width 9 height 9
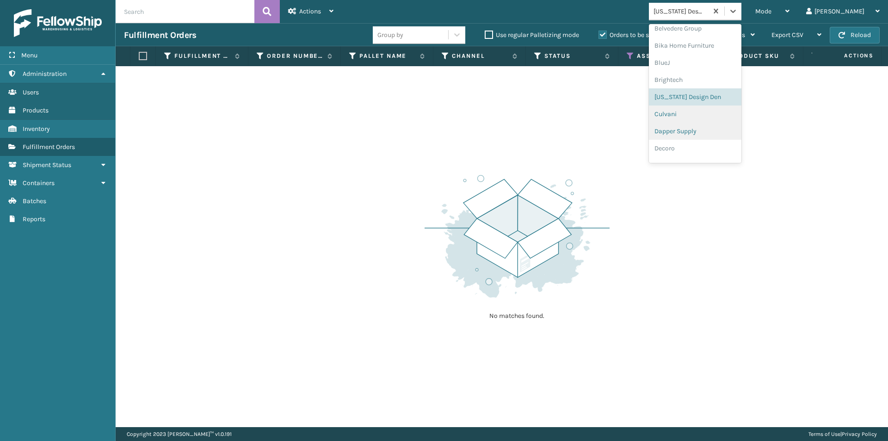
scroll to position [69, 0]
click at [711, 118] on div "Culvani" at bounding box center [695, 119] width 92 height 17
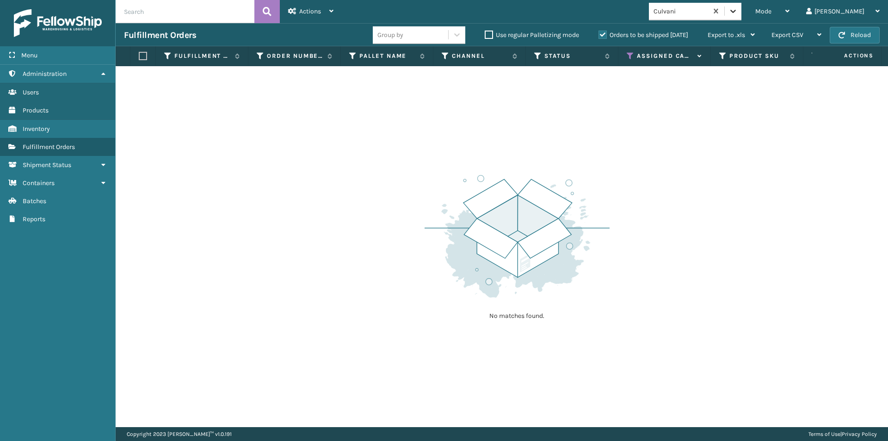
click at [737, 12] on icon at bounding box center [732, 10] width 9 height 9
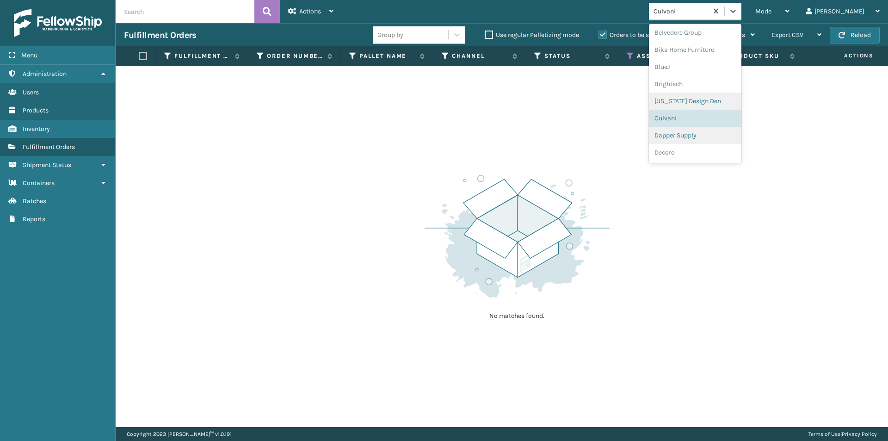
scroll to position [86, 0]
click at [703, 124] on div "Dapper Supply" at bounding box center [695, 119] width 92 height 17
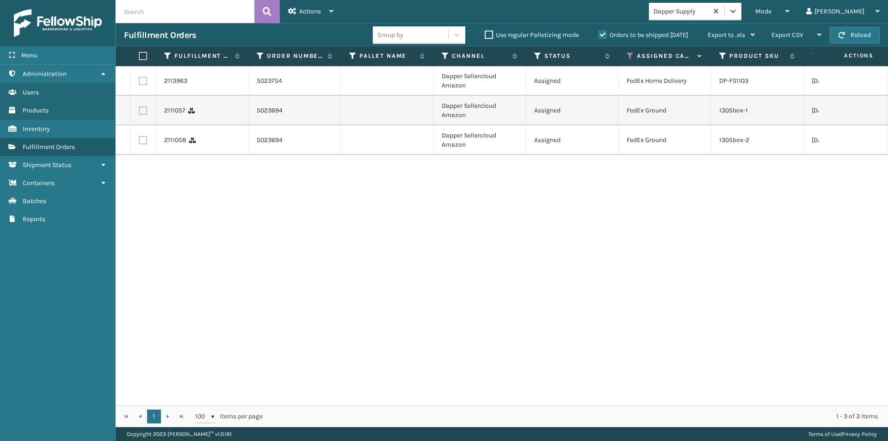
click at [144, 57] on label at bounding box center [142, 56] width 6 height 8
click at [139, 57] on input "checkbox" at bounding box center [139, 56] width 0 height 6
click at [314, 10] on span "Actions" at bounding box center [310, 11] width 22 height 8
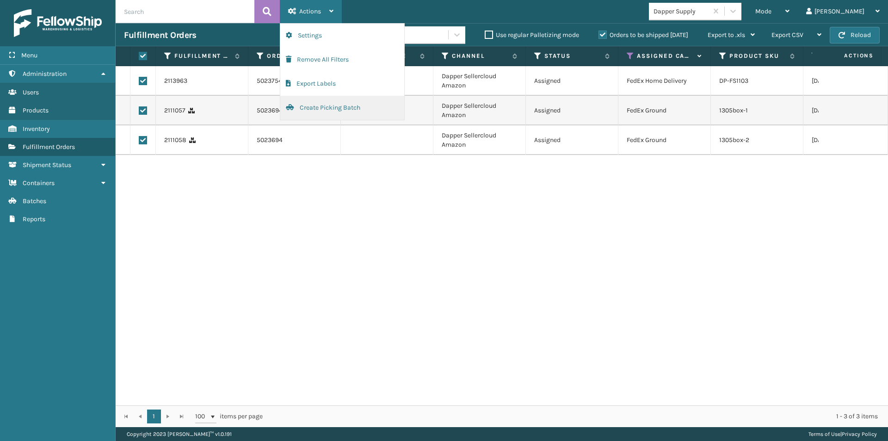
click at [350, 105] on button "Create Picking Batch" at bounding box center [342, 108] width 124 height 24
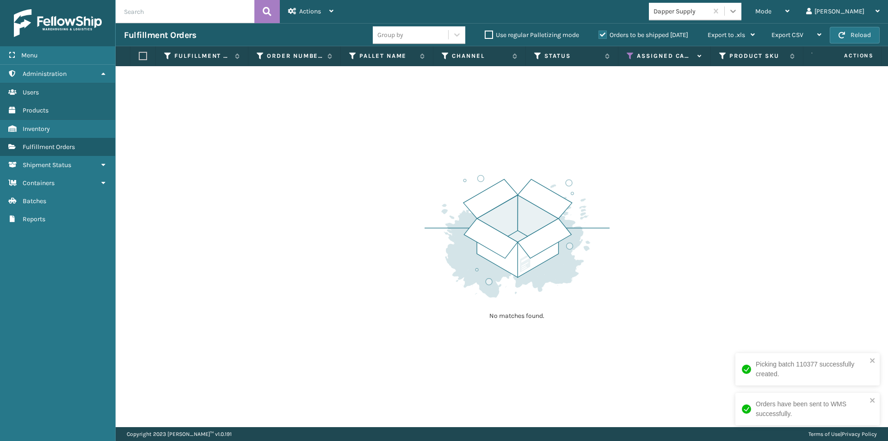
click at [737, 10] on icon at bounding box center [732, 10] width 9 height 9
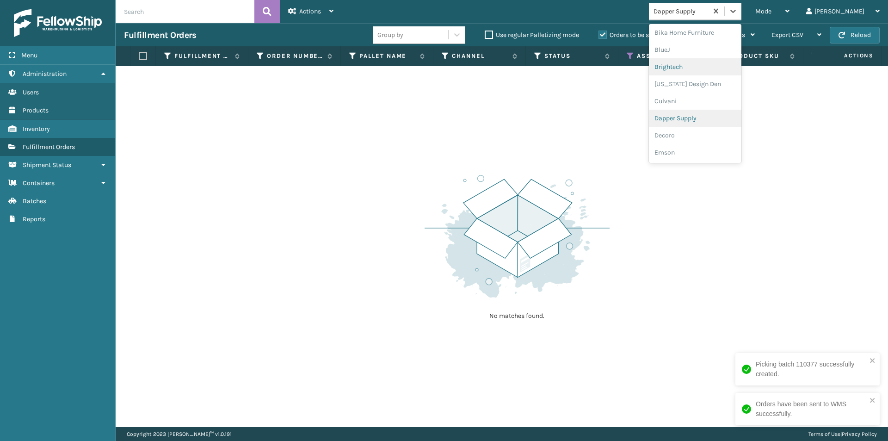
scroll to position [103, 0]
click at [710, 124] on div "Decoro" at bounding box center [695, 119] width 92 height 17
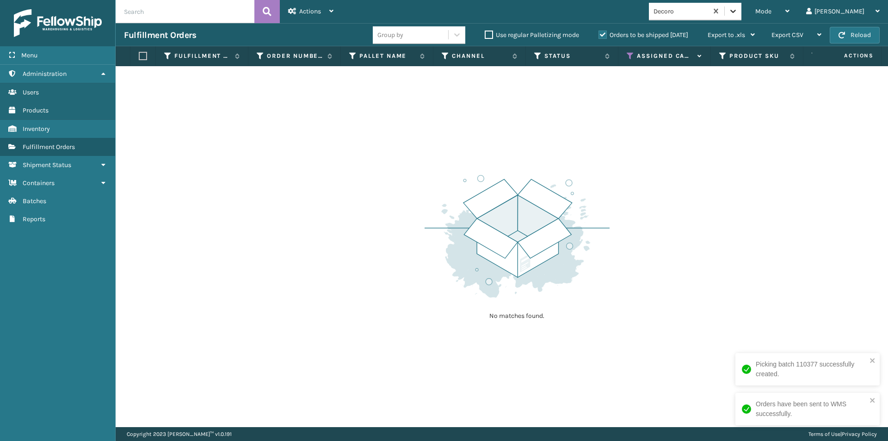
click at [737, 12] on icon at bounding box center [732, 10] width 9 height 9
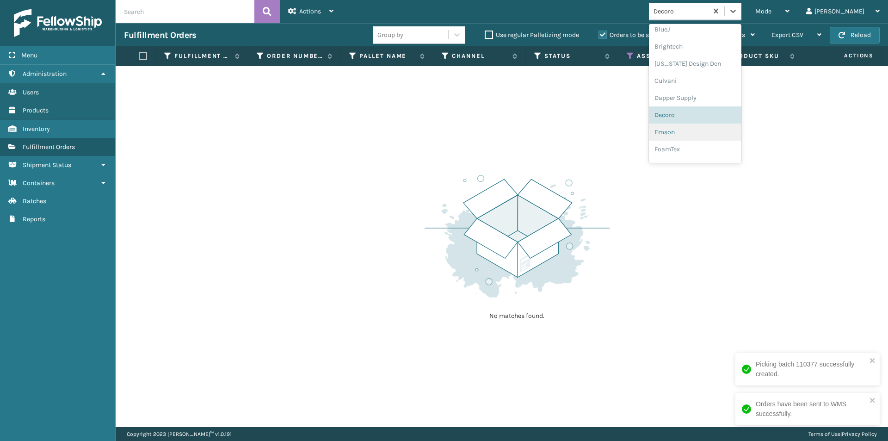
scroll to position [120, 0]
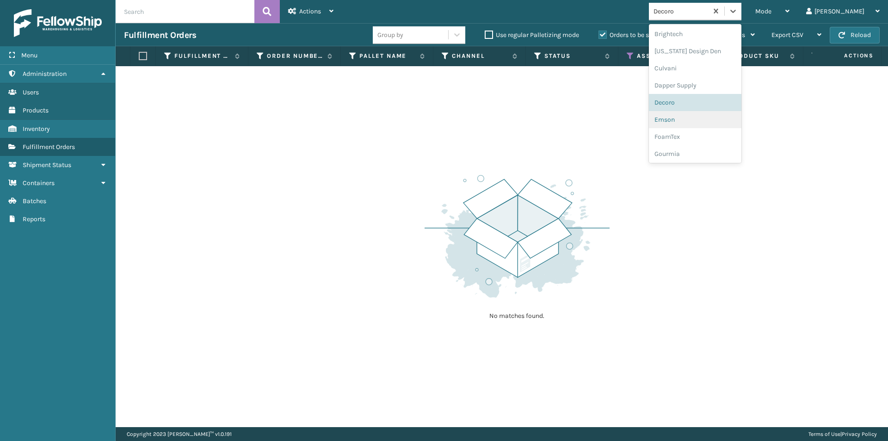
click at [724, 120] on div "Emson" at bounding box center [695, 119] width 92 height 17
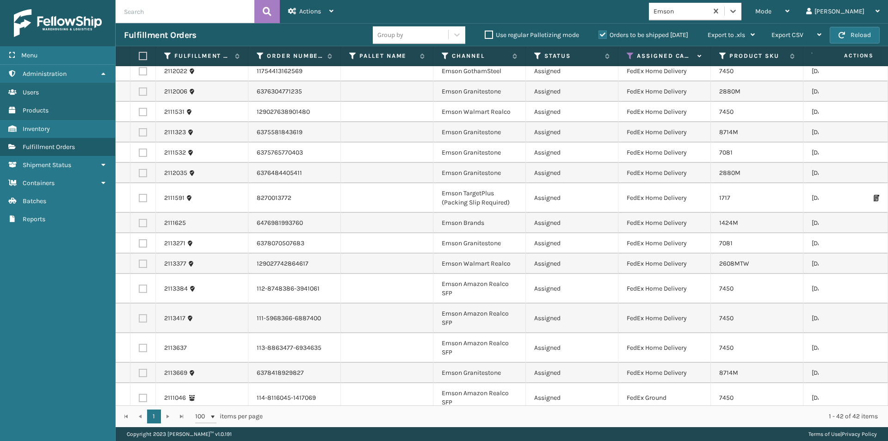
scroll to position [670, 0]
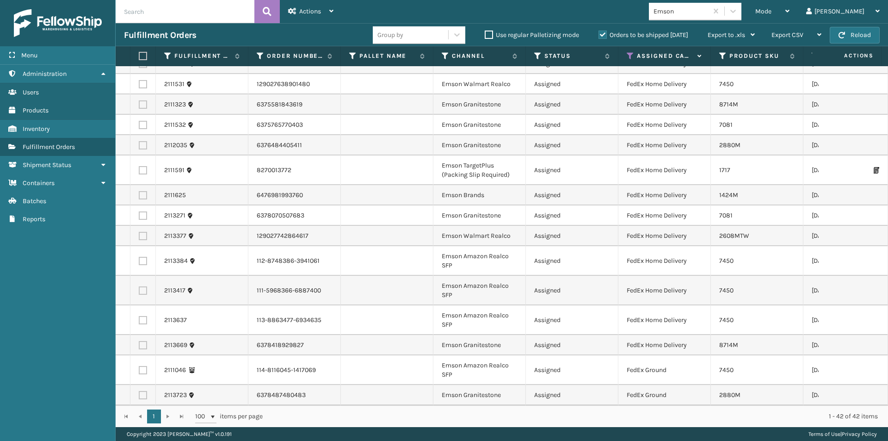
click at [147, 56] on th at bounding box center [142, 56] width 25 height 20
click at [142, 52] on label at bounding box center [142, 56] width 6 height 8
click at [139, 53] on input "checkbox" at bounding box center [139, 56] width 0 height 6
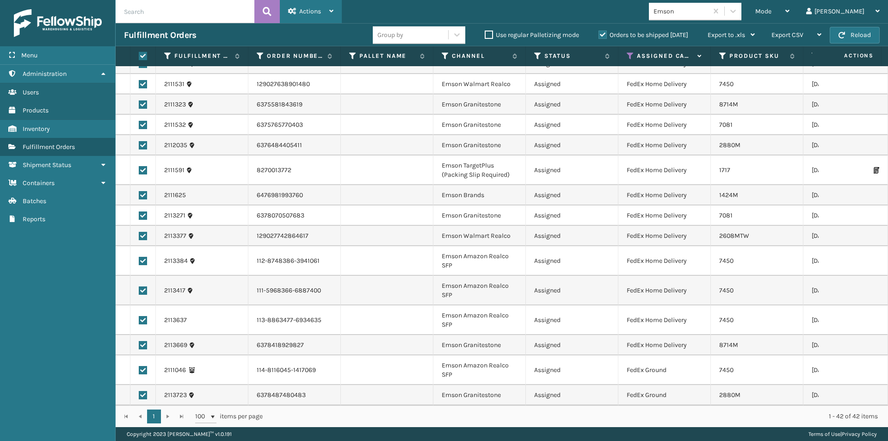
click at [317, 11] on span "Actions" at bounding box center [310, 11] width 22 height 8
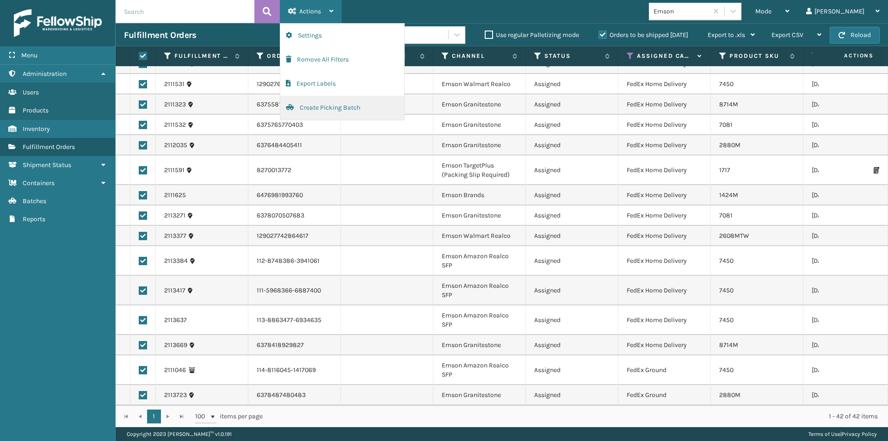
click at [326, 107] on button "Create Picking Batch" at bounding box center [342, 108] width 124 height 24
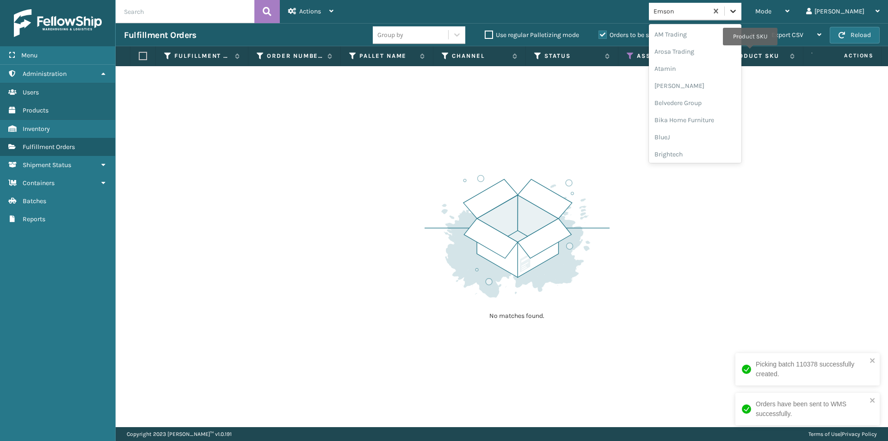
click at [737, 10] on icon at bounding box center [732, 10] width 9 height 9
click at [725, 121] on div "FoamTex" at bounding box center [695, 119] width 92 height 17
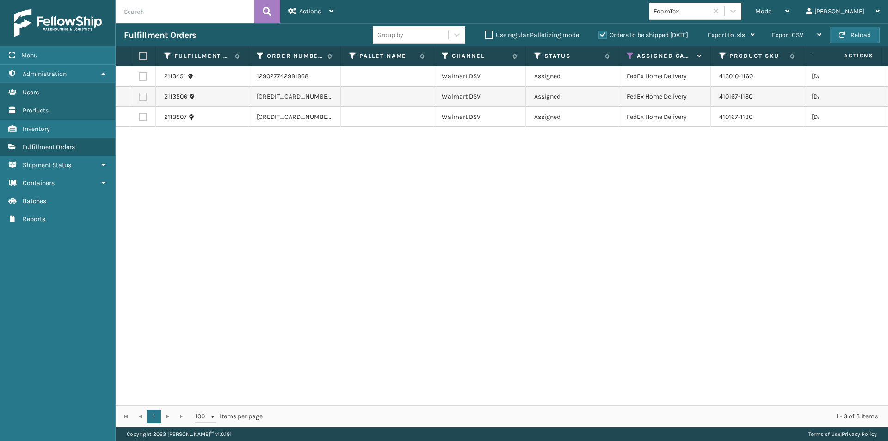
click at [144, 55] on label at bounding box center [142, 56] width 6 height 8
click at [139, 55] on input "checkbox" at bounding box center [139, 56] width 0 height 6
click at [310, 12] on span "Actions" at bounding box center [310, 11] width 22 height 8
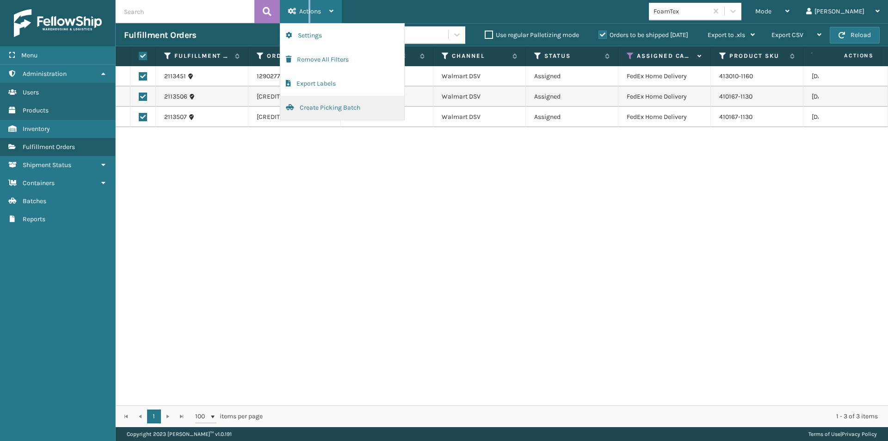
click at [358, 105] on button "Create Picking Batch" at bounding box center [342, 108] width 124 height 24
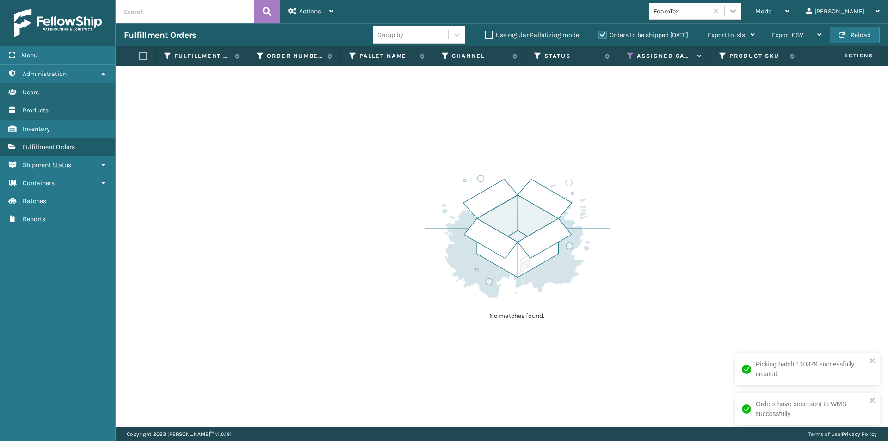
click at [737, 13] on icon at bounding box center [732, 10] width 9 height 9
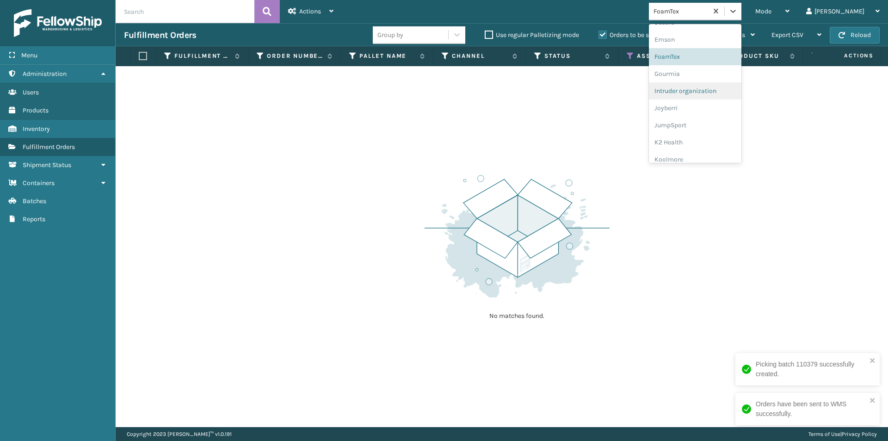
scroll to position [201, 0]
click at [713, 106] on div "Joyberri" at bounding box center [695, 107] width 92 height 17
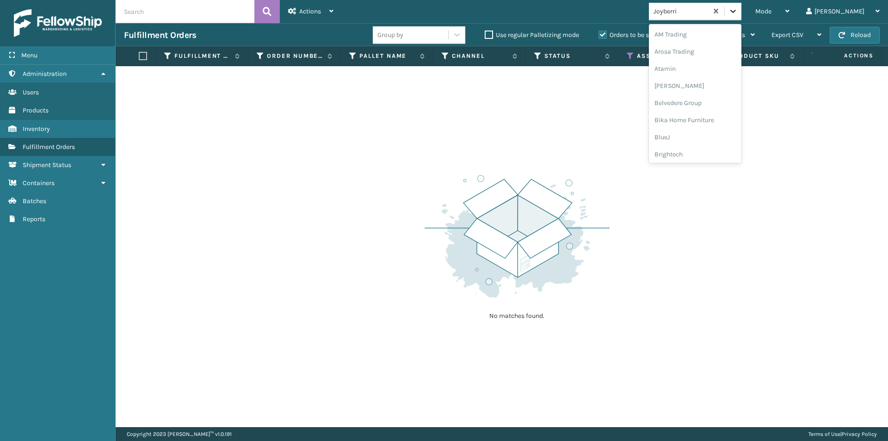
click at [736, 10] on icon at bounding box center [733, 11] width 6 height 3
click at [718, 119] on div "JumpSport" at bounding box center [695, 119] width 92 height 17
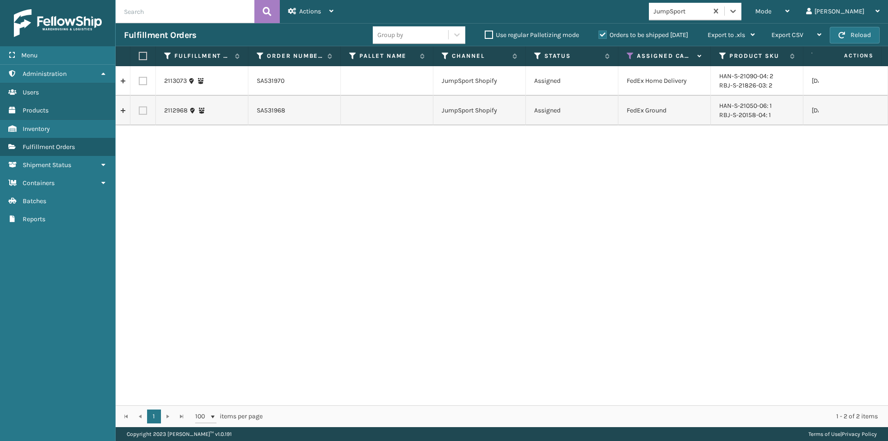
click at [142, 56] on label at bounding box center [142, 56] width 6 height 8
click at [139, 56] on input "checkbox" at bounding box center [139, 56] width 0 height 6
click at [323, 10] on div "Actions" at bounding box center [310, 11] width 45 height 23
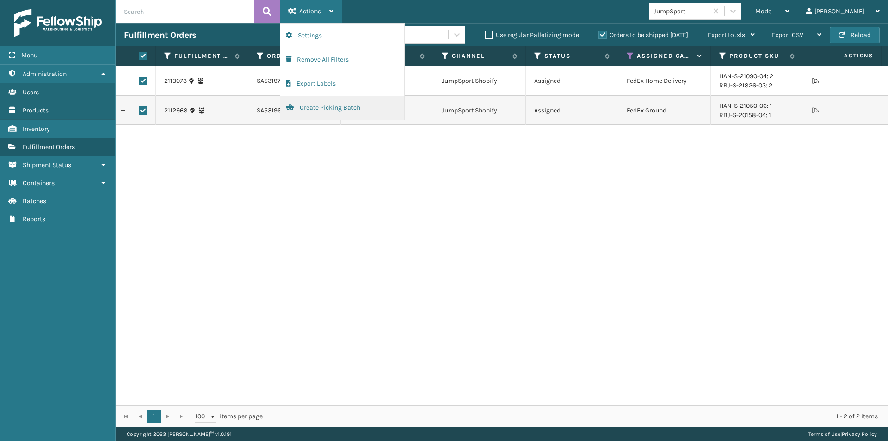
click at [333, 108] on button "Create Picking Batch" at bounding box center [342, 108] width 124 height 24
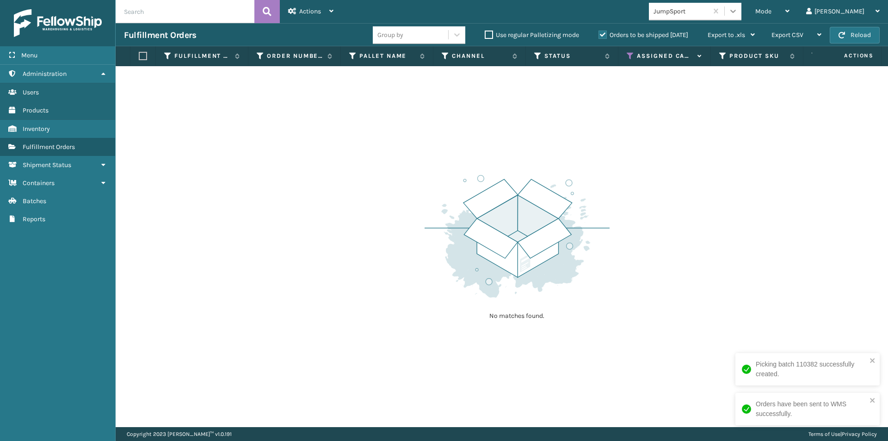
click at [737, 9] on icon at bounding box center [732, 10] width 9 height 9
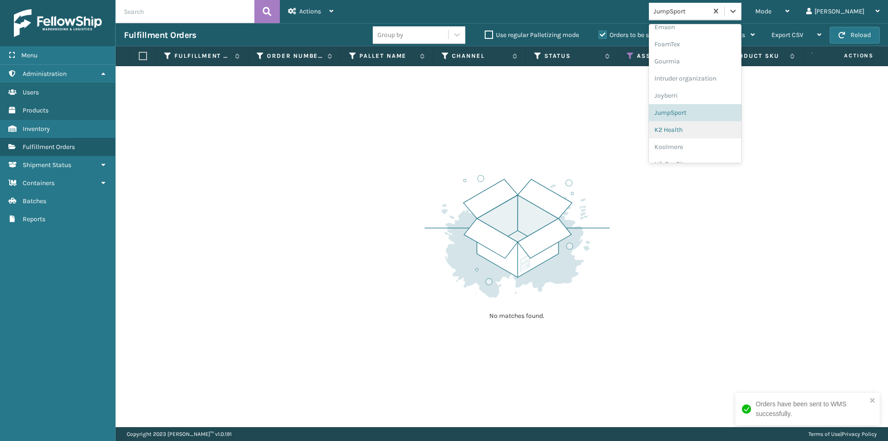
scroll to position [214, 0]
click at [719, 128] on div "K2 Health" at bounding box center [695, 128] width 92 height 17
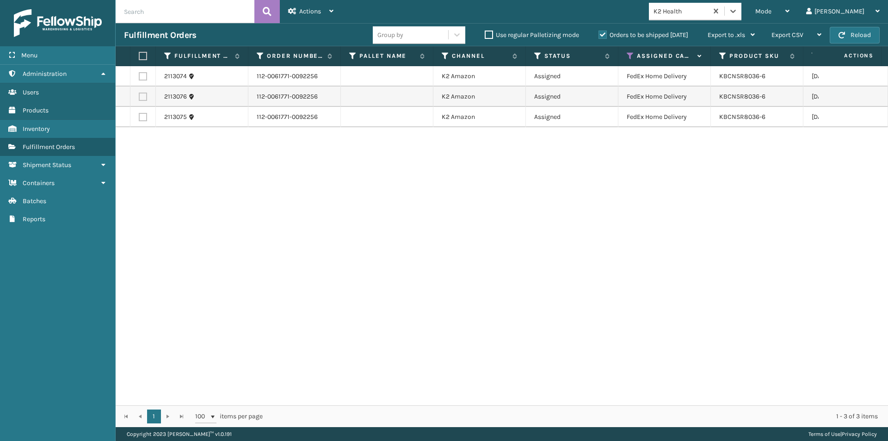
click at [141, 55] on label at bounding box center [142, 56] width 6 height 8
click at [139, 55] on input "checkbox" at bounding box center [139, 56] width 0 height 6
click at [314, 8] on span "Actions" at bounding box center [310, 11] width 22 height 8
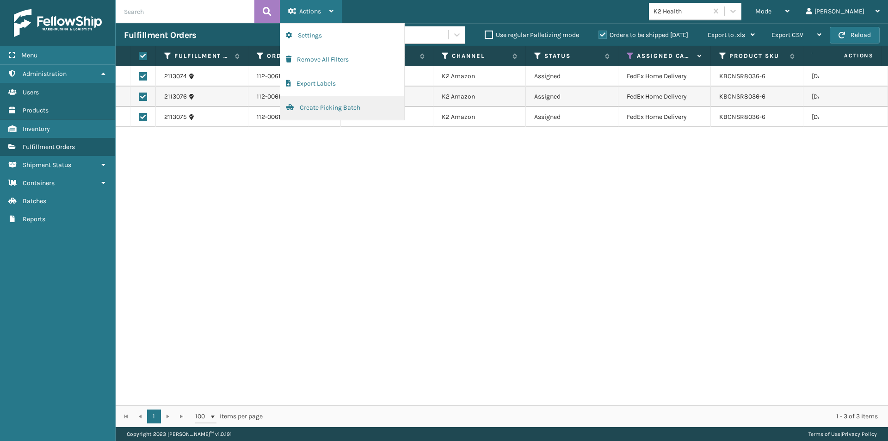
click at [318, 111] on button "Create Picking Batch" at bounding box center [342, 108] width 124 height 24
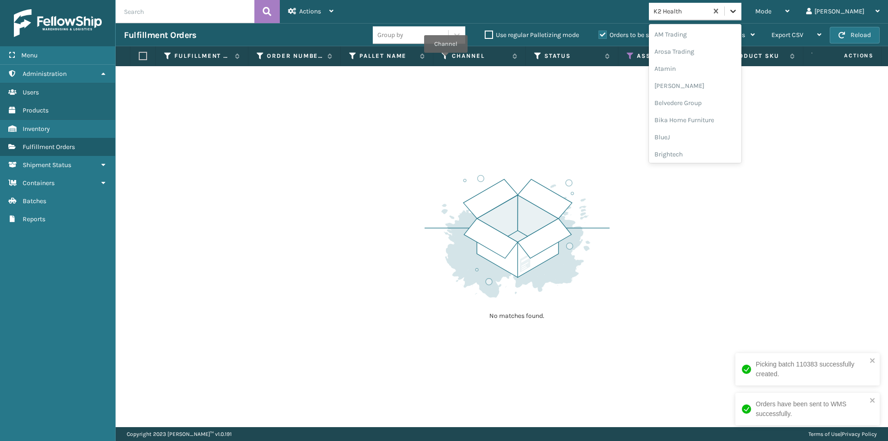
click at [741, 16] on div at bounding box center [732, 11] width 17 height 17
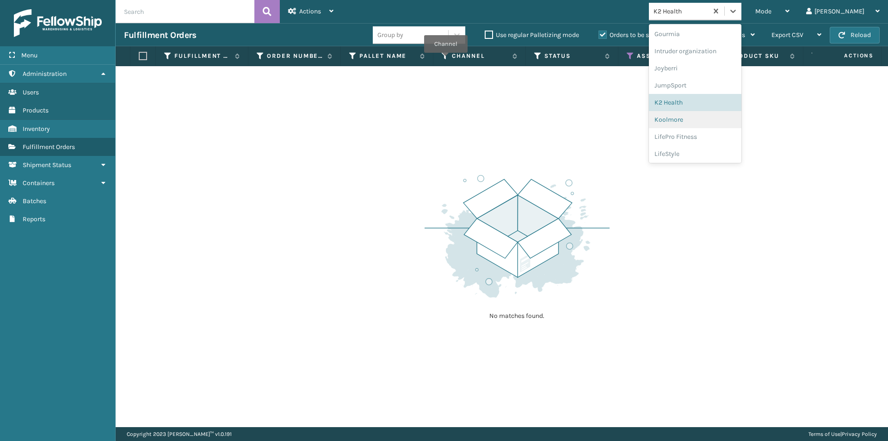
click at [709, 123] on div "Koolmore" at bounding box center [695, 119] width 92 height 17
click at [737, 9] on icon at bounding box center [732, 10] width 9 height 9
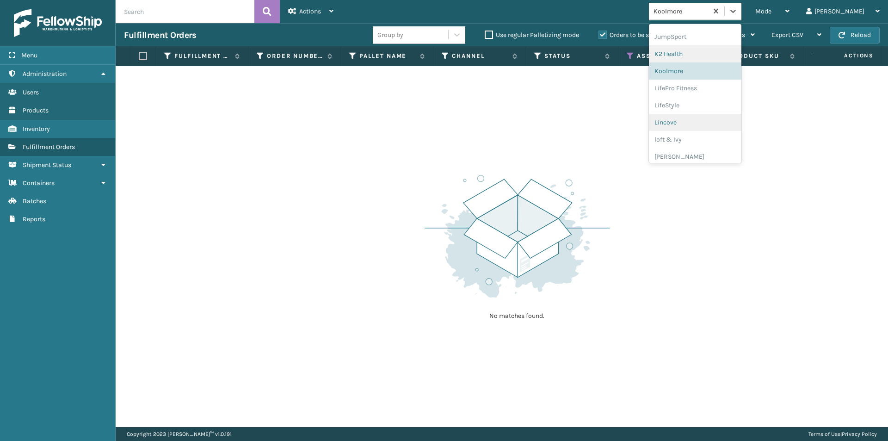
scroll to position [293, 0]
click at [712, 90] on div "LifePro Fitness" at bounding box center [695, 83] width 92 height 17
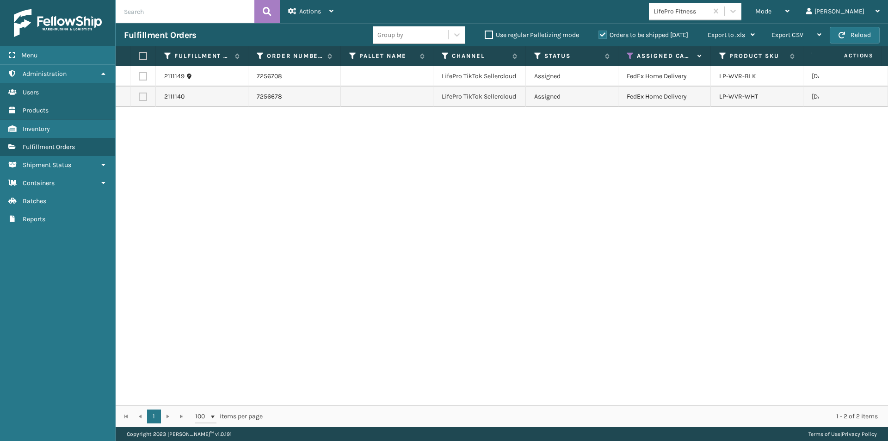
click at [144, 54] on label at bounding box center [142, 56] width 6 height 8
click at [139, 54] on input "checkbox" at bounding box center [139, 56] width 0 height 6
click at [318, 11] on span "Actions" at bounding box center [310, 11] width 22 height 8
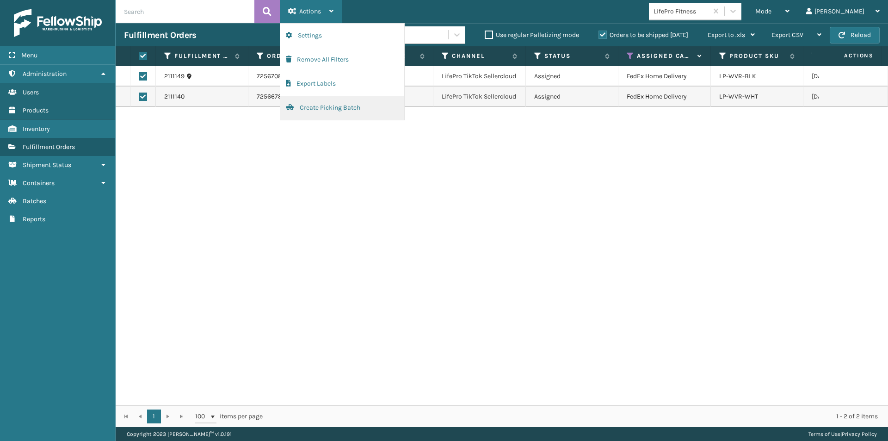
click at [350, 106] on button "Create Picking Batch" at bounding box center [342, 108] width 124 height 24
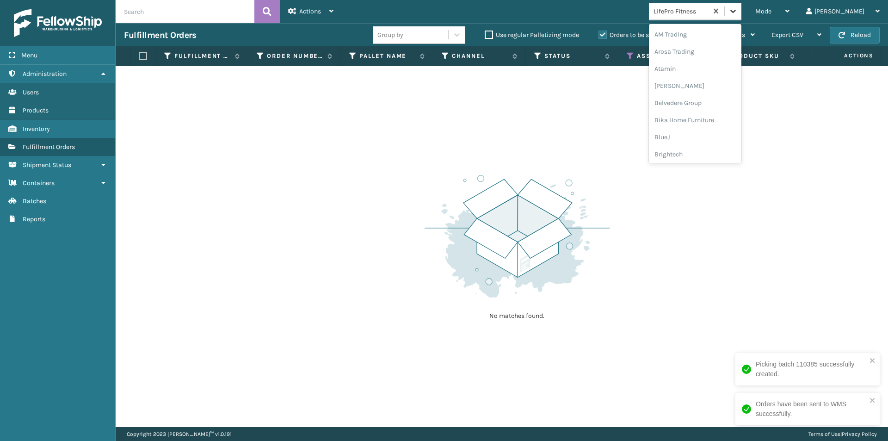
click at [737, 13] on icon at bounding box center [732, 10] width 9 height 9
click at [718, 103] on div "LifeStyle" at bounding box center [695, 100] width 92 height 17
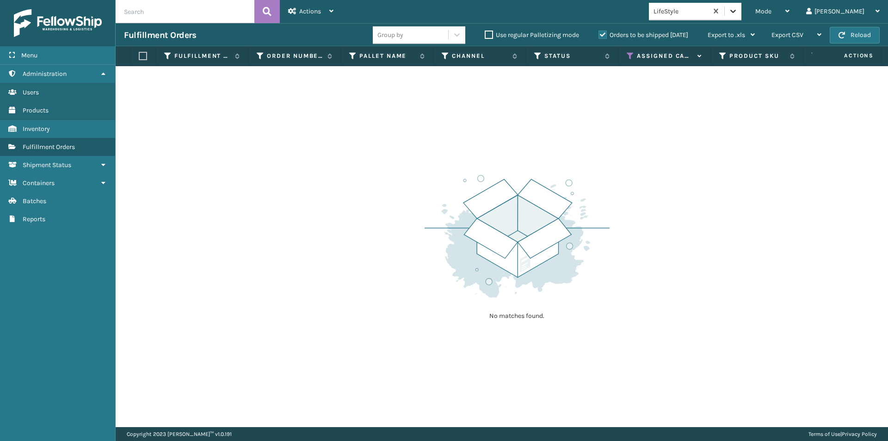
click at [737, 15] on icon at bounding box center [732, 10] width 9 height 9
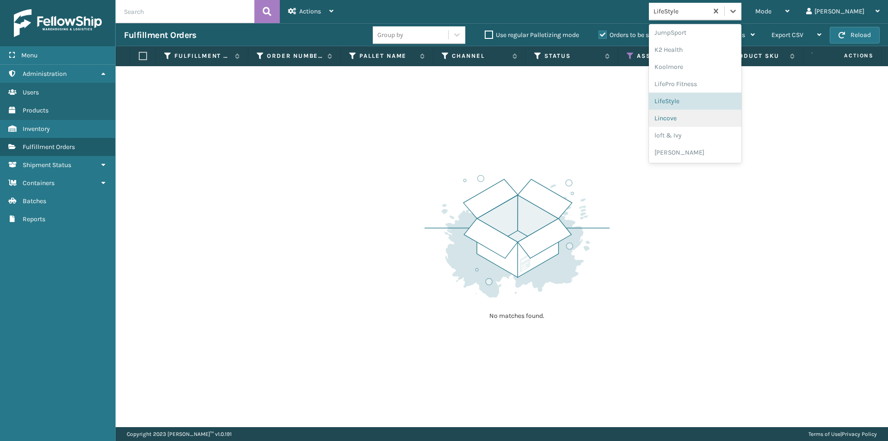
click at [724, 119] on div "Lincove" at bounding box center [695, 118] width 92 height 17
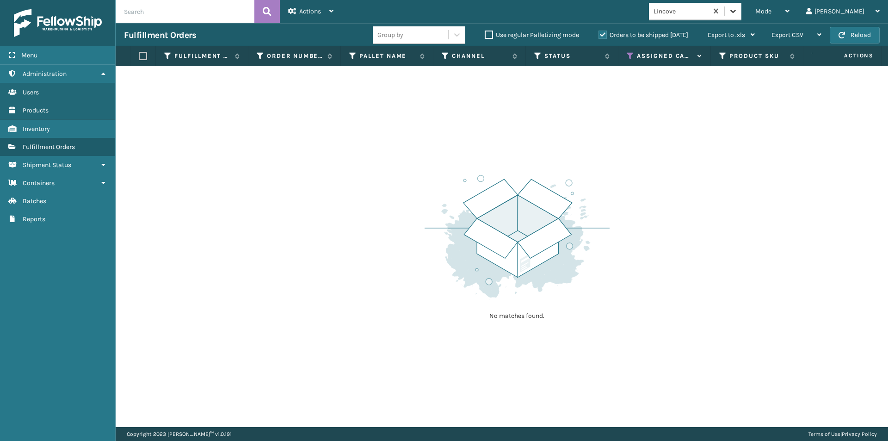
click at [737, 12] on icon at bounding box center [732, 10] width 9 height 9
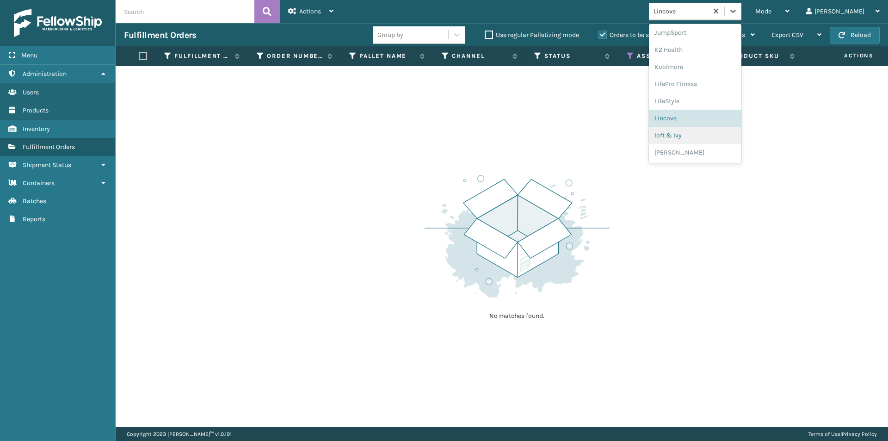
click at [712, 133] on div "loft & Ivy" at bounding box center [695, 135] width 92 height 17
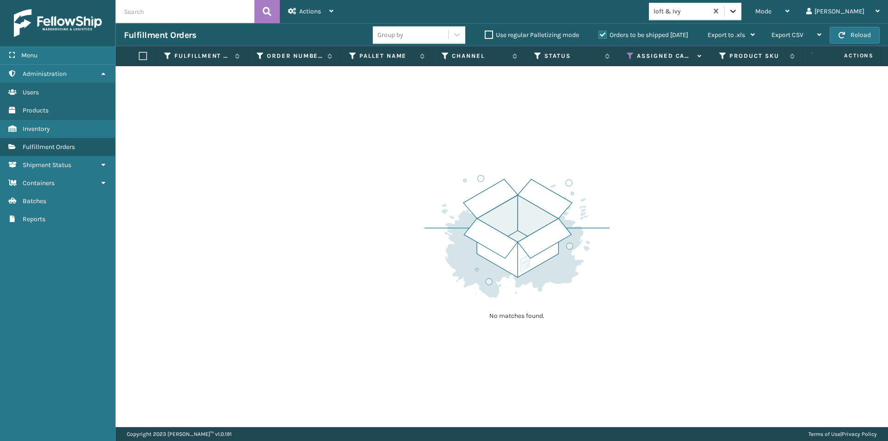
click at [737, 13] on icon at bounding box center [732, 10] width 9 height 9
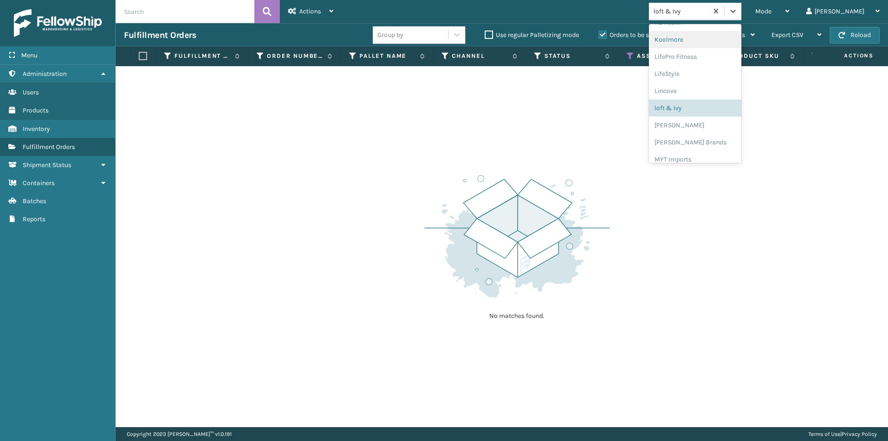
scroll to position [339, 0]
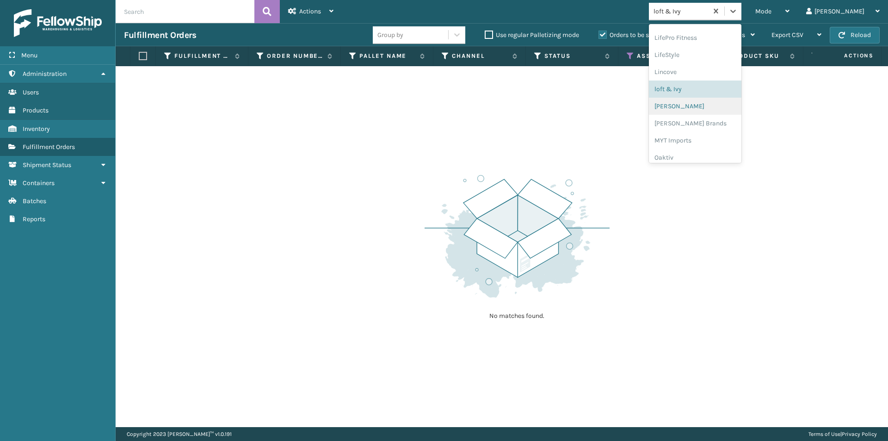
click at [716, 105] on div "[PERSON_NAME]" at bounding box center [695, 106] width 92 height 17
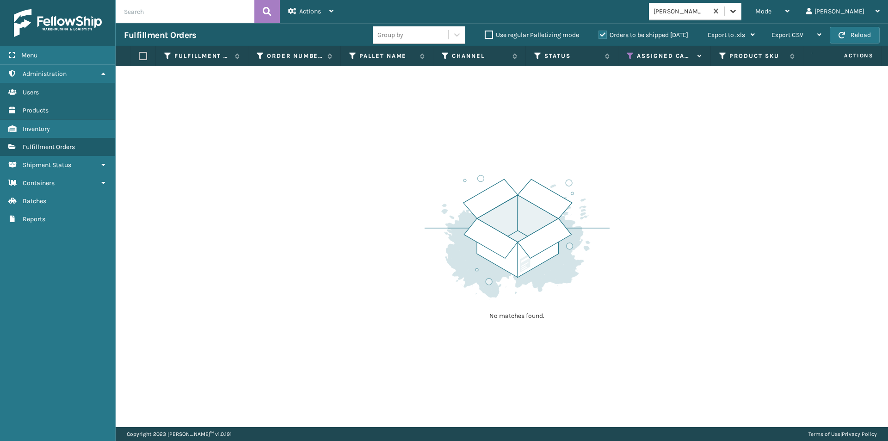
click at [737, 10] on icon at bounding box center [732, 10] width 9 height 9
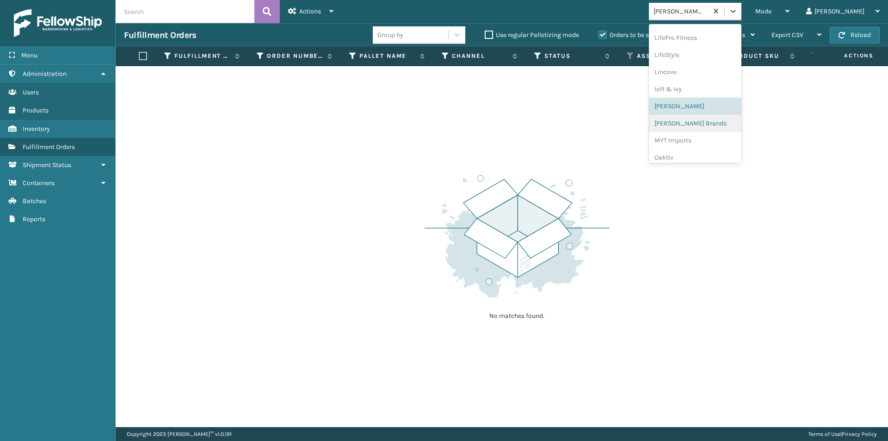
click at [715, 122] on div "[PERSON_NAME] Brands" at bounding box center [695, 123] width 92 height 17
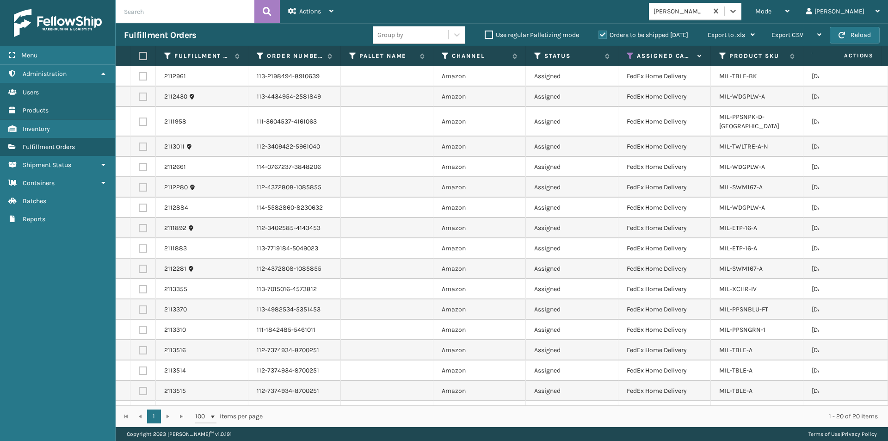
click at [141, 55] on label at bounding box center [142, 56] width 6 height 8
click at [139, 55] on input "checkbox" at bounding box center [139, 56] width 0 height 6
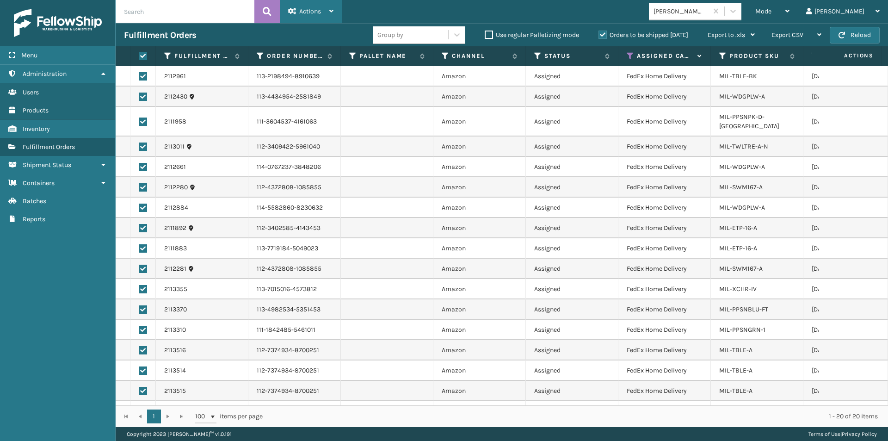
click at [325, 16] on div "Actions" at bounding box center [310, 11] width 45 height 23
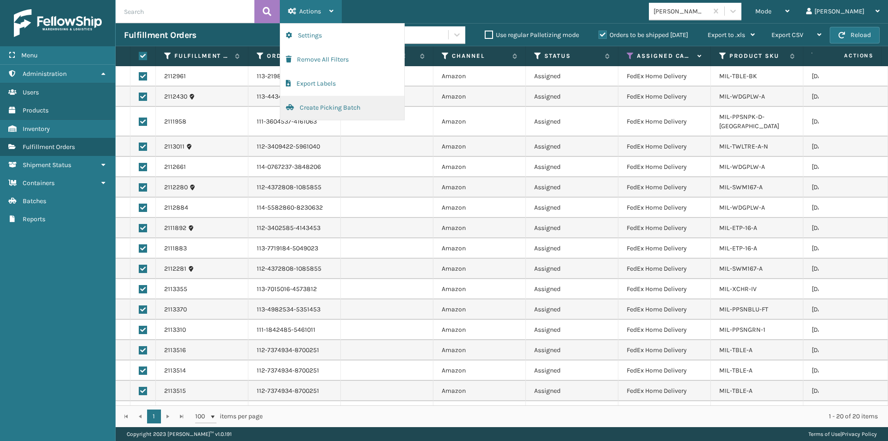
click at [318, 111] on button "Create Picking Batch" at bounding box center [342, 108] width 124 height 24
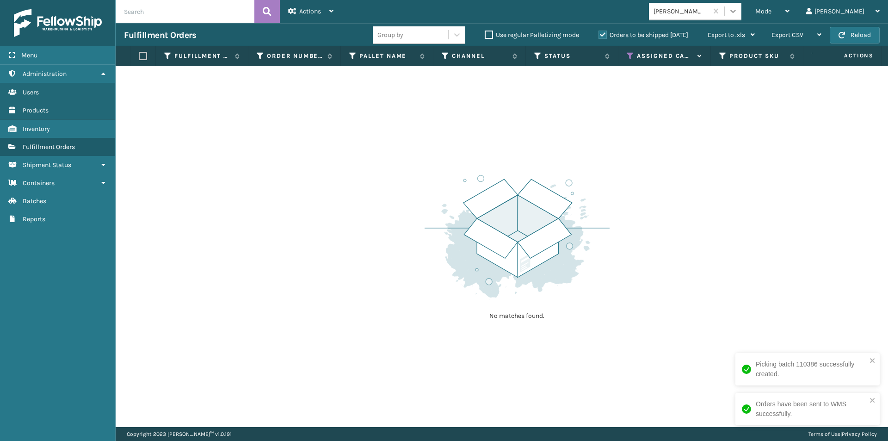
click at [737, 15] on icon at bounding box center [732, 10] width 9 height 9
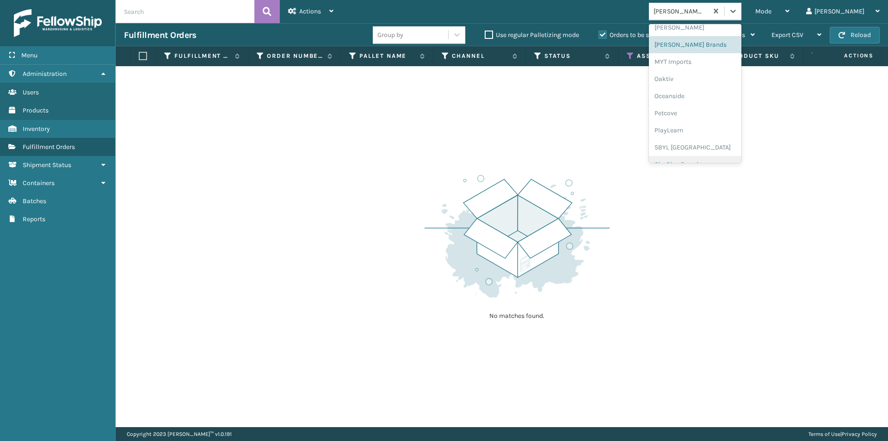
scroll to position [371, 0]
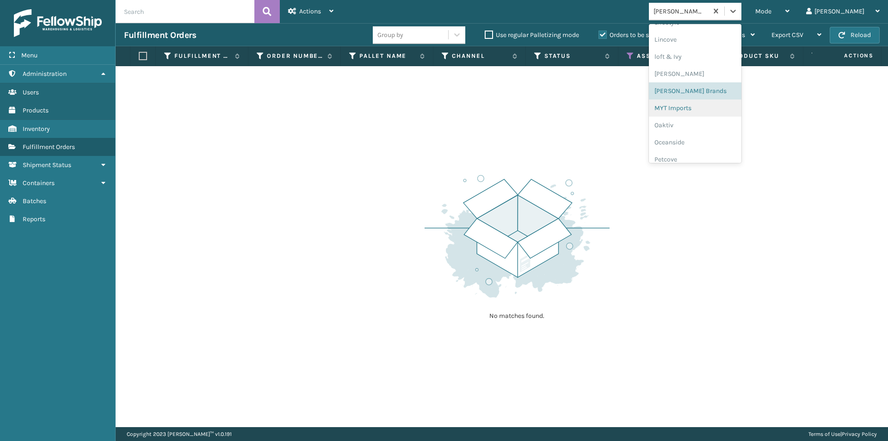
click at [712, 110] on div "MYT Imports" at bounding box center [695, 107] width 92 height 17
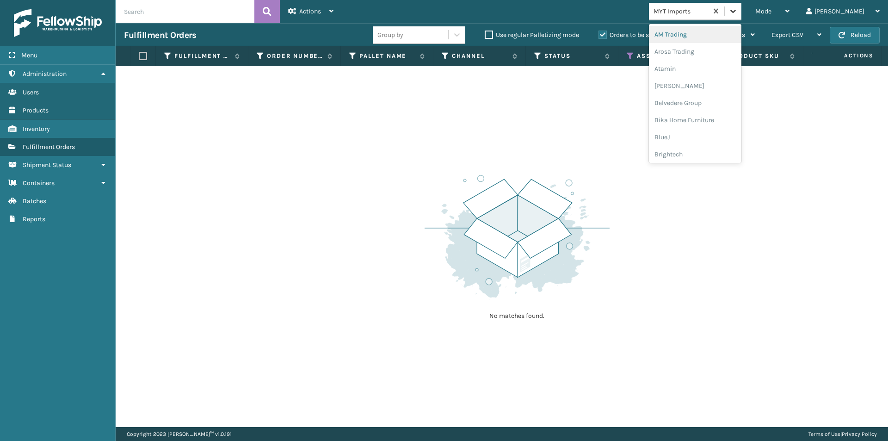
click at [737, 7] on icon at bounding box center [732, 10] width 9 height 9
click at [704, 79] on div "Oaktiv" at bounding box center [695, 78] width 92 height 17
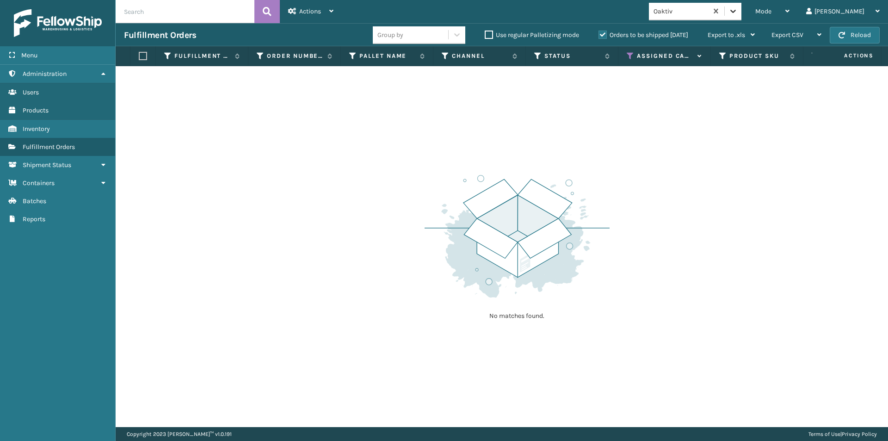
click at [737, 12] on icon at bounding box center [732, 10] width 9 height 9
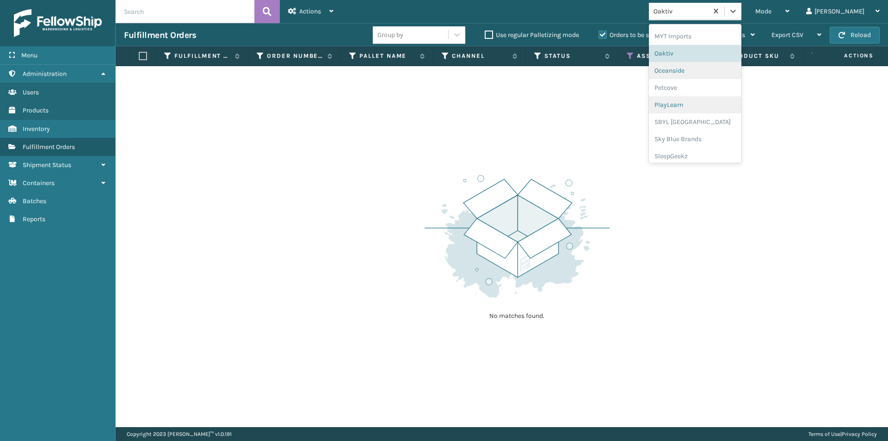
scroll to position [464, 0]
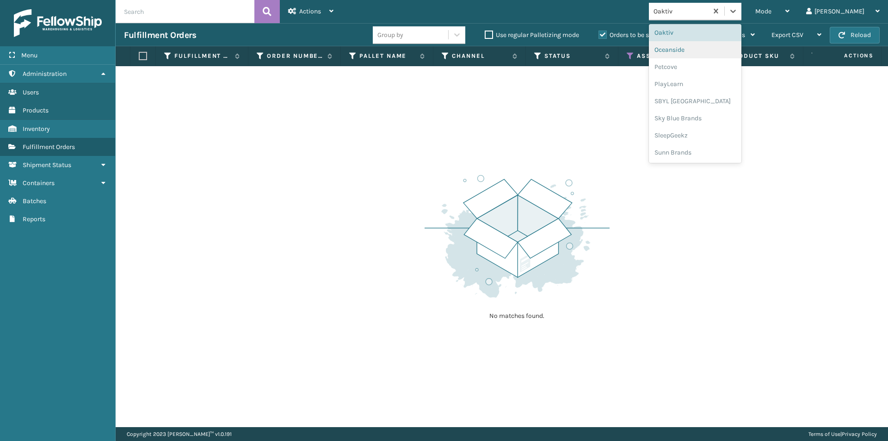
click at [706, 51] on div "Oceanside" at bounding box center [695, 49] width 92 height 17
click at [741, 13] on div at bounding box center [732, 11] width 17 height 17
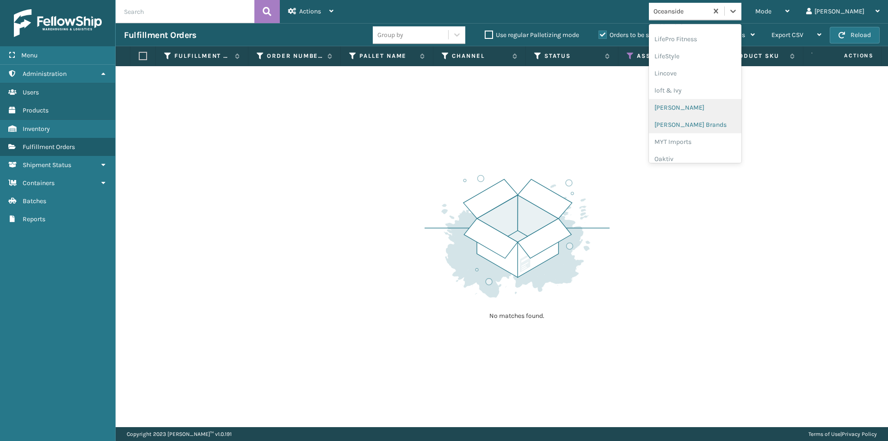
scroll to position [385, 0]
click at [704, 146] on div "Petcove" at bounding box center [695, 145] width 92 height 17
click at [737, 10] on icon at bounding box center [732, 10] width 9 height 9
click at [704, 114] on div "PlayLearn" at bounding box center [695, 116] width 92 height 17
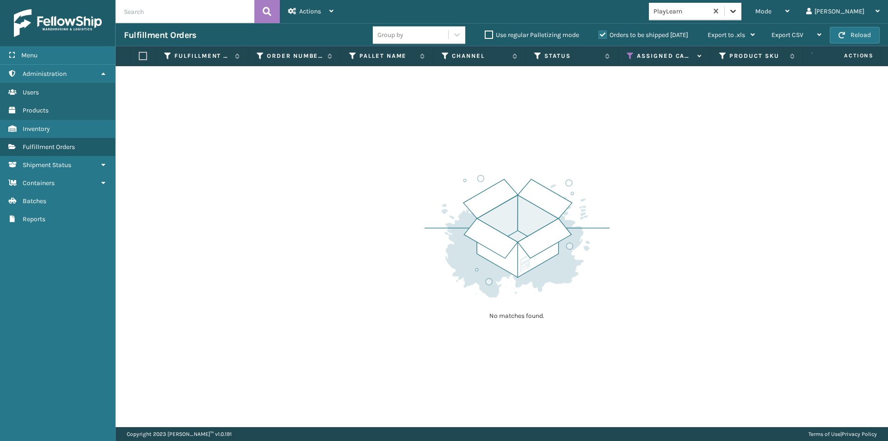
click at [737, 14] on icon at bounding box center [732, 10] width 9 height 9
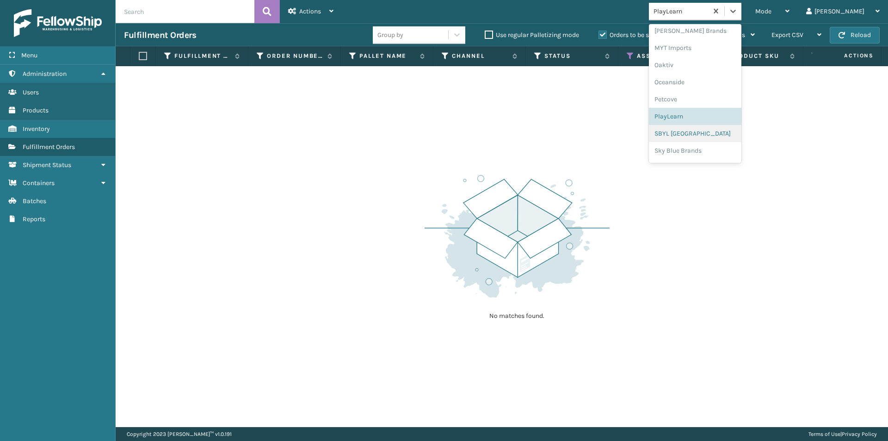
click at [698, 136] on div "SBYL [GEOGRAPHIC_DATA]" at bounding box center [695, 133] width 92 height 17
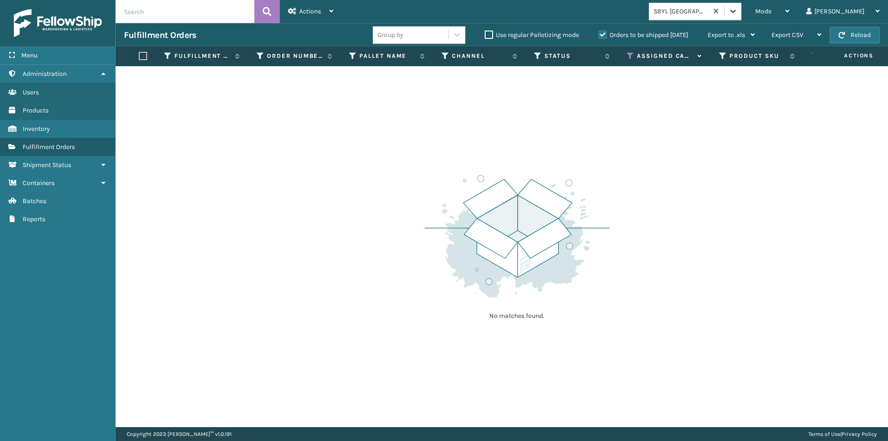
click at [741, 16] on div at bounding box center [732, 11] width 17 height 17
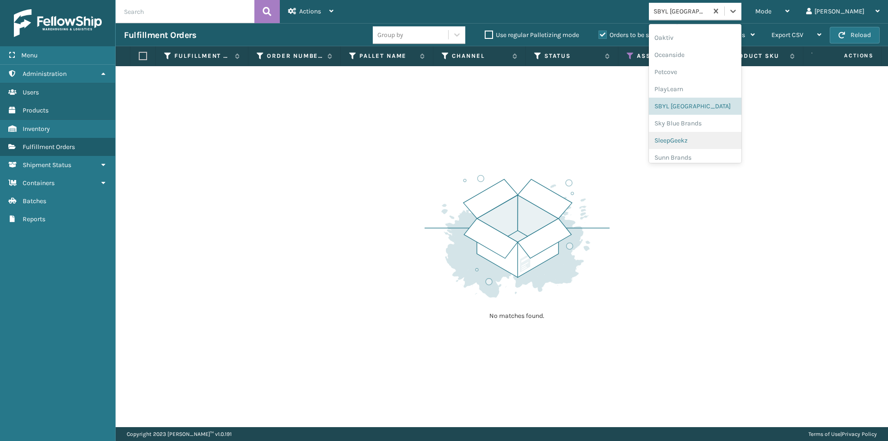
scroll to position [464, 0]
click at [715, 114] on div "Sky Blue Brands" at bounding box center [695, 118] width 92 height 17
click at [736, 12] on icon at bounding box center [733, 11] width 6 height 3
click at [700, 134] on div "SleepGeekz" at bounding box center [695, 135] width 92 height 17
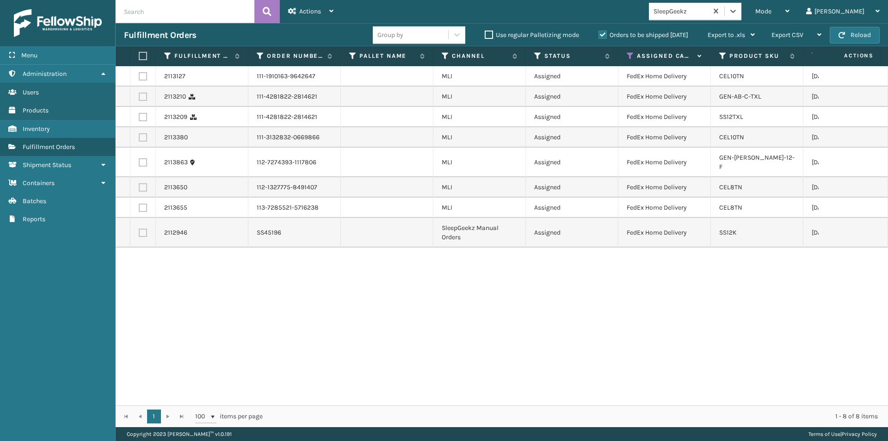
click at [142, 55] on label at bounding box center [142, 56] width 6 height 8
click at [139, 55] on input "checkbox" at bounding box center [139, 56] width 0 height 6
click at [313, 18] on div "Actions" at bounding box center [310, 11] width 45 height 23
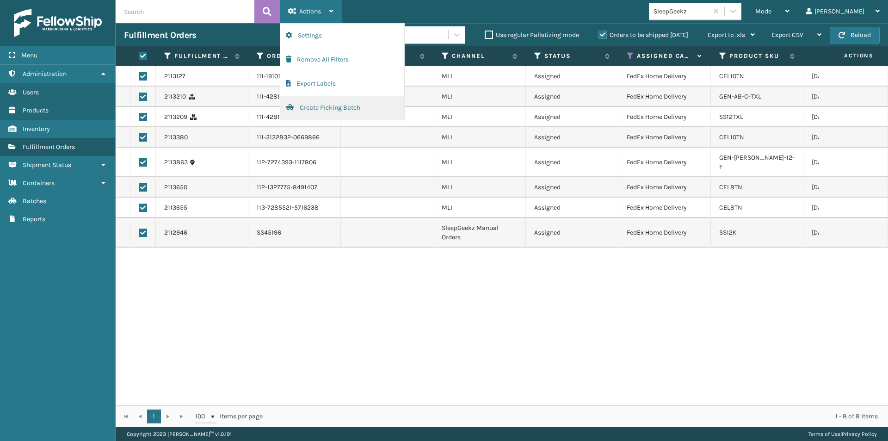
click at [317, 106] on button "Create Picking Batch" at bounding box center [342, 108] width 124 height 24
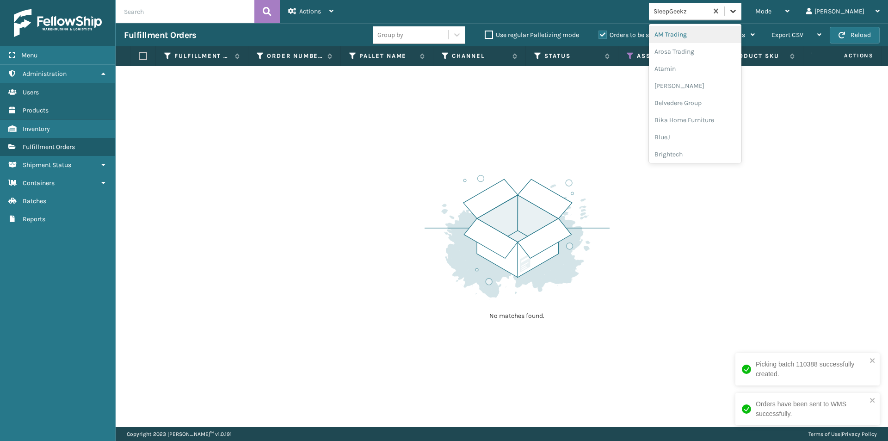
click at [737, 8] on icon at bounding box center [732, 10] width 9 height 9
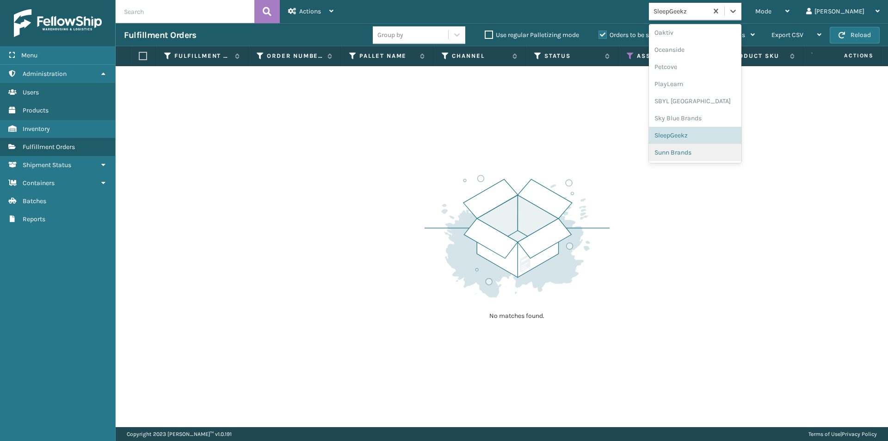
click at [712, 153] on div "Sunn Brands" at bounding box center [695, 152] width 92 height 17
